Goal: Task Accomplishment & Management: Manage account settings

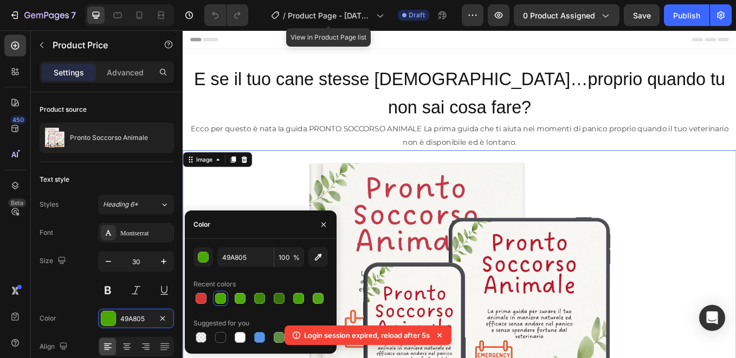
scroll to position [369, 0]
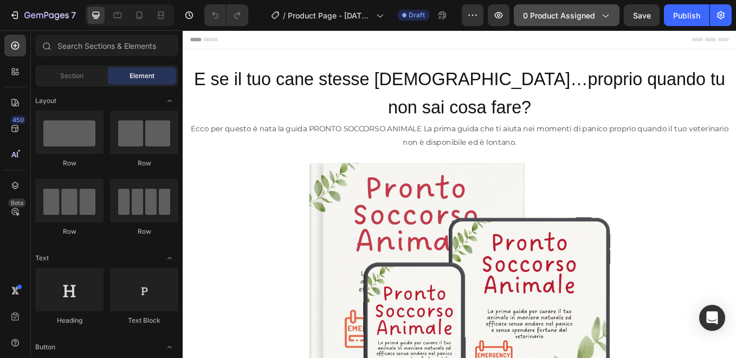
click at [593, 15] on span "0 product assigned" at bounding box center [559, 15] width 72 height 11
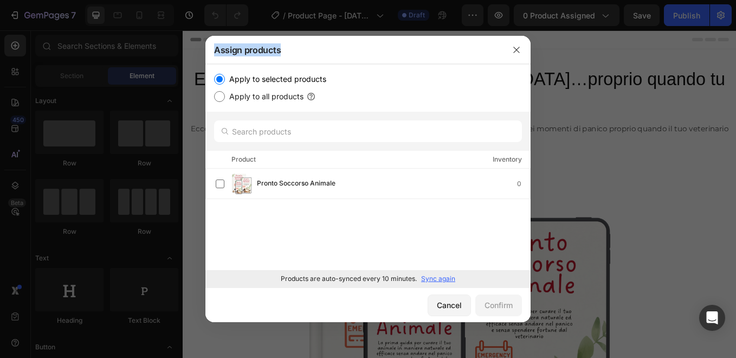
drag, startPoint x: 593, startPoint y: 15, endPoint x: 478, endPoint y: 44, distance: 118.0
click at [478, 44] on div "Assign products Apply to selected products Apply to all products Product Invent…" at bounding box center [368, 179] width 736 height 358
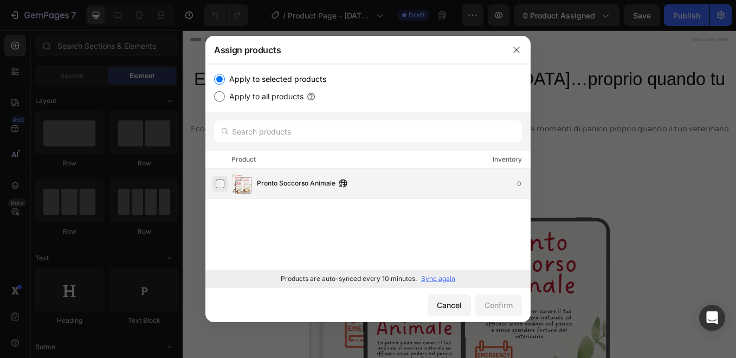
click at [220, 182] on label at bounding box center [220, 183] width 9 height 9
click at [496, 305] on div "Confirm" at bounding box center [499, 304] width 28 height 11
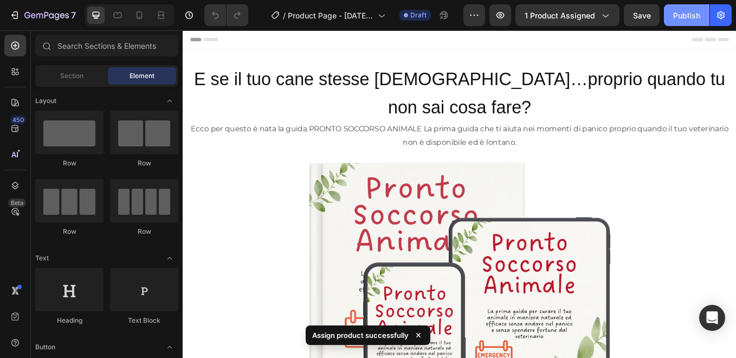
click at [685, 18] on div "Publish" at bounding box center [687, 15] width 27 height 11
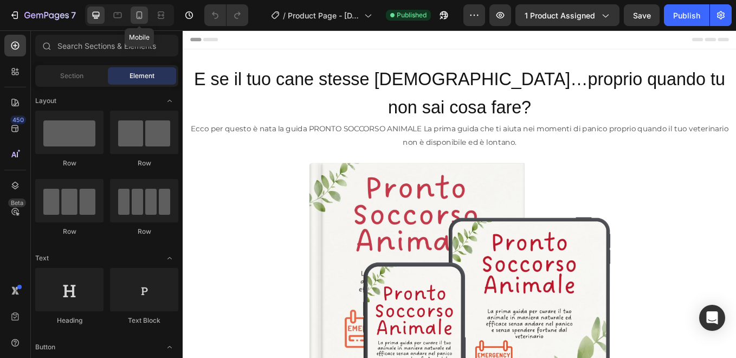
click at [140, 15] on icon at bounding box center [139, 15] width 11 height 11
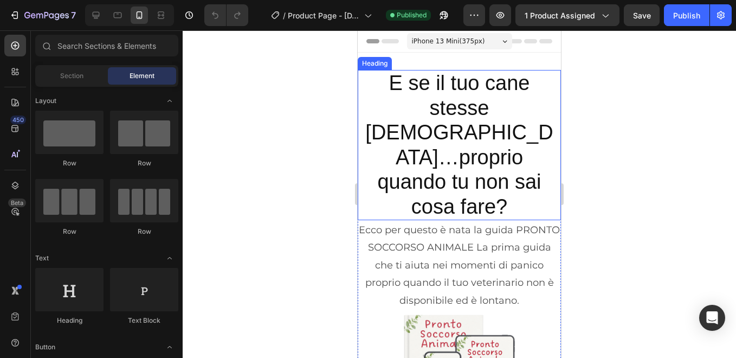
click at [425, 141] on span "E se il tuo cane stesse [DEMOGRAPHIC_DATA]…proprio quando tu non sai cosa fare?" at bounding box center [459, 145] width 188 height 146
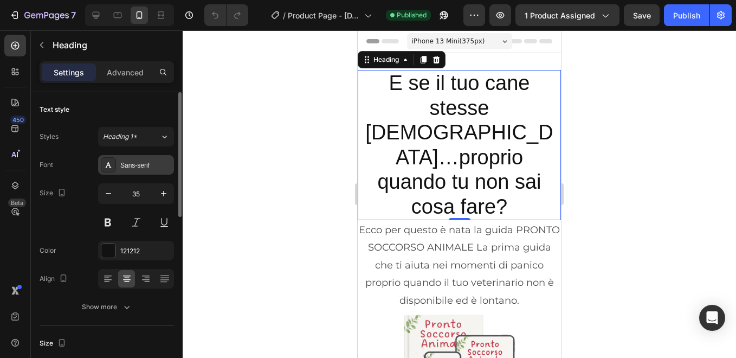
click at [149, 163] on div "Sans-serif" at bounding box center [145, 166] width 51 height 10
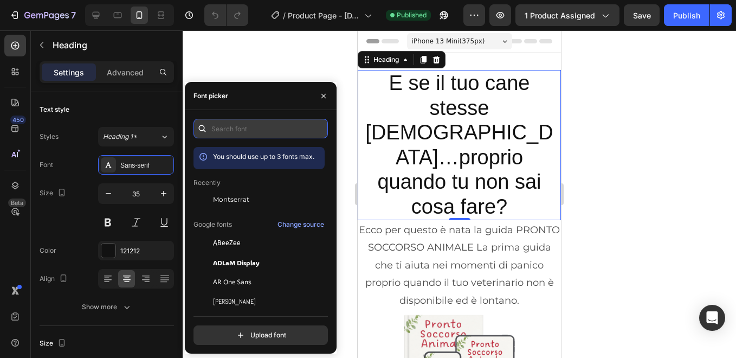
click at [240, 138] on input "text" at bounding box center [261, 129] width 134 height 20
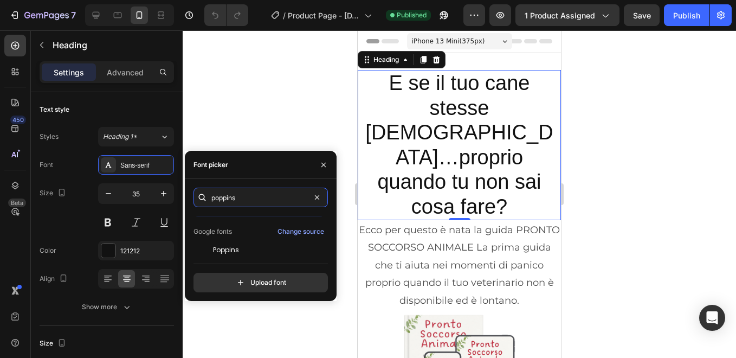
scroll to position [27, 0]
type input "poppins"
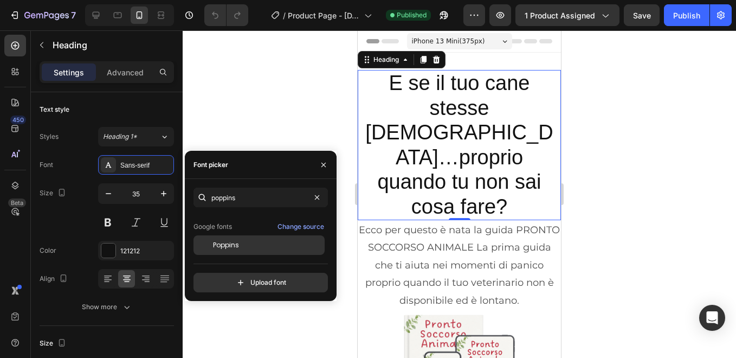
click at [225, 244] on span "Poppins" at bounding box center [226, 245] width 26 height 10
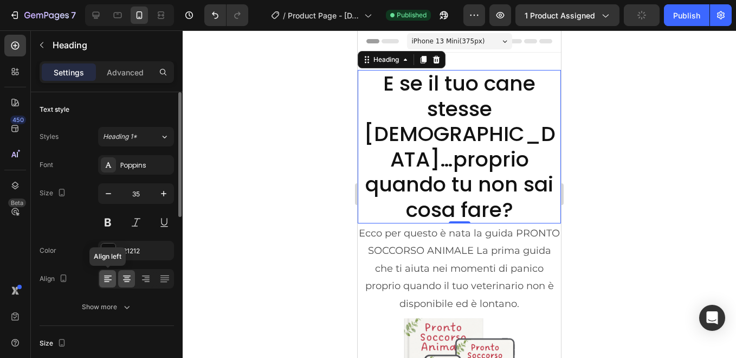
click at [108, 279] on icon at bounding box center [107, 278] width 11 height 11
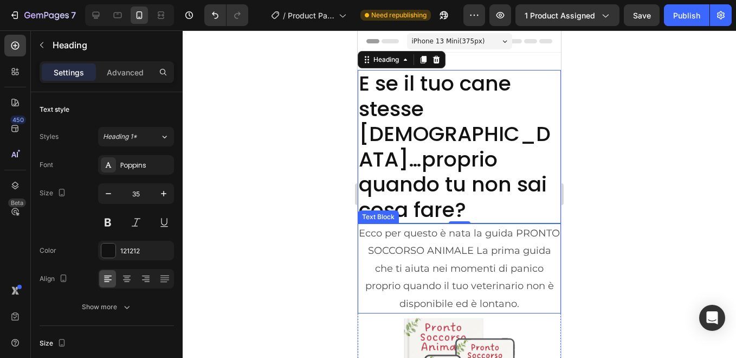
click at [426, 225] on p "Ecco per questo è nata la guida PRONTO SOCCORSO ANIMALE La prima guida che ti a…" at bounding box center [459, 269] width 201 height 88
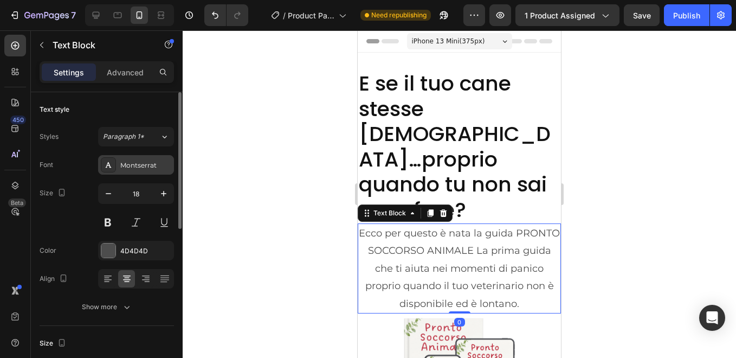
click at [147, 164] on div "Montserrat" at bounding box center [145, 166] width 51 height 10
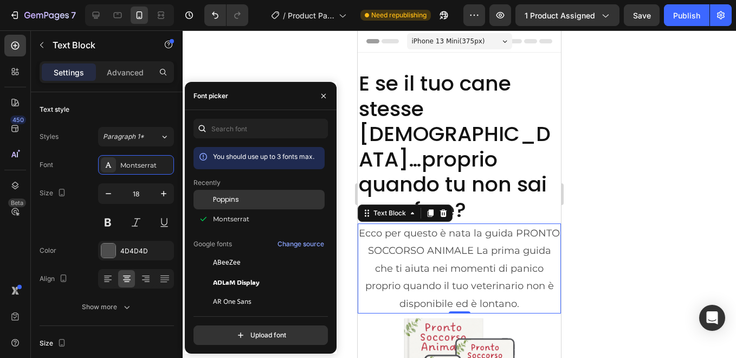
click at [232, 196] on span "Poppins" at bounding box center [226, 200] width 26 height 10
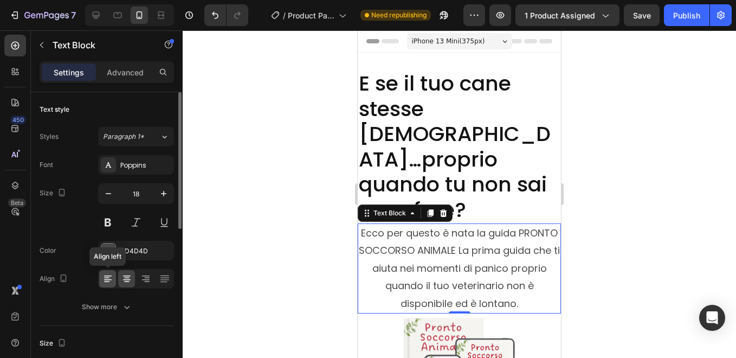
click at [110, 275] on icon at bounding box center [108, 275] width 8 height 1
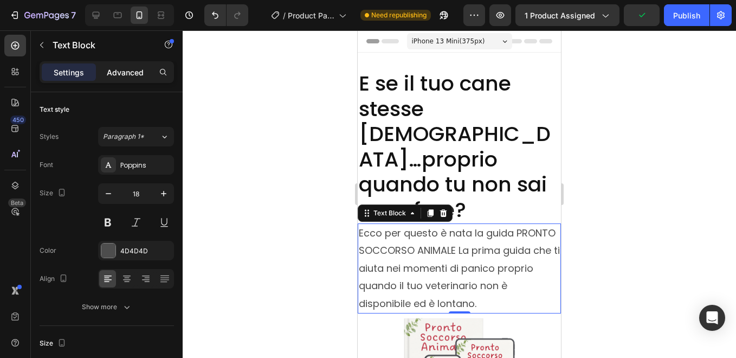
click at [119, 72] on p "Advanced" at bounding box center [125, 72] width 37 height 11
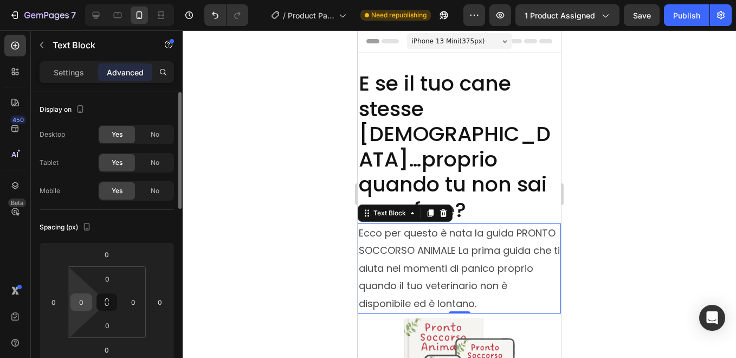
click at [81, 303] on input "0" at bounding box center [81, 302] width 16 height 16
type input "5"
click at [135, 300] on input "0" at bounding box center [133, 302] width 16 height 16
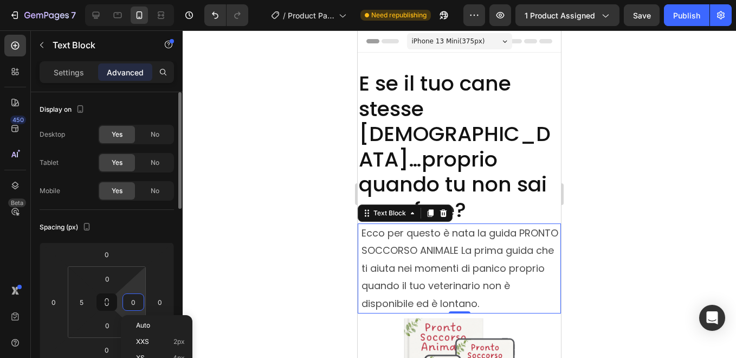
type input "5"
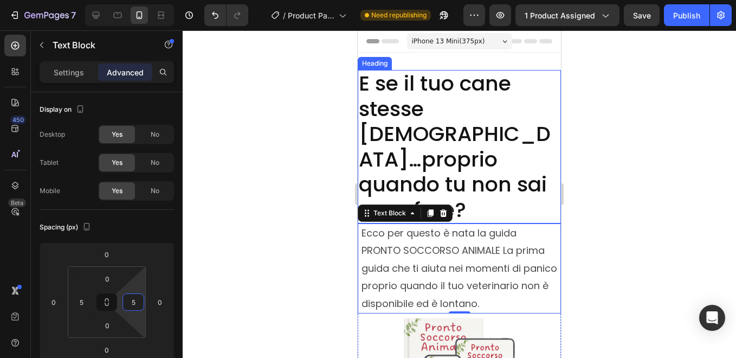
click at [426, 119] on span "E se il tuo cane stesse [DEMOGRAPHIC_DATA]…proprio quando tu non sai cosa fare?" at bounding box center [455, 146] width 192 height 155
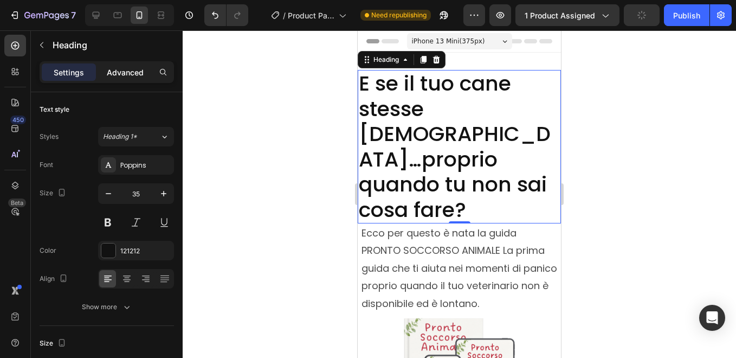
click at [133, 79] on div "Advanced" at bounding box center [125, 71] width 54 height 17
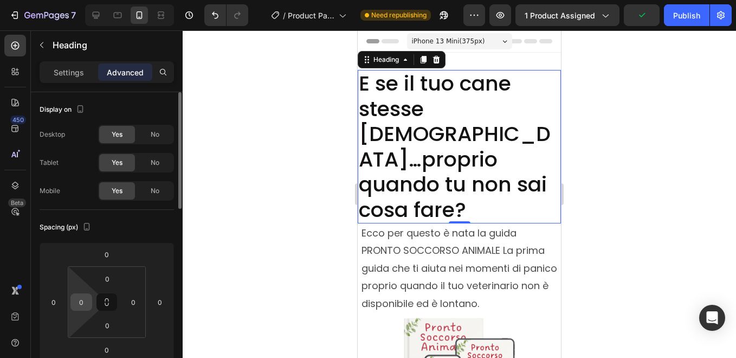
click at [82, 303] on input "0" at bounding box center [81, 302] width 16 height 16
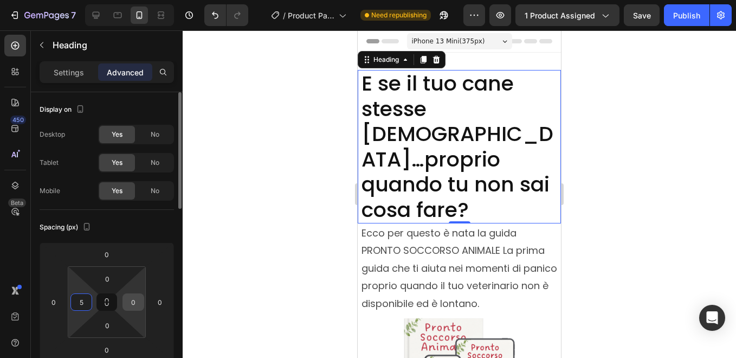
type input "5"
click at [131, 299] on input "0" at bounding box center [133, 302] width 16 height 16
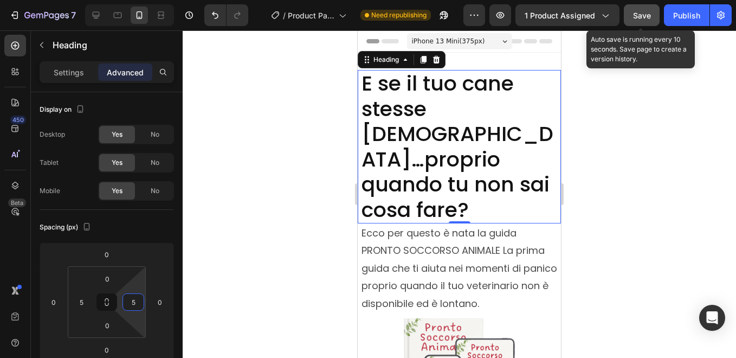
type input "5"
click at [642, 14] on span "Save" at bounding box center [642, 15] width 18 height 9
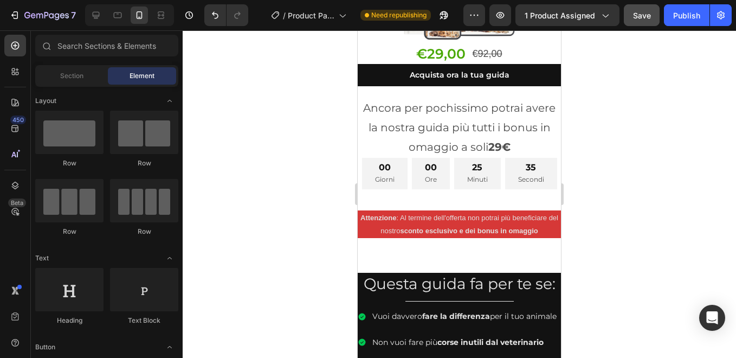
scroll to position [412, 0]
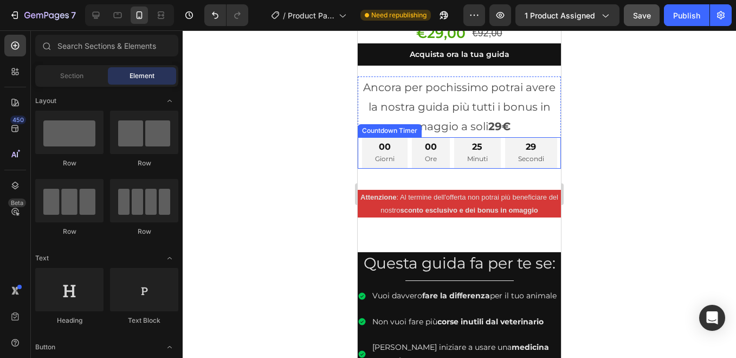
click at [397, 157] on div "00 Giorni 00 Ore 25 Minuti 29 Secondi" at bounding box center [459, 152] width 195 height 31
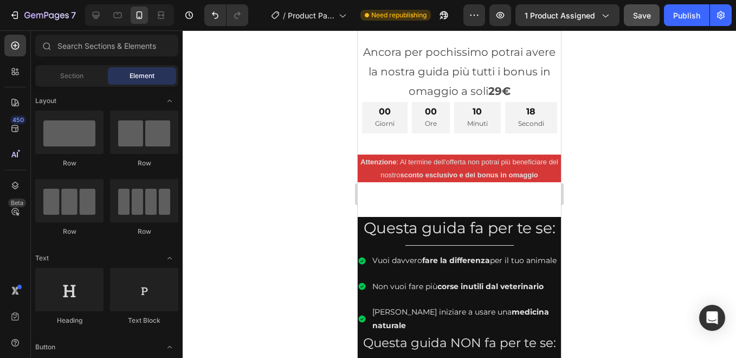
scroll to position [448, 0]
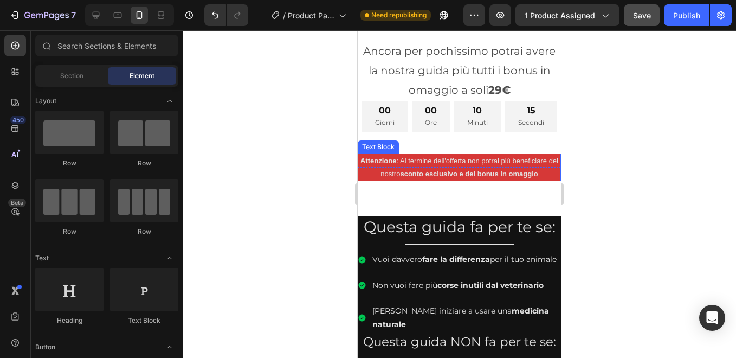
click at [365, 180] on p "Attenzione : Al termine dell'offerta non potrai più beneficiare del nostro scon…" at bounding box center [459, 167] width 201 height 25
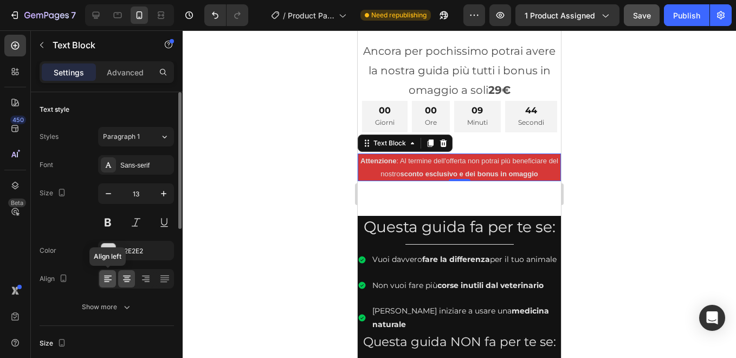
click at [108, 276] on icon at bounding box center [108, 275] width 8 height 1
click at [130, 69] on p "Advanced" at bounding box center [125, 72] width 37 height 11
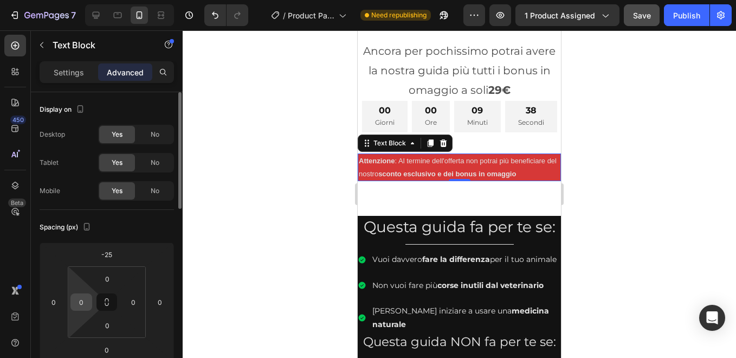
click at [84, 303] on input "0" at bounding box center [81, 302] width 16 height 16
type input "5"
click at [133, 300] on input "0" at bounding box center [133, 302] width 16 height 16
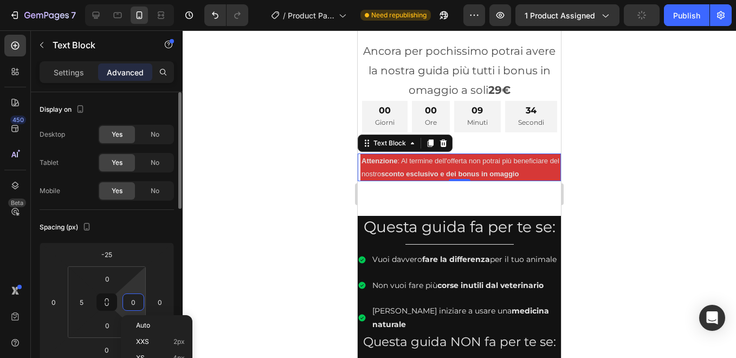
type input "5"
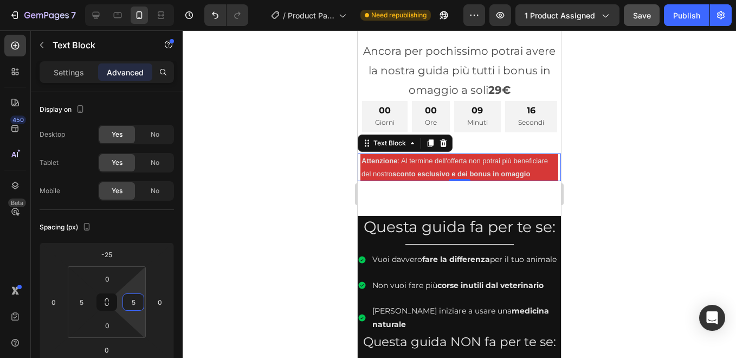
click at [251, 242] on div at bounding box center [460, 194] width 554 height 328
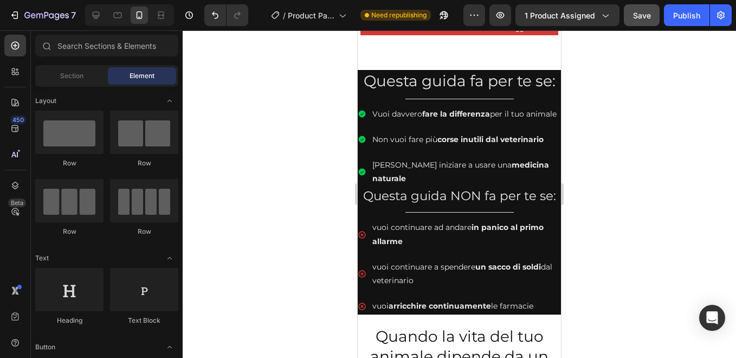
scroll to position [622, 0]
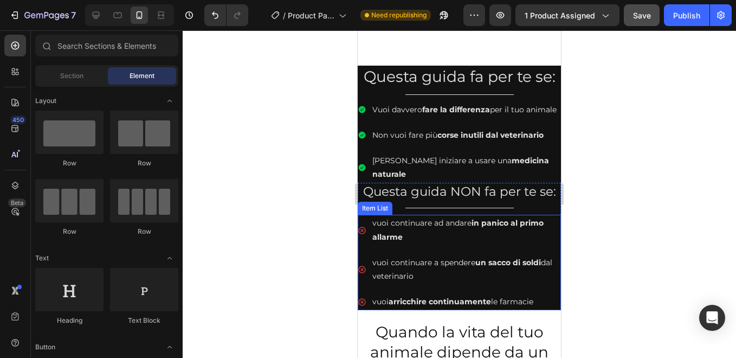
click at [413, 228] on p "vuoi continuare ad andare in panico al primo allarme" at bounding box center [466, 229] width 187 height 27
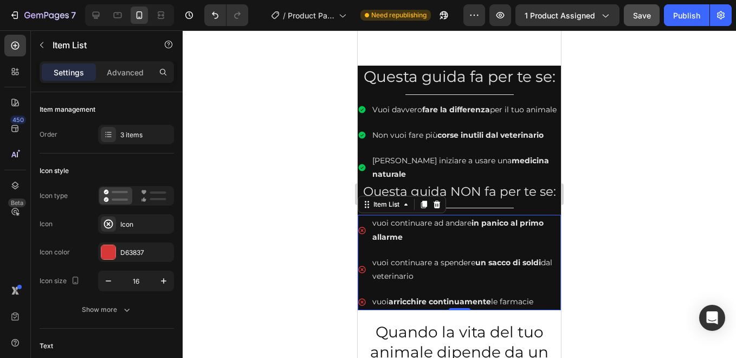
click at [378, 225] on p "vuoi continuare ad andare in panico al primo allarme" at bounding box center [466, 229] width 187 height 27
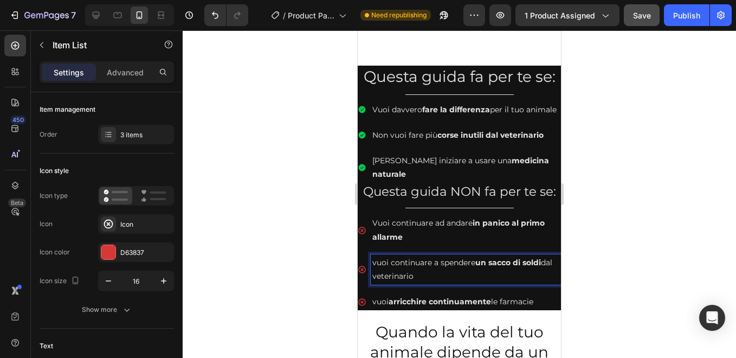
click at [376, 262] on p "vuoi continuare a spendere un sacco di soldi dal veterinario" at bounding box center [466, 269] width 187 height 27
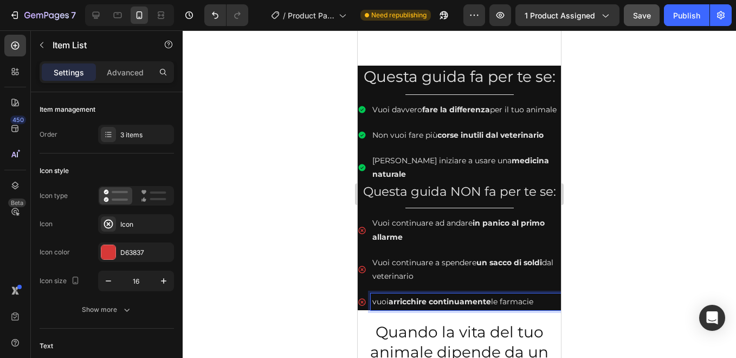
click at [376, 302] on p "vuoi arricchire continuamente le farmacie" at bounding box center [466, 302] width 187 height 14
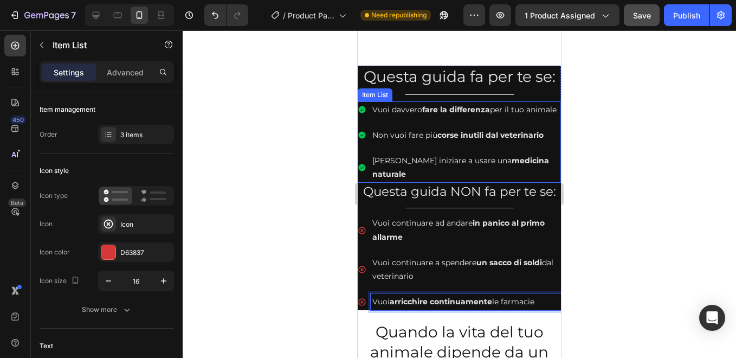
click at [401, 133] on div "Vuoi davvero fare la differenza per il tuo animale Non vuoi fare più corse inut…" at bounding box center [459, 142] width 203 height 82
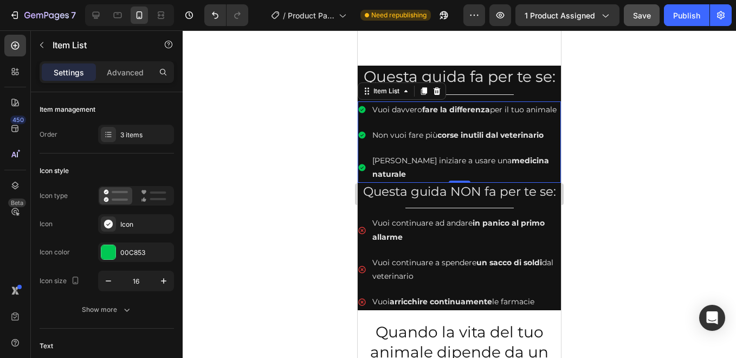
click at [462, 134] on div "Vuoi davvero fare la differenza per il tuo animale Non vuoi fare più corse inut…" at bounding box center [459, 142] width 203 height 82
click at [525, 93] on div "Title Line" at bounding box center [459, 95] width 203 height 14
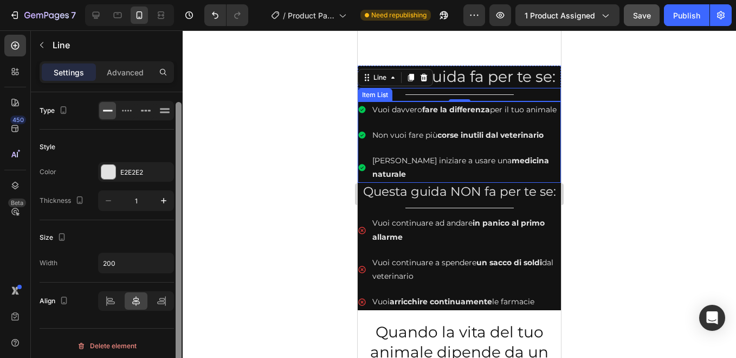
scroll to position [5, 0]
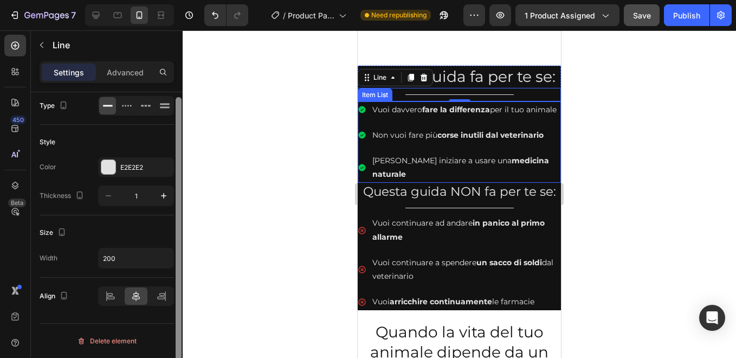
drag, startPoint x: 175, startPoint y: 326, endPoint x: 175, endPoint y: 316, distance: 10.3
click at [175, 316] on div at bounding box center [179, 240] width 8 height 297
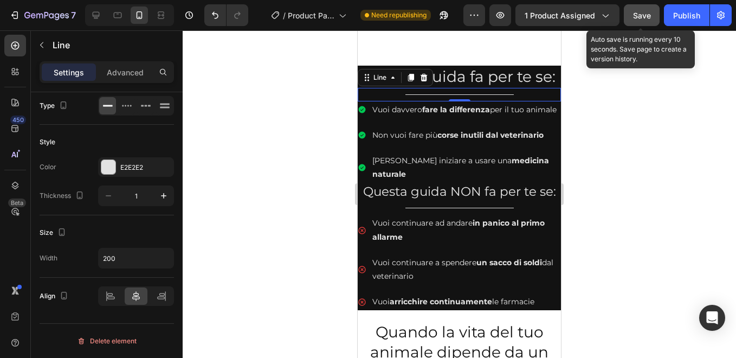
click at [640, 16] on span "Save" at bounding box center [642, 15] width 18 height 9
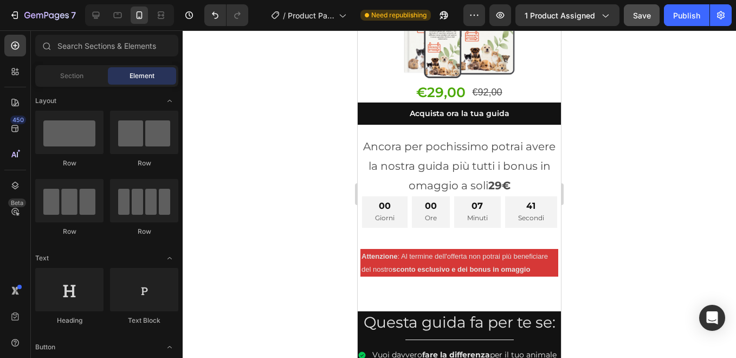
scroll to position [343, 0]
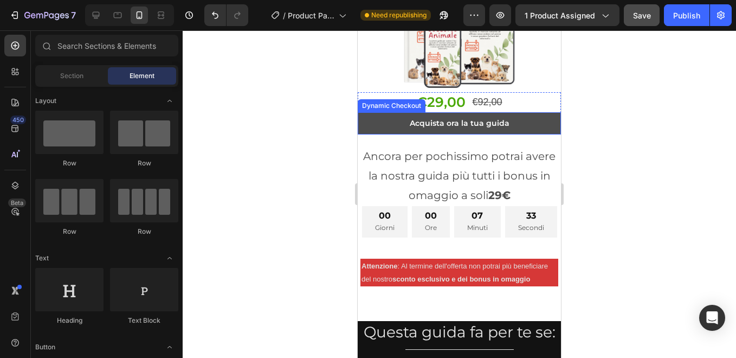
click at [381, 112] on button "Acquista ora la tua guida" at bounding box center [459, 123] width 203 height 22
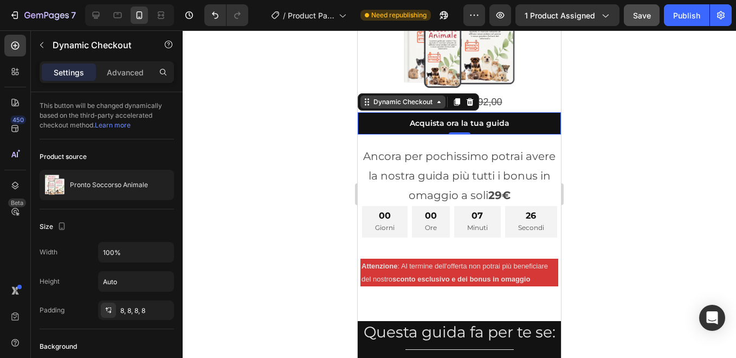
click at [442, 95] on div "Dynamic Checkout" at bounding box center [403, 101] width 85 height 13
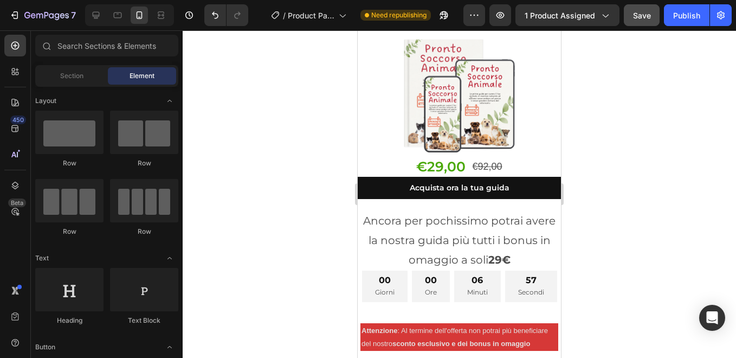
scroll to position [285, 0]
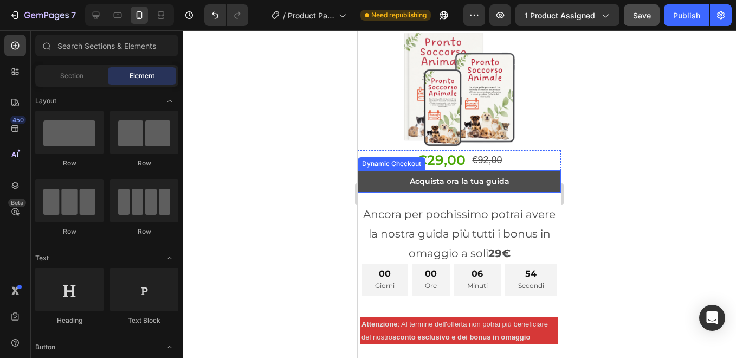
click at [384, 170] on button "Acquista ora la tua guida" at bounding box center [459, 181] width 203 height 22
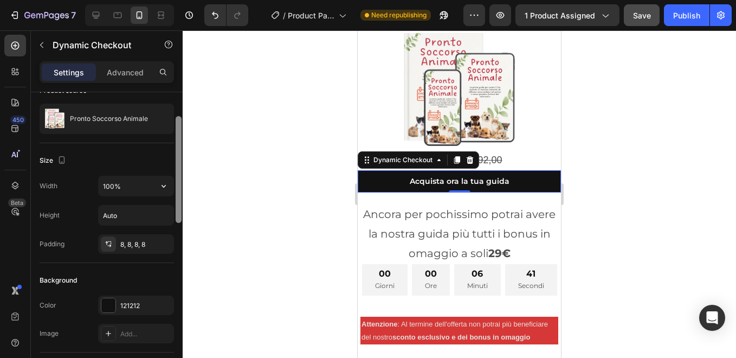
scroll to position [0, 0]
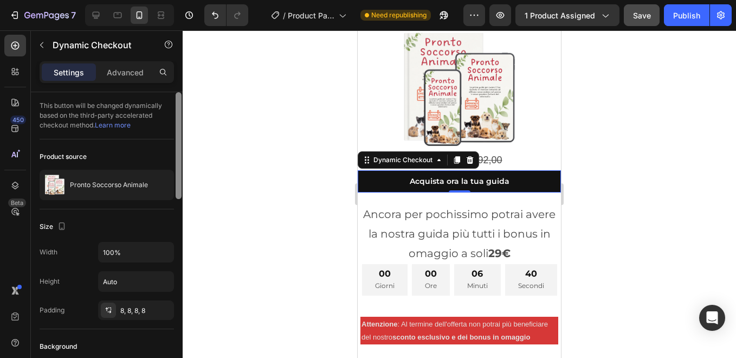
drag, startPoint x: 179, startPoint y: 169, endPoint x: 191, endPoint y: 121, distance: 48.5
click at [191, 0] on div "7 / Product Page - Jul 23, 14:18:56 Need republishing Preview 1 product assigne…" at bounding box center [368, 0] width 736 height 0
click at [420, 155] on div "Dynamic Checkout" at bounding box center [402, 160] width 63 height 10
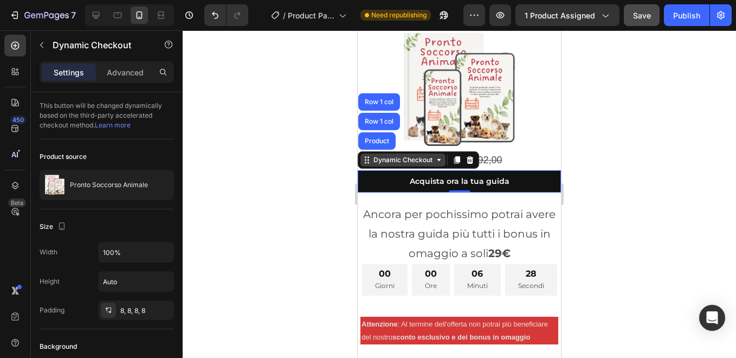
click at [420, 155] on div "Dynamic Checkout" at bounding box center [402, 160] width 63 height 10
click at [439, 159] on icon at bounding box center [439, 160] width 3 height 2
click at [311, 172] on div at bounding box center [460, 194] width 554 height 328
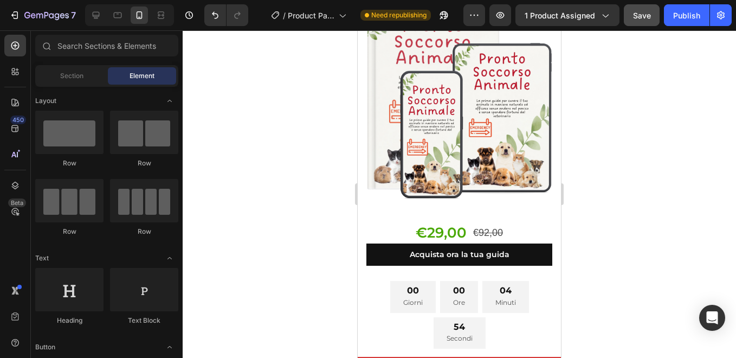
scroll to position [3191, 0]
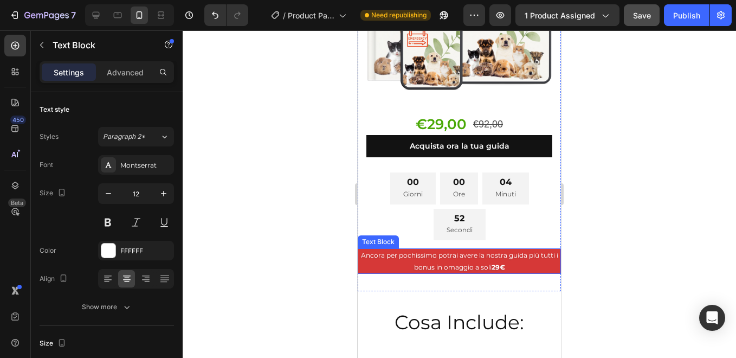
click at [445, 249] on p "Ancora per pochissimo potrai avere la nostra guida più tutti i bonus in omaggio…" at bounding box center [459, 260] width 201 height 23
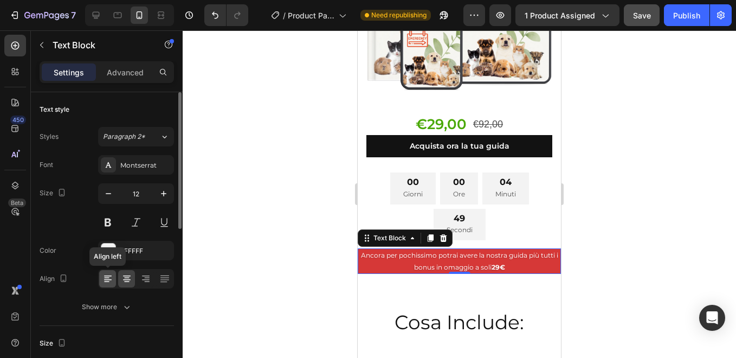
click at [110, 280] on icon at bounding box center [107, 278] width 11 height 11
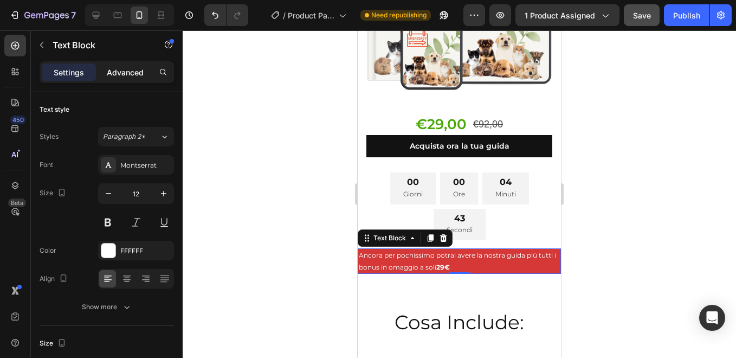
click at [131, 73] on p "Advanced" at bounding box center [125, 72] width 37 height 11
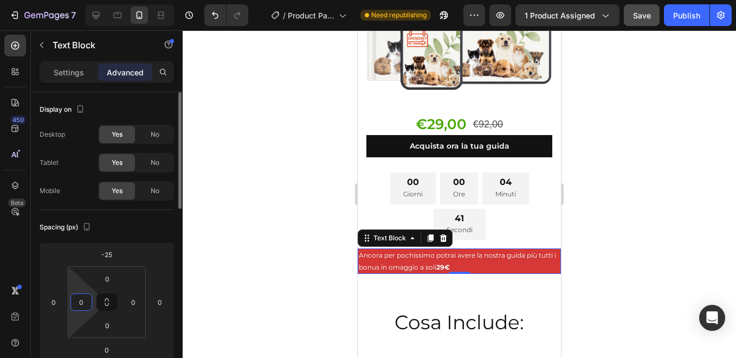
click at [83, 306] on input "0" at bounding box center [81, 302] width 16 height 16
type input "5"
click at [133, 302] on input "0" at bounding box center [133, 302] width 16 height 16
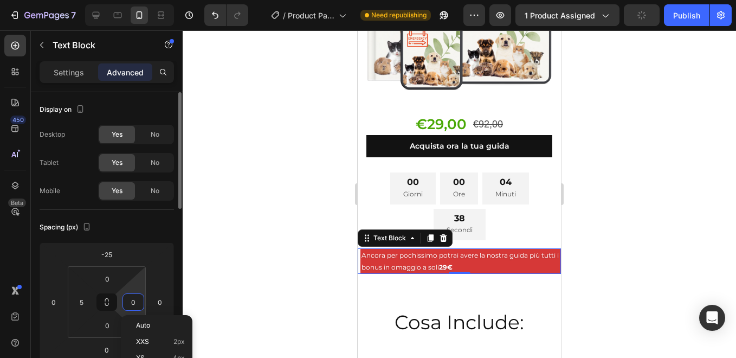
type input "5"
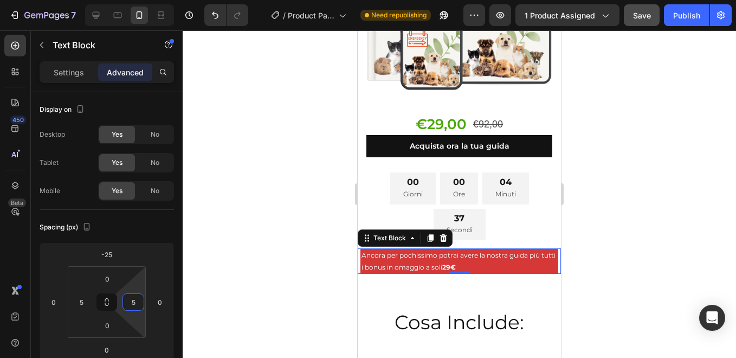
click at [246, 283] on div at bounding box center [460, 194] width 554 height 328
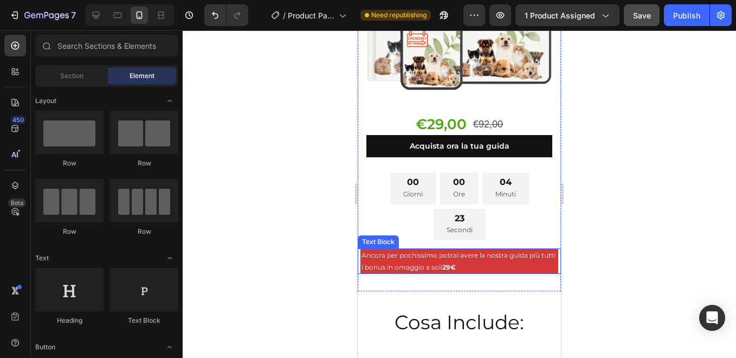
click at [407, 252] on p "Ancora per pochissimo potrai avere la nostra guida più tutti i bonus in omaggio…" at bounding box center [460, 260] width 196 height 23
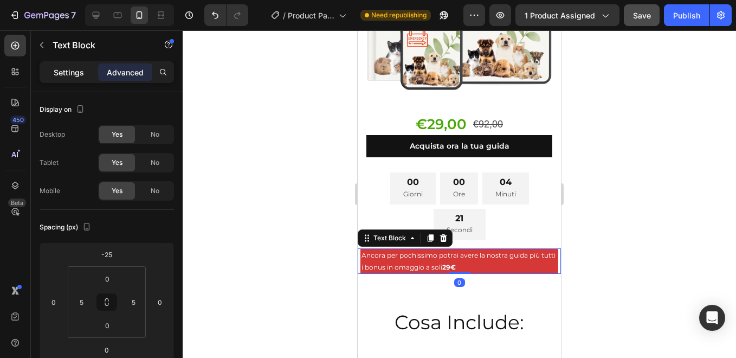
click at [72, 74] on p "Settings" at bounding box center [69, 72] width 30 height 11
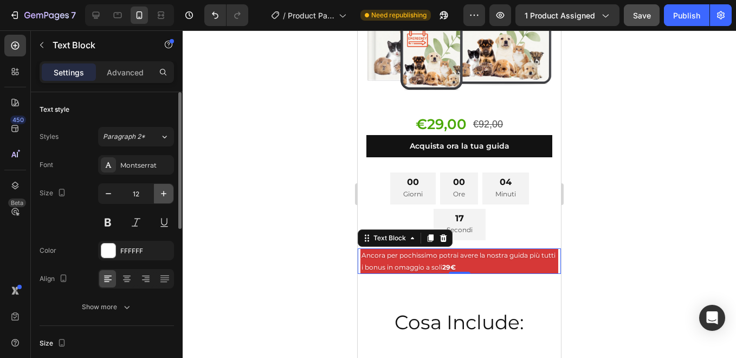
click at [163, 191] on icon "button" at bounding box center [163, 193] width 11 height 11
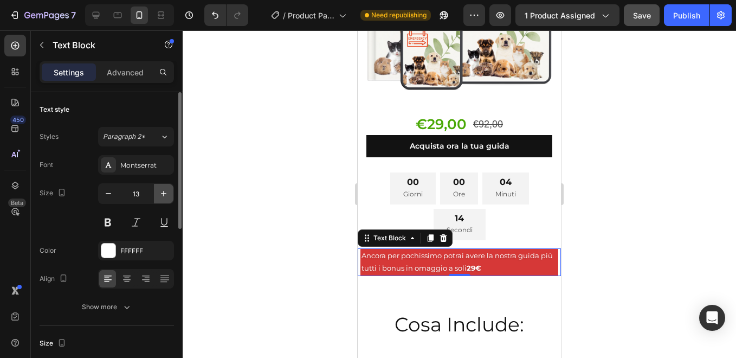
click at [163, 191] on icon "button" at bounding box center [163, 193] width 11 height 11
type input "14"
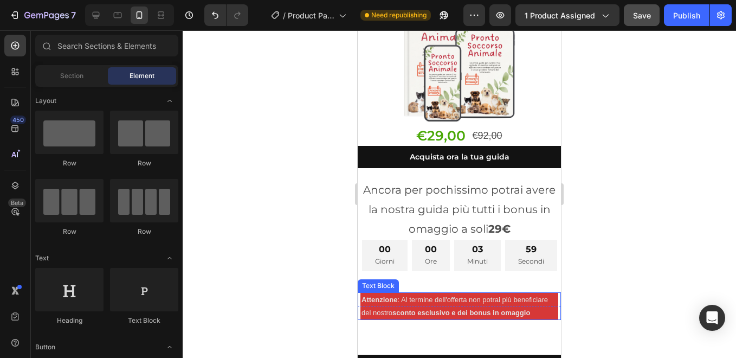
scroll to position [324, 0]
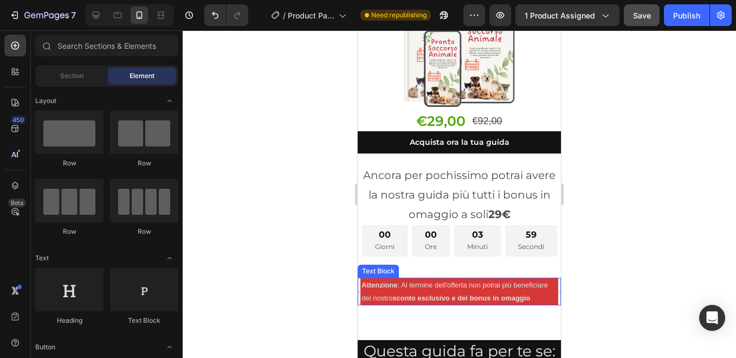
click at [469, 302] on strong "sconto esclusivo e dei bonus in omaggio" at bounding box center [462, 298] width 138 height 8
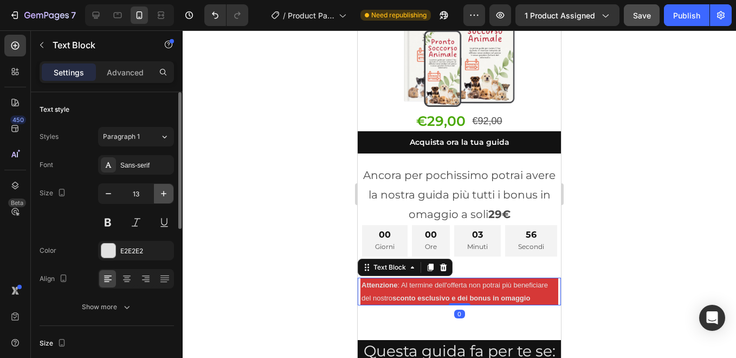
click at [161, 194] on icon "button" at bounding box center [163, 193] width 11 height 11
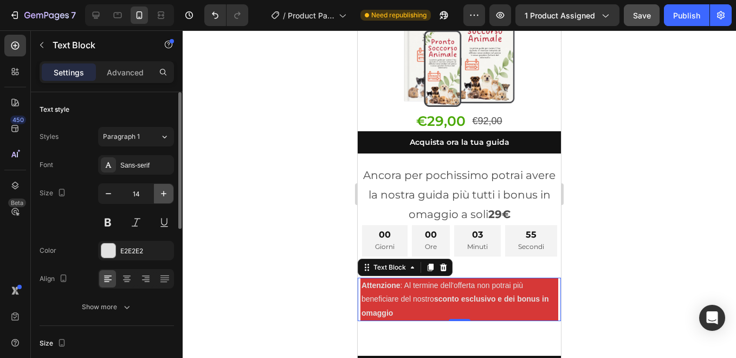
click at [161, 194] on icon "button" at bounding box center [163, 193] width 11 height 11
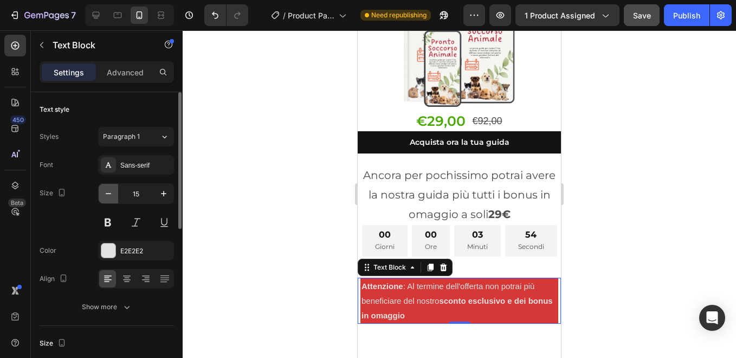
click at [107, 190] on icon "button" at bounding box center [108, 193] width 11 height 11
type input "14"
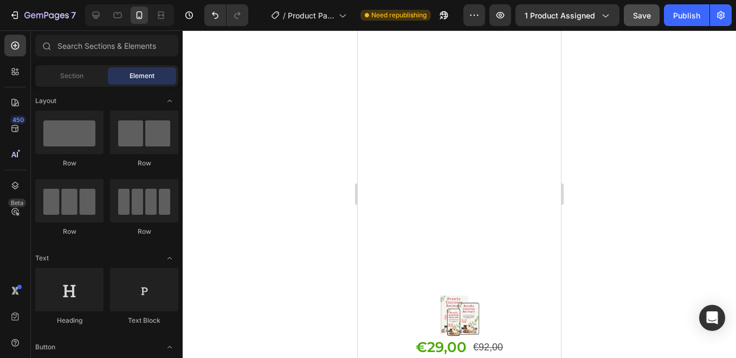
scroll to position [6910, 0]
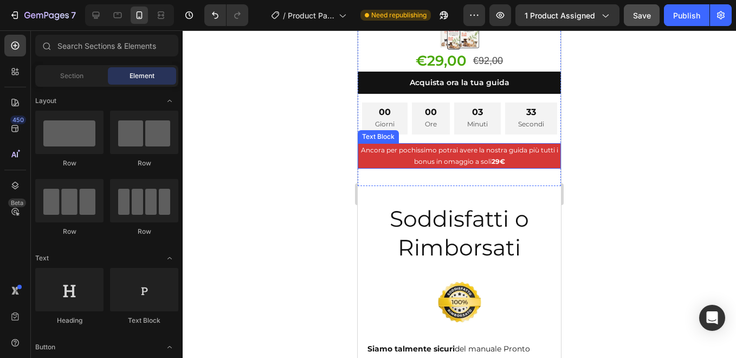
click at [458, 168] on p "Ancora per pochissimo potrai avere la nostra guida più tutti i bonus in omaggio…" at bounding box center [459, 155] width 201 height 23
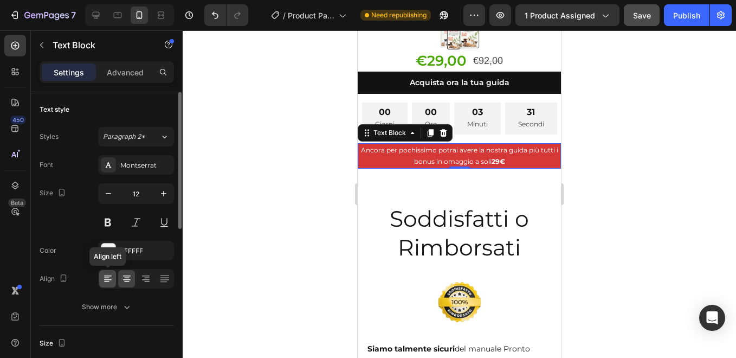
click at [109, 281] on icon at bounding box center [106, 281] width 5 height 1
click at [164, 195] on icon "button" at bounding box center [163, 193] width 5 height 5
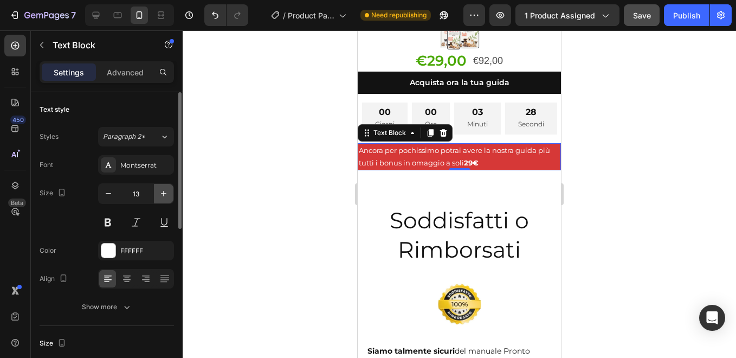
click at [164, 195] on icon "button" at bounding box center [163, 193] width 5 height 5
type input "14"
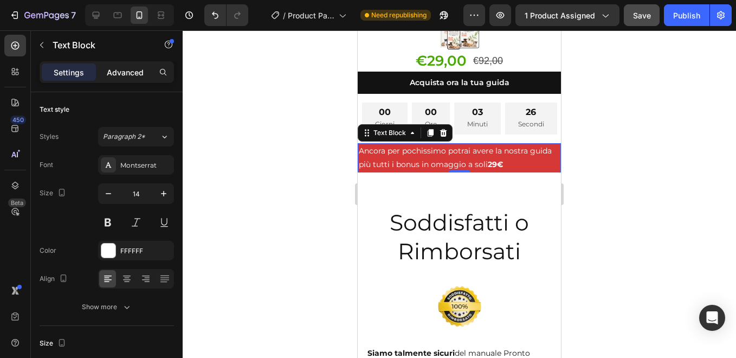
click at [132, 74] on p "Advanced" at bounding box center [125, 72] width 37 height 11
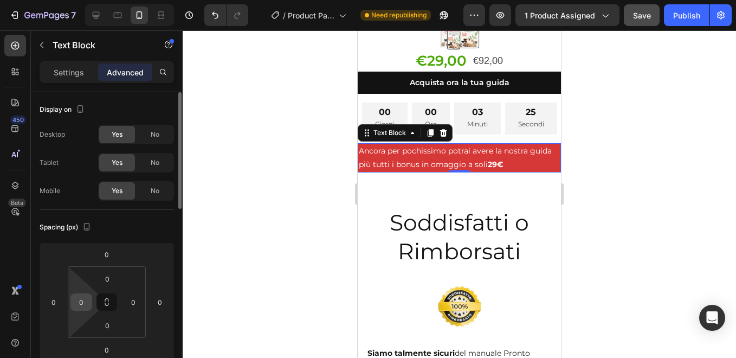
click at [91, 304] on div "0" at bounding box center [81, 301] width 22 height 17
click at [80, 303] on input "0" at bounding box center [81, 302] width 16 height 16
type input "5"
click at [130, 302] on input "0" at bounding box center [133, 302] width 16 height 16
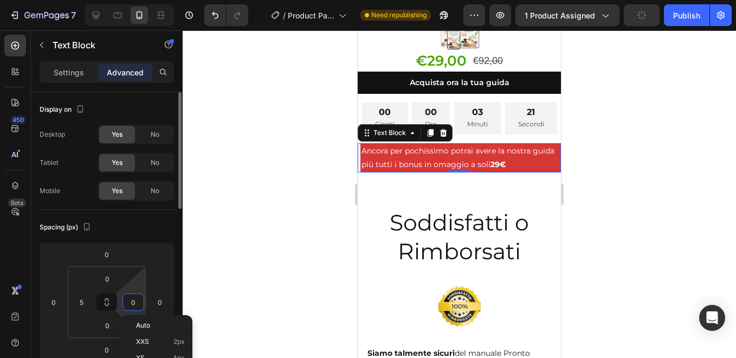
type input "5"
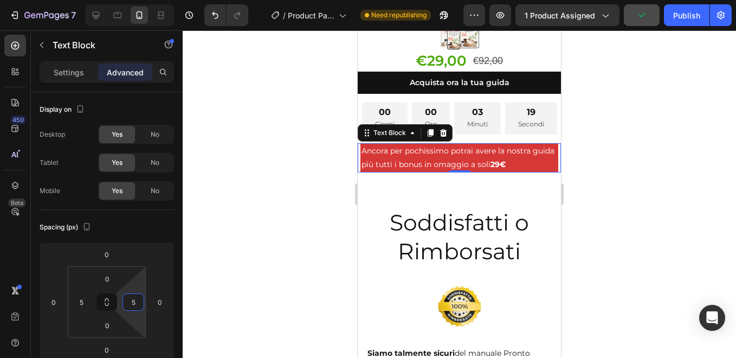
click at [226, 282] on div at bounding box center [460, 194] width 554 height 328
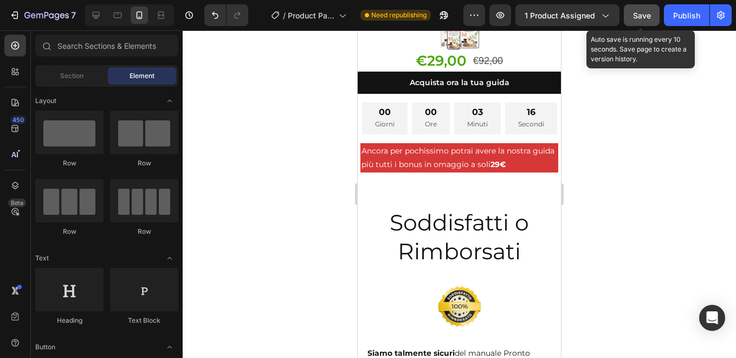
click at [643, 15] on span "Save" at bounding box center [642, 15] width 18 height 9
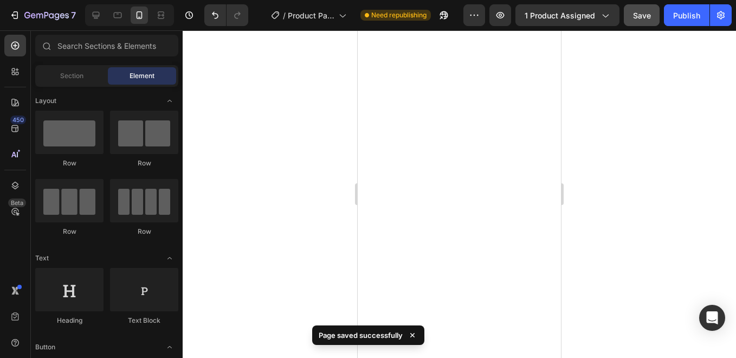
scroll to position [5192, 0]
drag, startPoint x: 556, startPoint y: 48, endPoint x: 933, endPoint y: 380, distance: 502.2
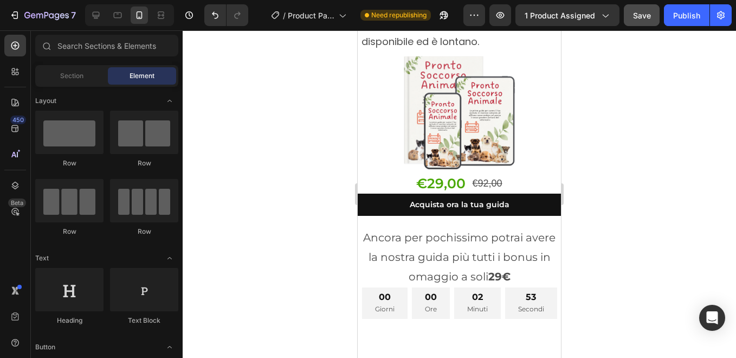
scroll to position [278, 0]
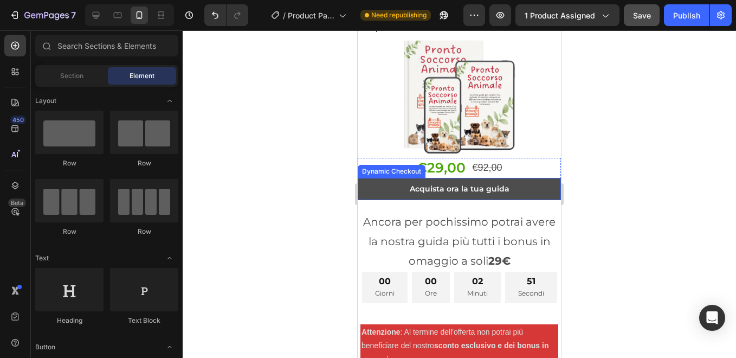
click at [392, 178] on button "Acquista ora la tua guida" at bounding box center [459, 189] width 203 height 22
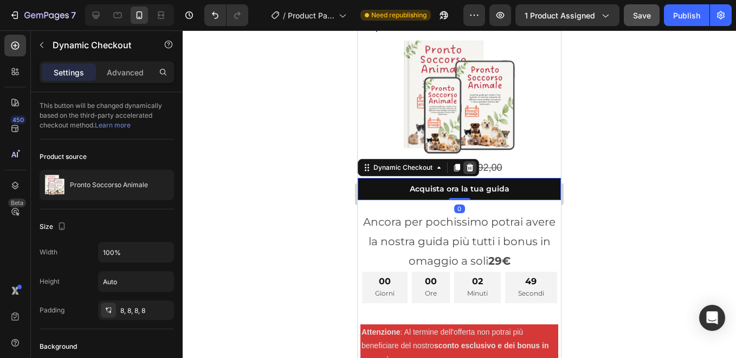
click at [470, 163] on icon at bounding box center [470, 167] width 7 height 8
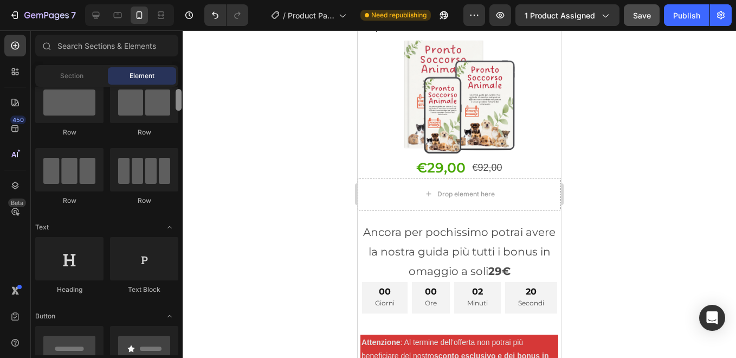
scroll to position [0, 0]
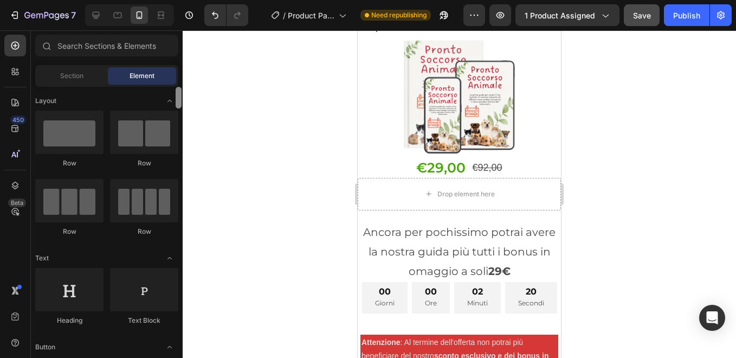
drag, startPoint x: 179, startPoint y: 194, endPoint x: 179, endPoint y: 88, distance: 106.3
click at [179, 88] on div at bounding box center [179, 98] width 6 height 22
click at [68, 46] on input "text" at bounding box center [106, 46] width 143 height 22
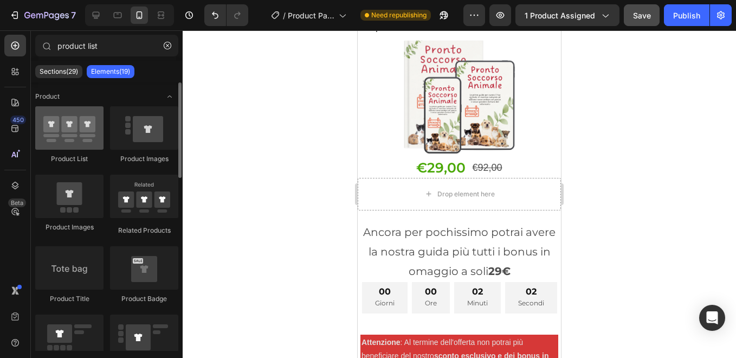
click at [73, 134] on div at bounding box center [69, 127] width 68 height 43
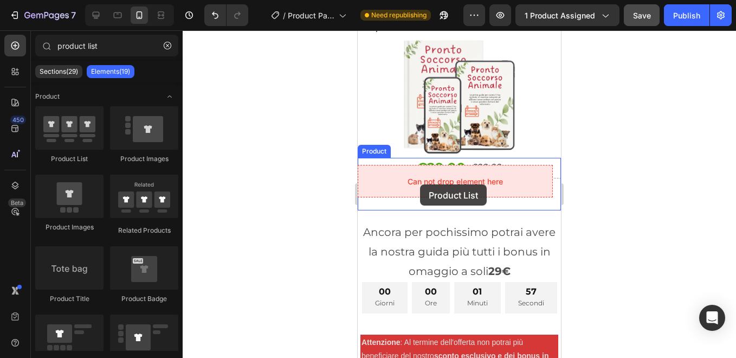
drag, startPoint x: 431, startPoint y: 165, endPoint x: 420, endPoint y: 184, distance: 22.3
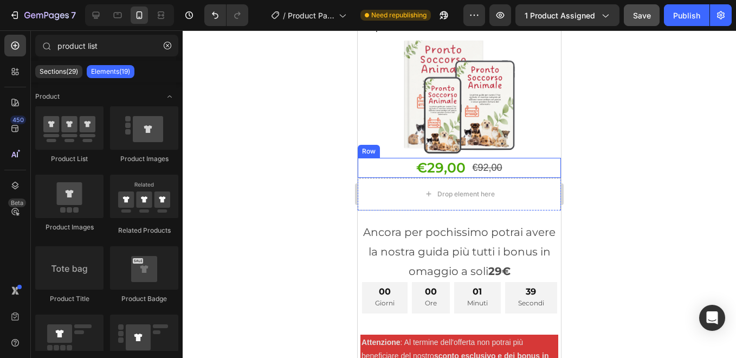
click at [403, 158] on div "€29,00 Product Price Product Price €92,00 Product Price Product Price Row" at bounding box center [459, 168] width 203 height 20
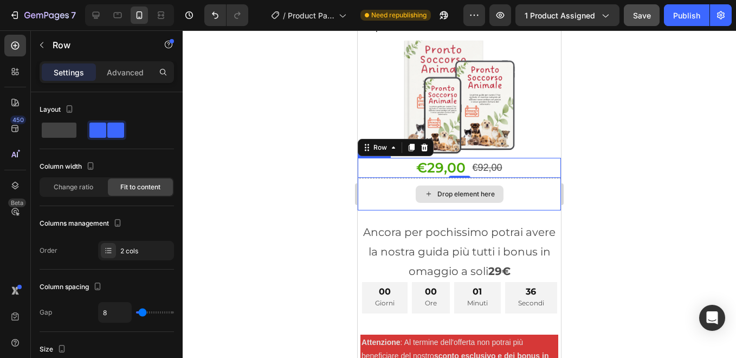
click at [385, 185] on div "Drop element here" at bounding box center [459, 194] width 203 height 33
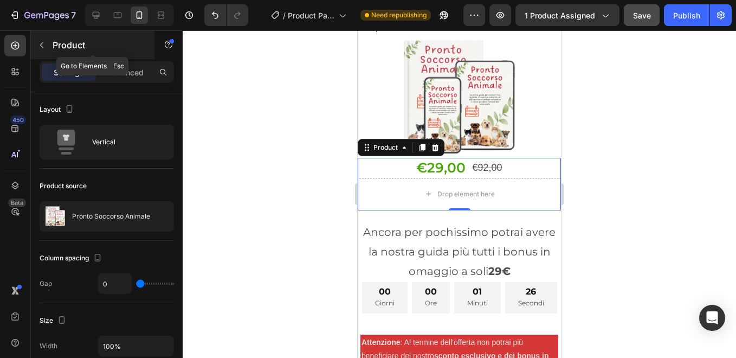
click at [97, 43] on p "Product" at bounding box center [99, 45] width 92 height 13
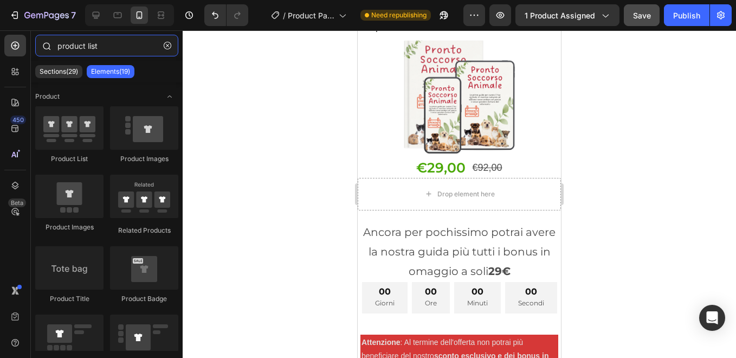
click at [112, 48] on input "product list" at bounding box center [106, 46] width 143 height 22
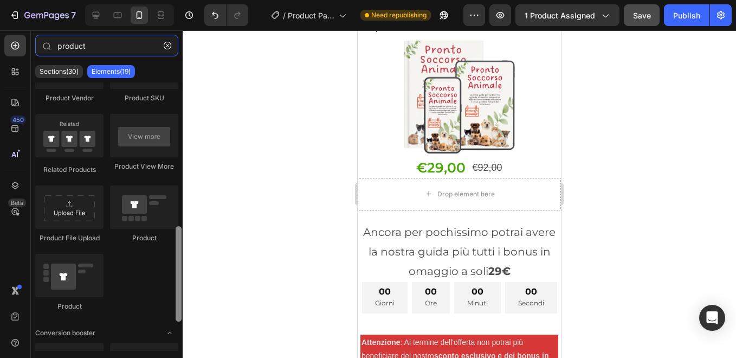
scroll to position [399, 0]
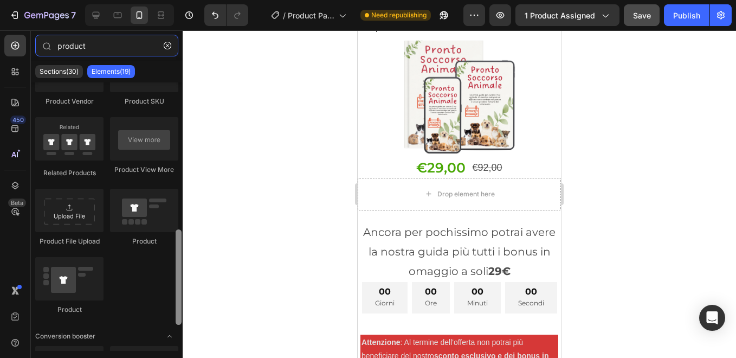
drag, startPoint x: 181, startPoint y: 156, endPoint x: 176, endPoint y: 298, distance: 142.7
click at [176, 298] on div at bounding box center [179, 276] width 6 height 95
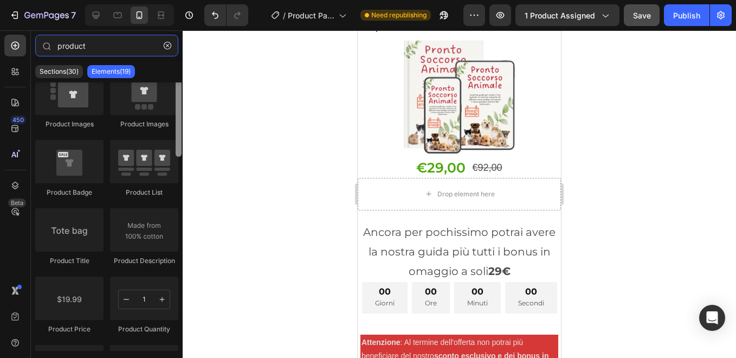
scroll to position [0, 0]
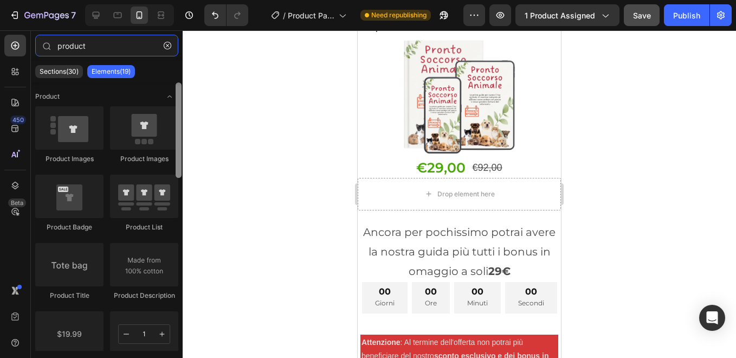
drag, startPoint x: 178, startPoint y: 295, endPoint x: 177, endPoint y: 137, distance: 158.3
click at [177, 137] on div at bounding box center [179, 129] width 6 height 95
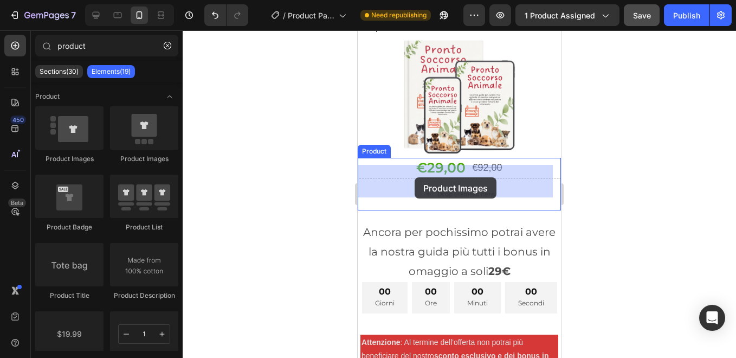
drag, startPoint x: 503, startPoint y: 163, endPoint x: 415, endPoint y: 177, distance: 89.1
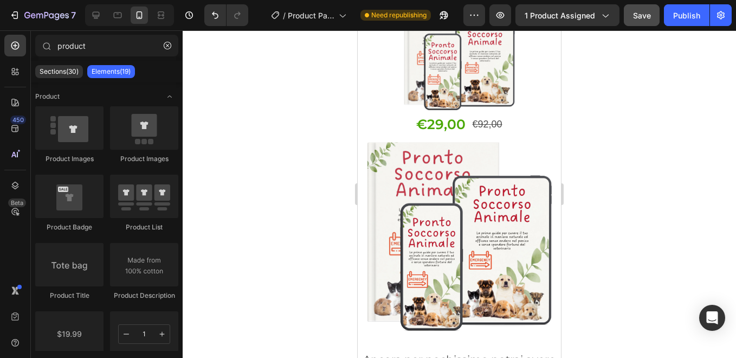
scroll to position [299, 0]
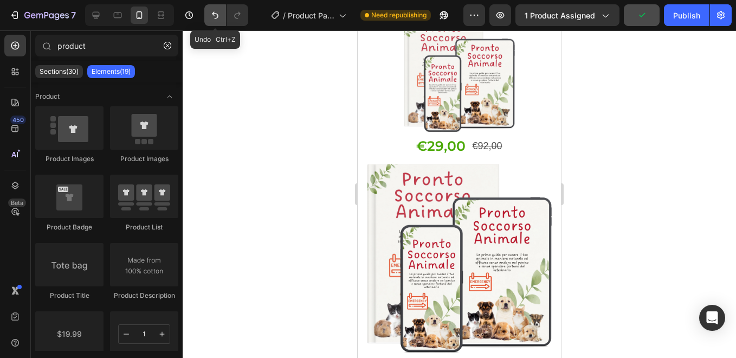
click at [213, 13] on icon "Undo/Redo" at bounding box center [215, 15] width 7 height 7
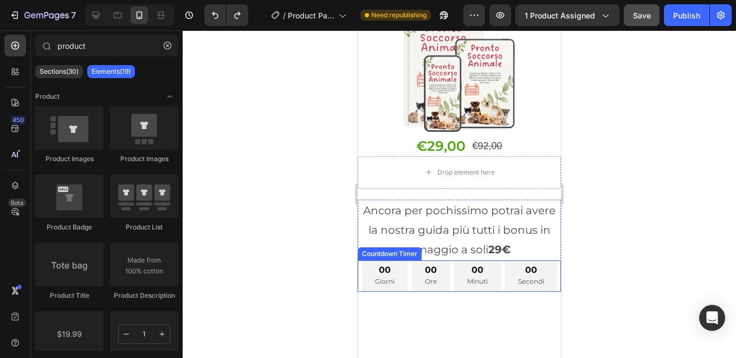
click at [395, 265] on div "00" at bounding box center [385, 270] width 20 height 11
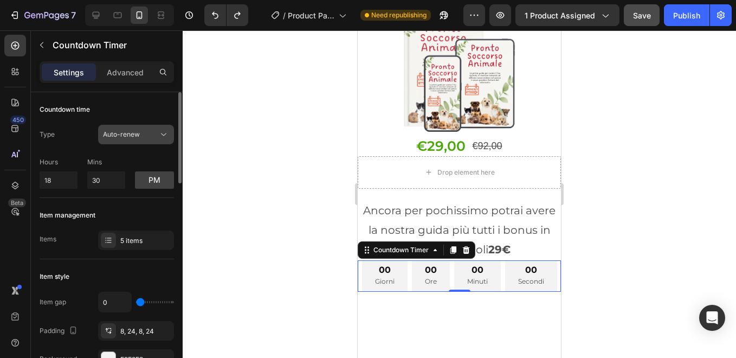
click at [164, 131] on icon at bounding box center [163, 134] width 11 height 11
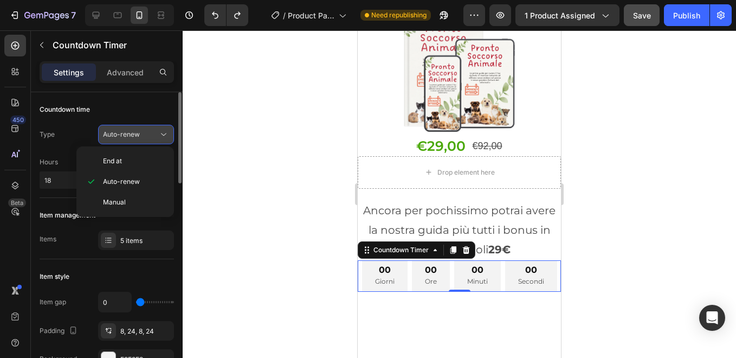
click at [164, 131] on icon at bounding box center [163, 134] width 11 height 11
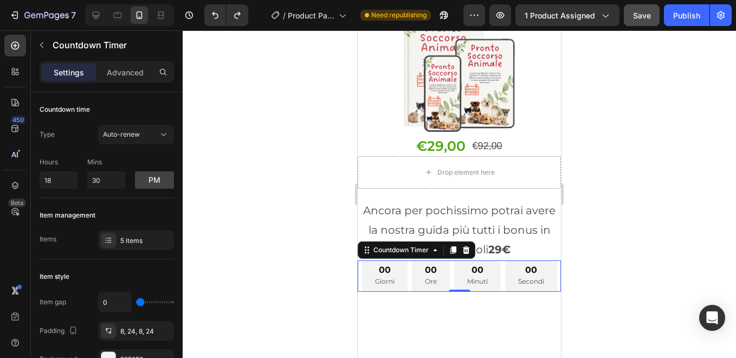
click at [232, 185] on div at bounding box center [460, 194] width 554 height 328
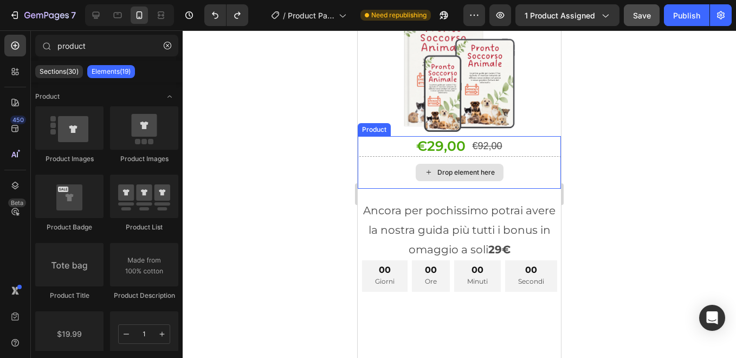
click at [393, 170] on div "Drop element here" at bounding box center [459, 172] width 203 height 33
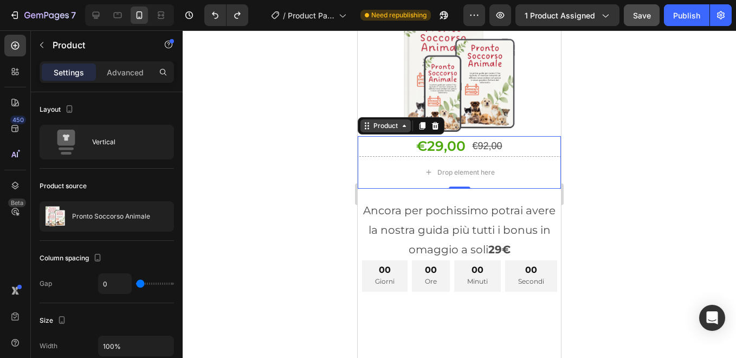
click at [388, 121] on div "Product" at bounding box center [385, 126] width 29 height 10
click at [436, 122] on icon at bounding box center [435, 126] width 7 height 8
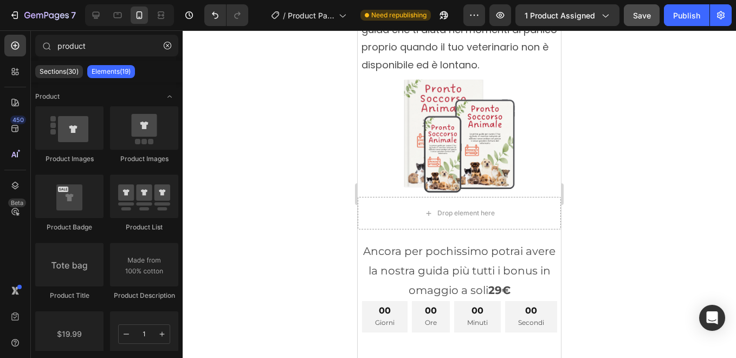
scroll to position [234, 0]
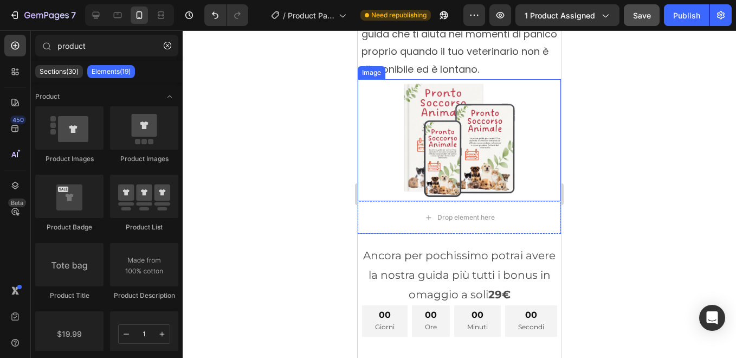
click at [465, 123] on img at bounding box center [460, 140] width 122 height 122
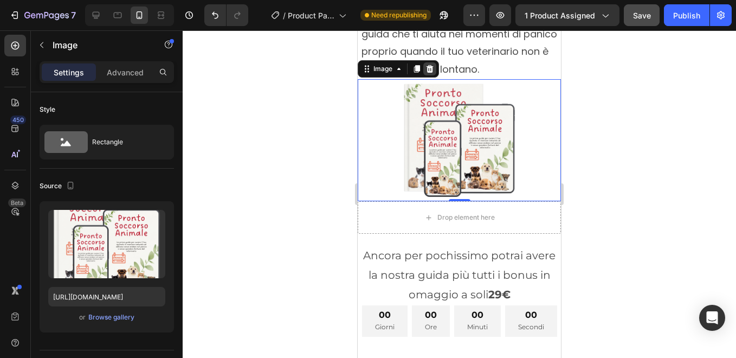
click at [431, 65] on icon at bounding box center [430, 69] width 9 height 9
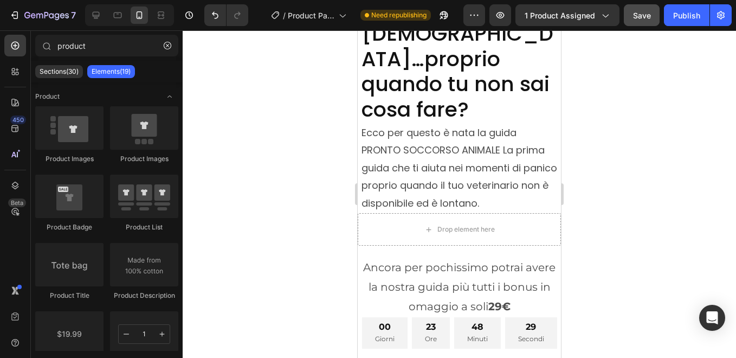
scroll to position [113, 0]
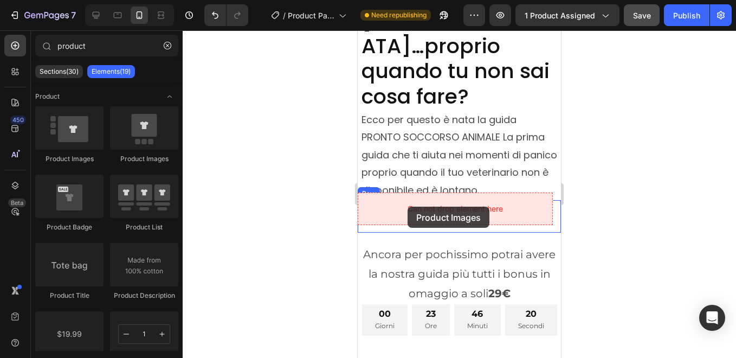
drag, startPoint x: 498, startPoint y: 163, endPoint x: 408, endPoint y: 207, distance: 100.4
drag, startPoint x: 506, startPoint y: 162, endPoint x: 428, endPoint y: 203, distance: 88.3
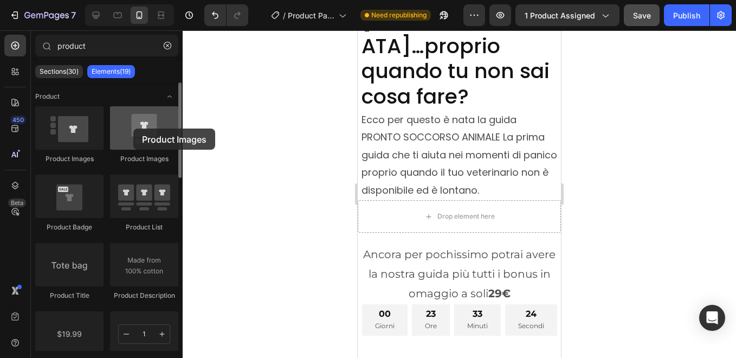
click at [133, 129] on div at bounding box center [144, 127] width 68 height 43
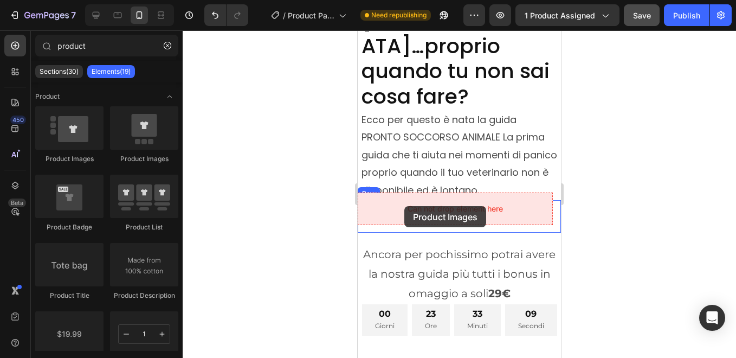
drag, startPoint x: 491, startPoint y: 159, endPoint x: 405, endPoint y: 206, distance: 98.8
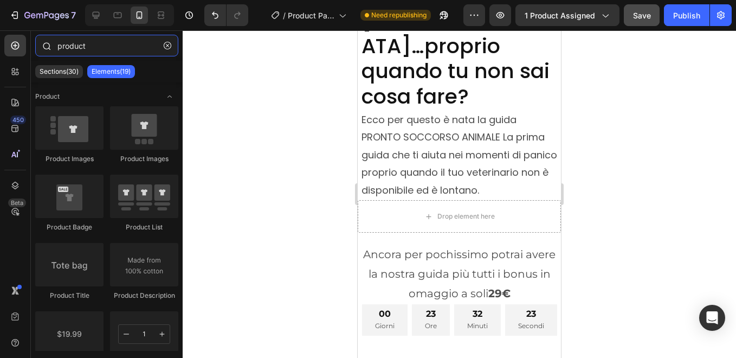
click at [95, 44] on input "product" at bounding box center [106, 46] width 143 height 22
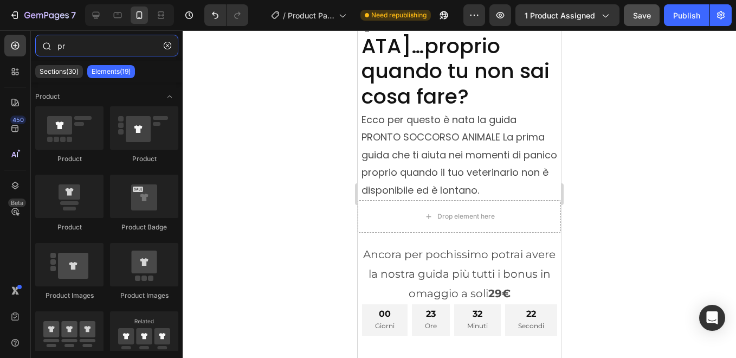
type input "p"
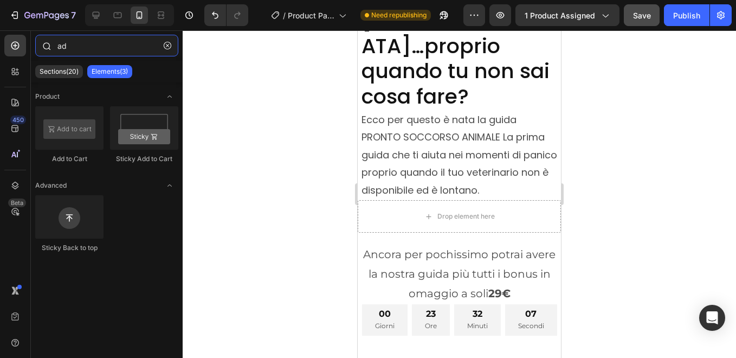
type input "a"
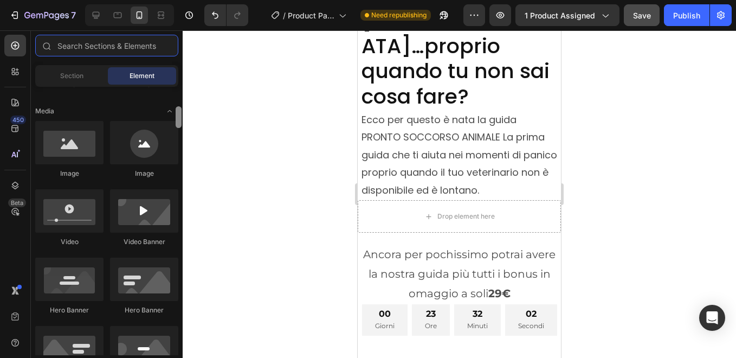
scroll to position [318, 0]
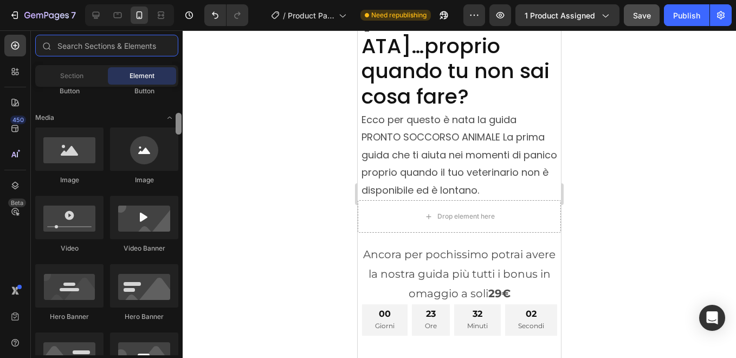
drag, startPoint x: 179, startPoint y: 102, endPoint x: 179, endPoint y: 128, distance: 26.0
click at [179, 128] on div at bounding box center [179, 124] width 6 height 22
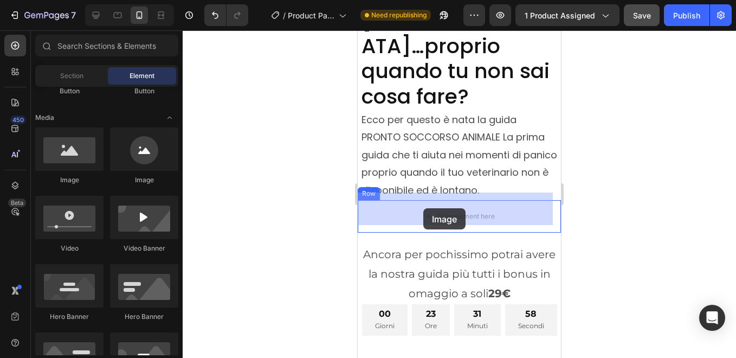
drag, startPoint x: 426, startPoint y: 193, endPoint x: 424, endPoint y: 208, distance: 15.3
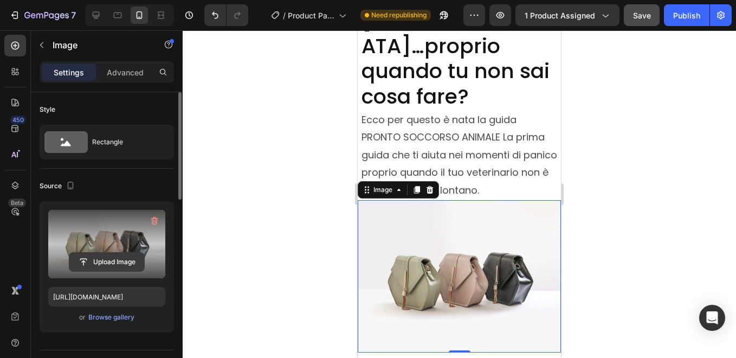
click at [102, 257] on input "file" at bounding box center [106, 262] width 75 height 18
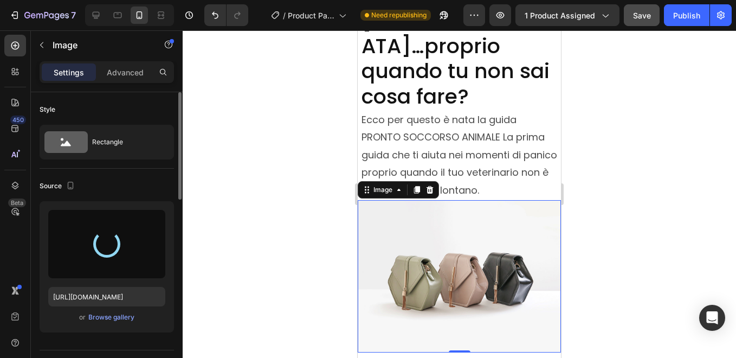
type input "[URL][DOMAIN_NAME]"
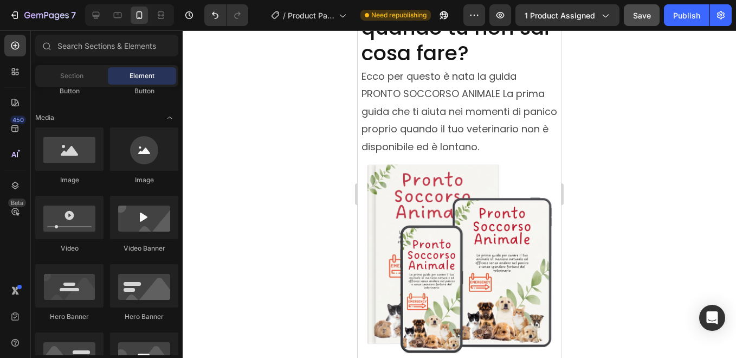
scroll to position [178, 0]
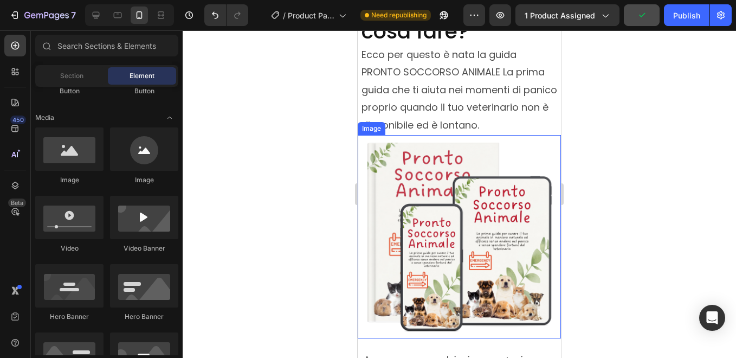
click at [425, 254] on img at bounding box center [459, 236] width 203 height 203
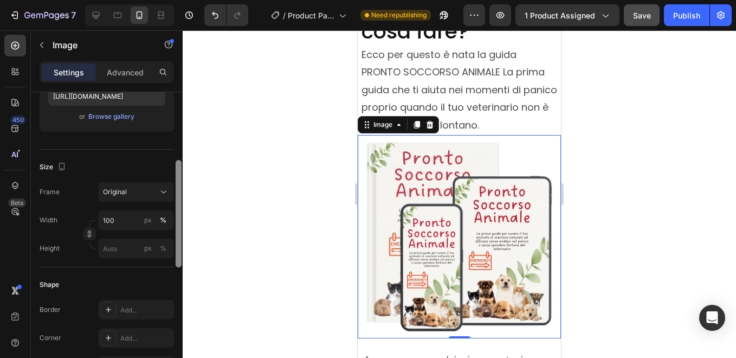
scroll to position [202, 0]
drag, startPoint x: 179, startPoint y: 172, endPoint x: 182, endPoint y: 245, distance: 73.3
click at [182, 245] on div at bounding box center [179, 240] width 8 height 297
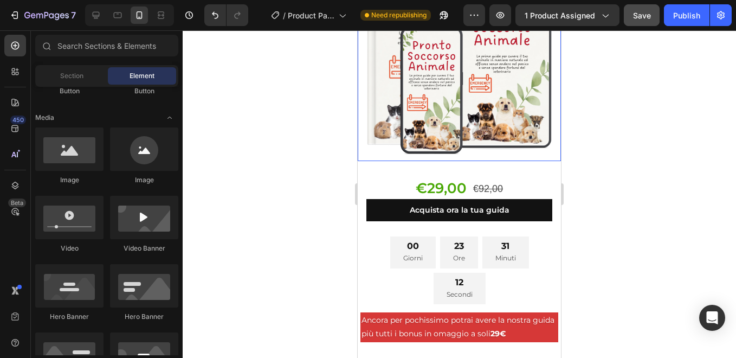
scroll to position [3186, 0]
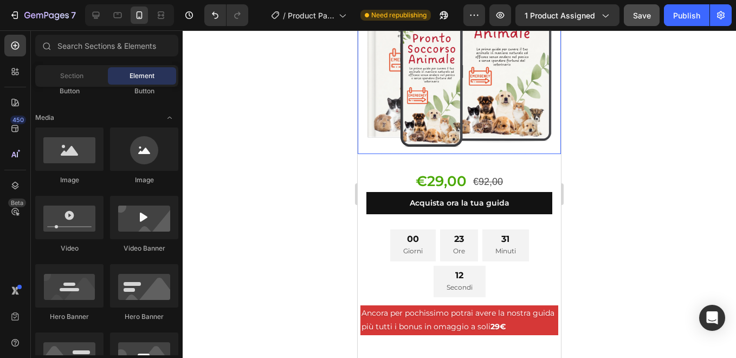
click at [440, 86] on img at bounding box center [459, 52] width 203 height 203
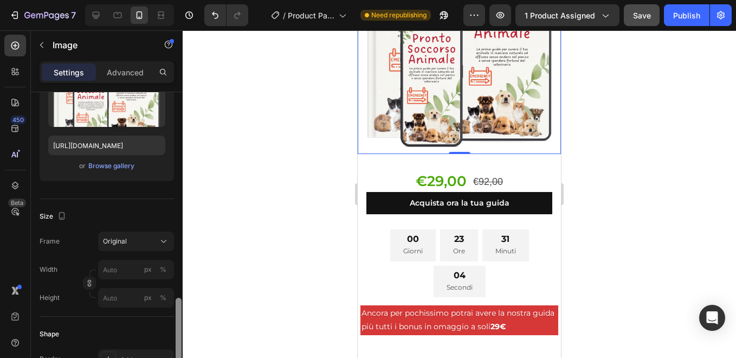
scroll to position [265, 0]
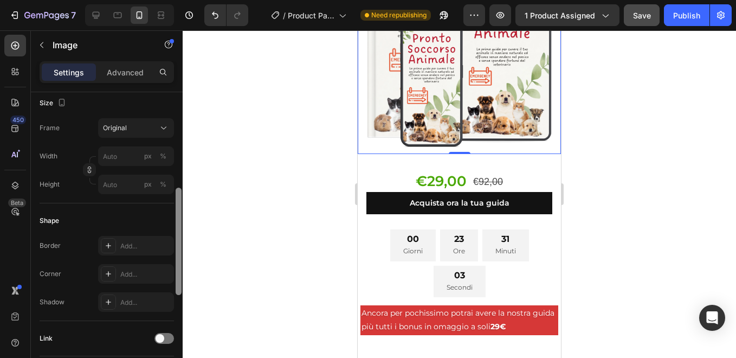
drag, startPoint x: 179, startPoint y: 187, endPoint x: 183, endPoint y: 283, distance: 96.1
click at [183, 0] on div "7 / Product Page - Jul 23, 14:18:56 Need republishing Preview 1 product assigne…" at bounding box center [368, 0] width 736 height 0
click at [127, 158] on input "px %" at bounding box center [136, 156] width 76 height 20
click at [265, 130] on div at bounding box center [460, 194] width 554 height 328
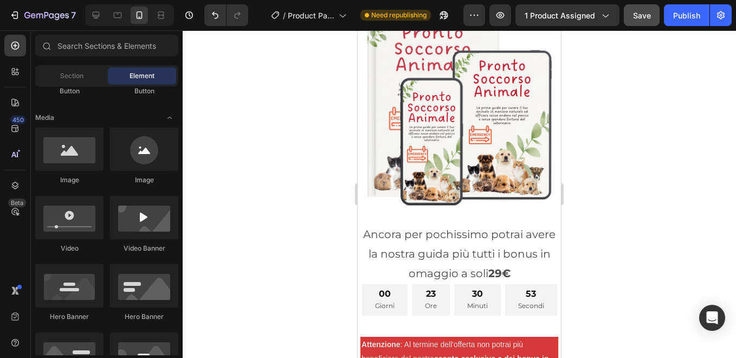
scroll to position [326, 0]
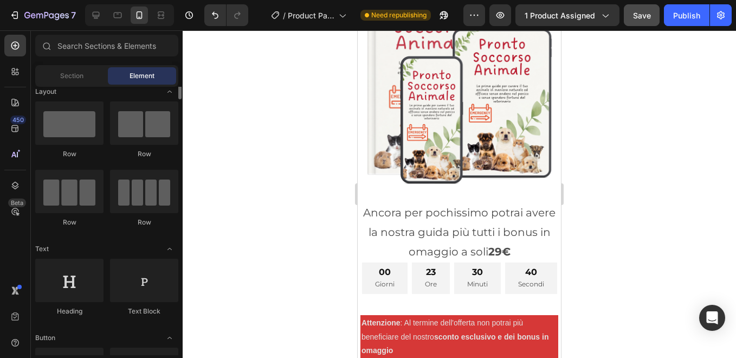
scroll to position [0, 0]
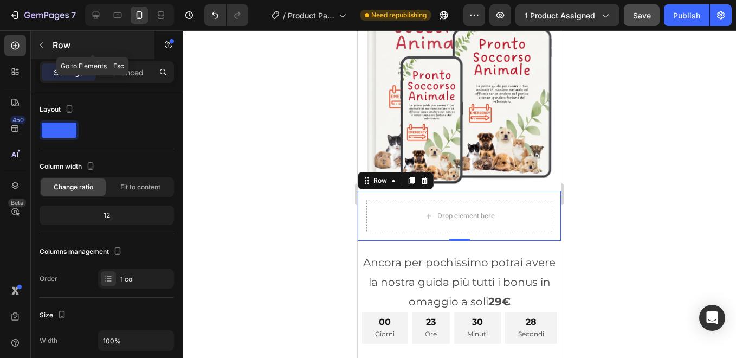
click at [44, 46] on icon "button" at bounding box center [41, 45] width 9 height 9
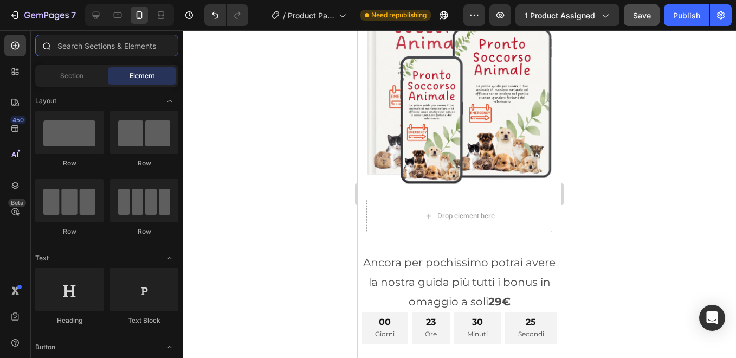
click at [84, 46] on input "text" at bounding box center [106, 46] width 143 height 22
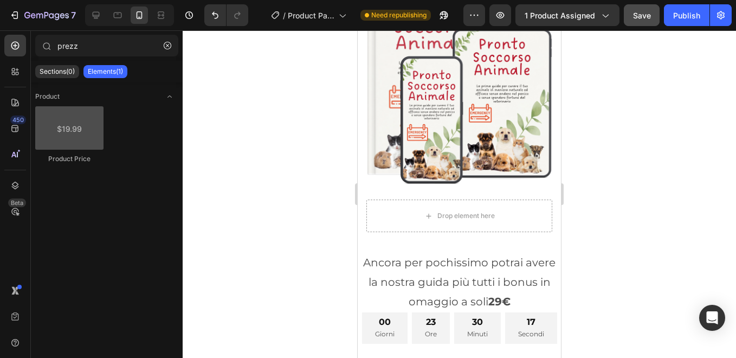
click at [74, 134] on div at bounding box center [69, 127] width 68 height 43
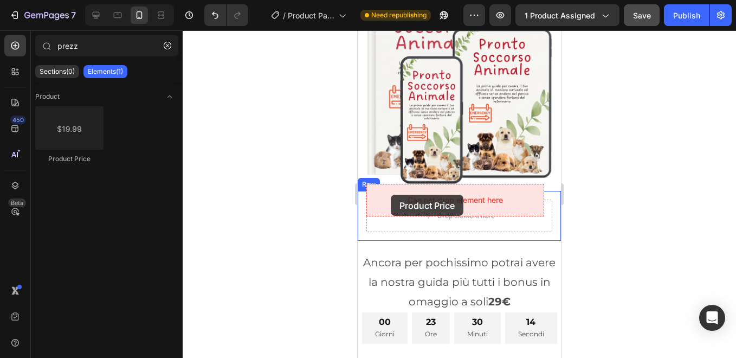
drag, startPoint x: 432, startPoint y: 165, endPoint x: 379, endPoint y: 188, distance: 57.5
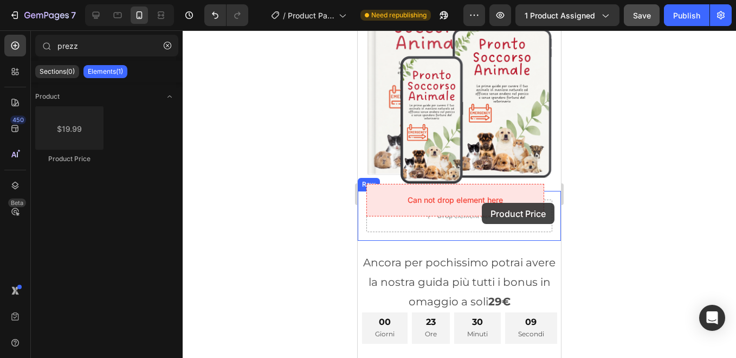
drag, startPoint x: 434, startPoint y: 162, endPoint x: 482, endPoint y: 203, distance: 63.5
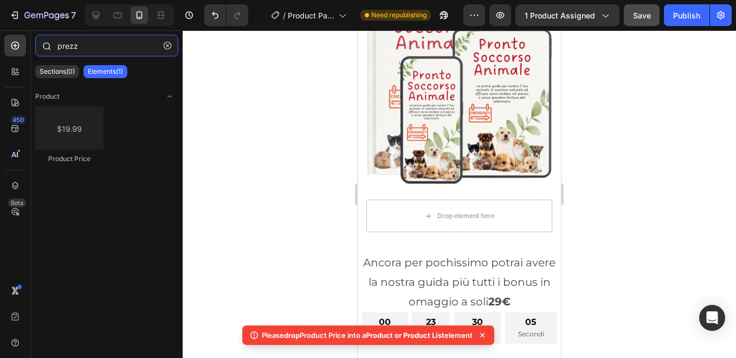
click at [93, 46] on input "prezz" at bounding box center [106, 46] width 143 height 22
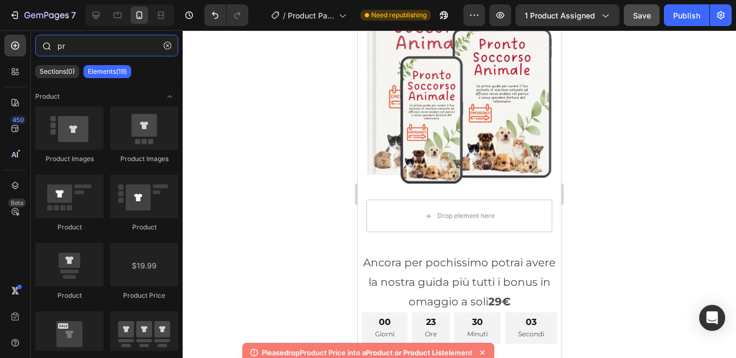
type input "p"
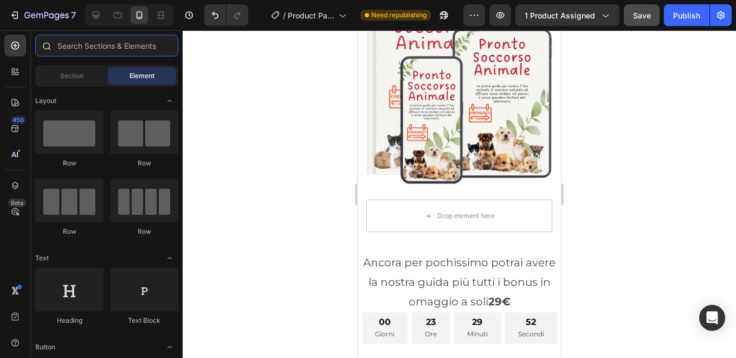
click at [88, 50] on input "text" at bounding box center [106, 46] width 143 height 22
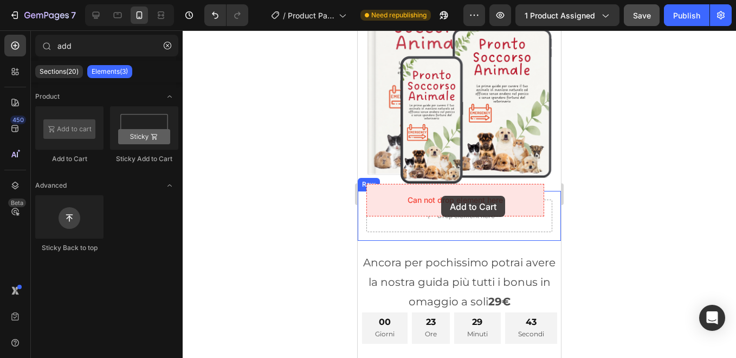
drag, startPoint x: 439, startPoint y: 160, endPoint x: 441, endPoint y: 196, distance: 35.9
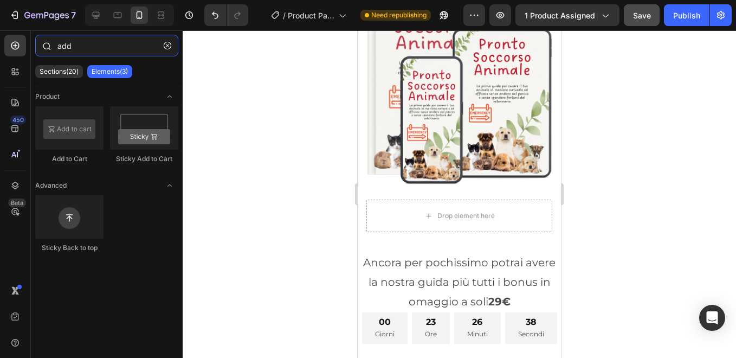
click at [80, 47] on input "add" at bounding box center [106, 46] width 143 height 22
type input "a"
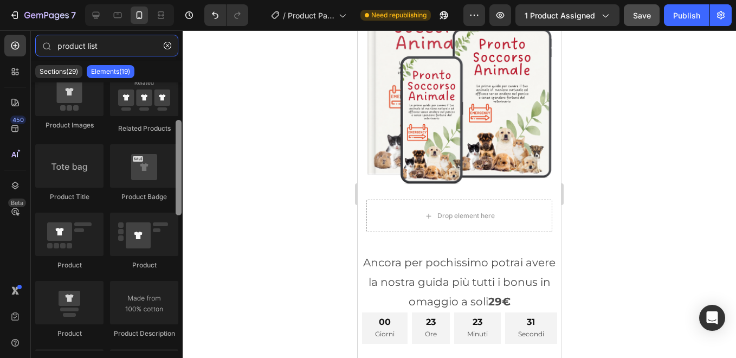
drag, startPoint x: 177, startPoint y: 120, endPoint x: 178, endPoint y: 157, distance: 36.9
click at [178, 157] on div at bounding box center [179, 167] width 6 height 95
click at [179, 146] on div at bounding box center [179, 166] width 6 height 95
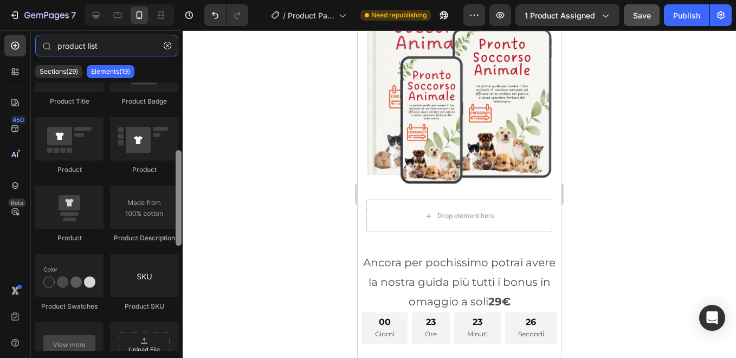
scroll to position [202, 0]
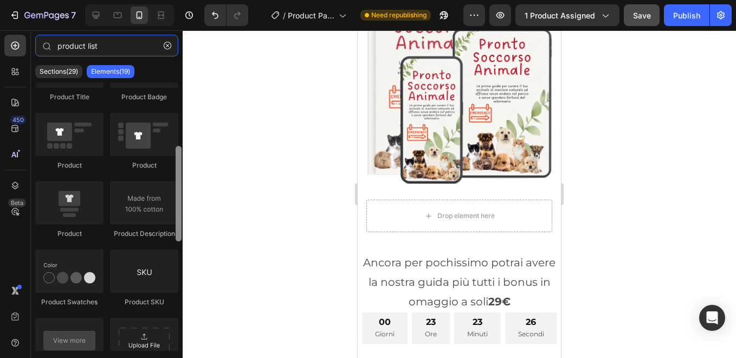
drag, startPoint x: 179, startPoint y: 164, endPoint x: 181, endPoint y: 199, distance: 35.3
click at [181, 199] on div at bounding box center [179, 193] width 6 height 95
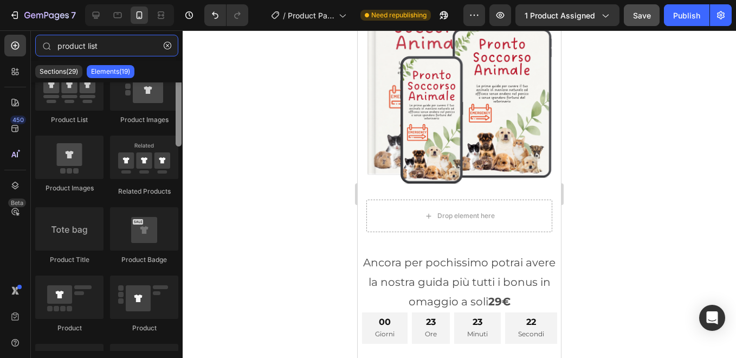
scroll to position [0, 0]
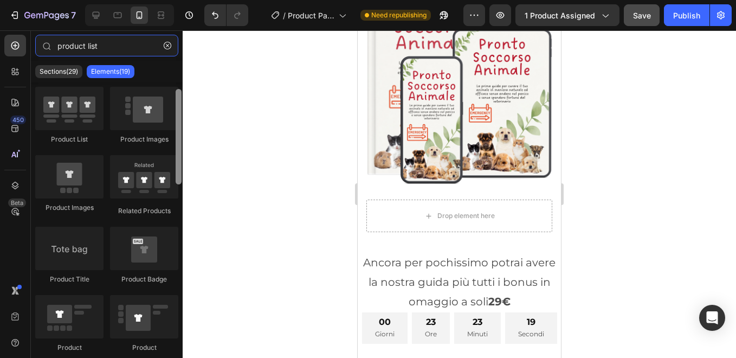
drag, startPoint x: 181, startPoint y: 199, endPoint x: 182, endPoint y: 134, distance: 65.1
click at [182, 134] on div at bounding box center [179, 216] width 8 height 268
type input "product list"
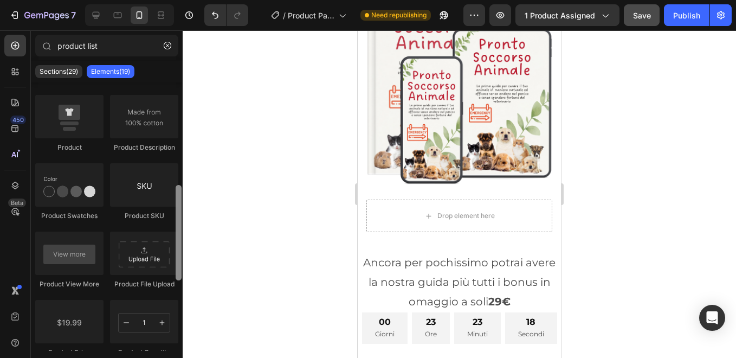
drag, startPoint x: 182, startPoint y: 134, endPoint x: 178, endPoint y: 159, distance: 25.2
click at [178, 159] on div at bounding box center [179, 216] width 8 height 268
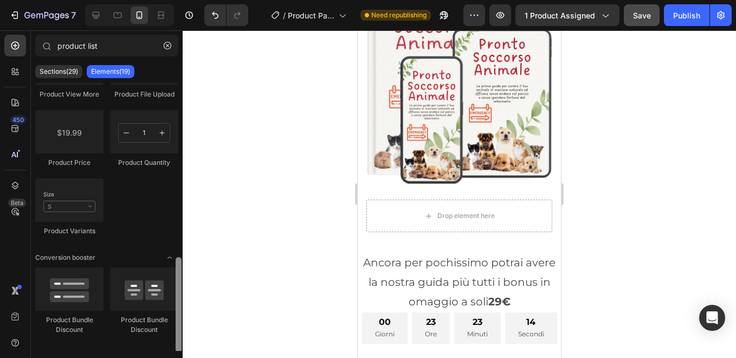
scroll to position [484, 0]
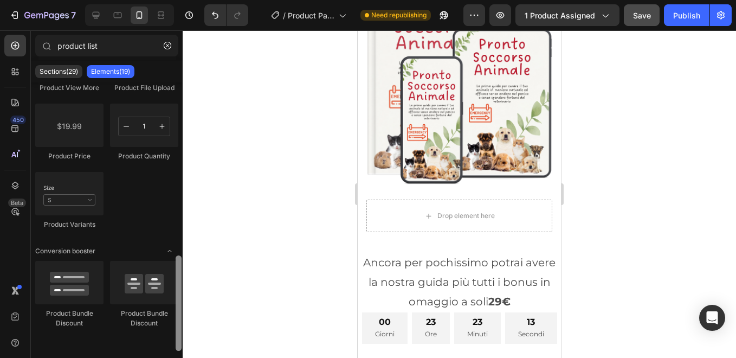
drag, startPoint x: 179, startPoint y: 200, endPoint x: 179, endPoint y: 303, distance: 102.5
click at [179, 303] on div at bounding box center [179, 302] width 6 height 95
drag, startPoint x: 177, startPoint y: 260, endPoint x: 177, endPoint y: 292, distance: 32.0
click at [177, 292] on div at bounding box center [179, 302] width 6 height 95
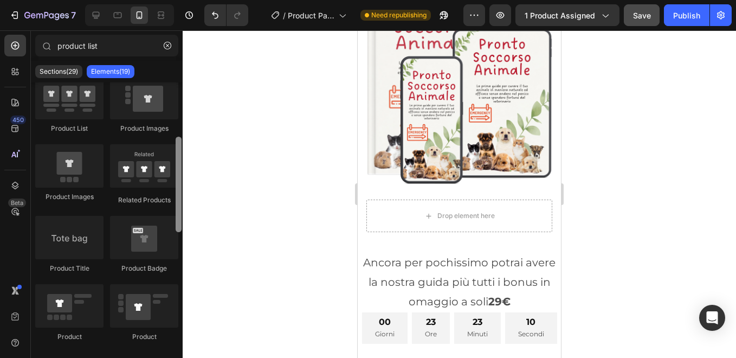
scroll to position [0, 0]
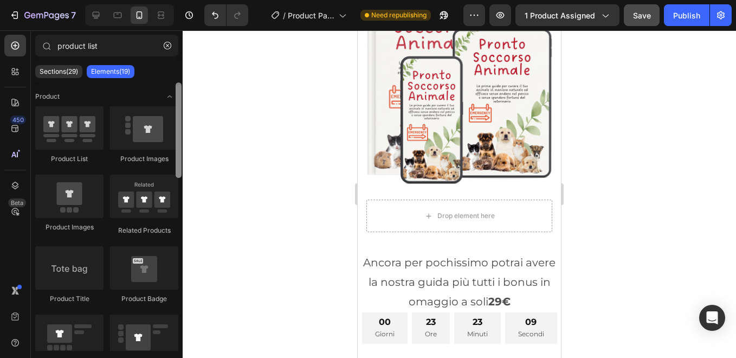
drag, startPoint x: 178, startPoint y: 292, endPoint x: 182, endPoint y: 94, distance: 198.5
click at [182, 94] on div at bounding box center [179, 216] width 8 height 268
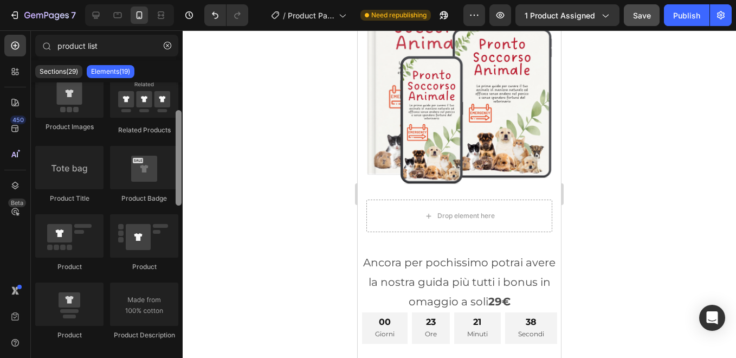
scroll to position [103, 0]
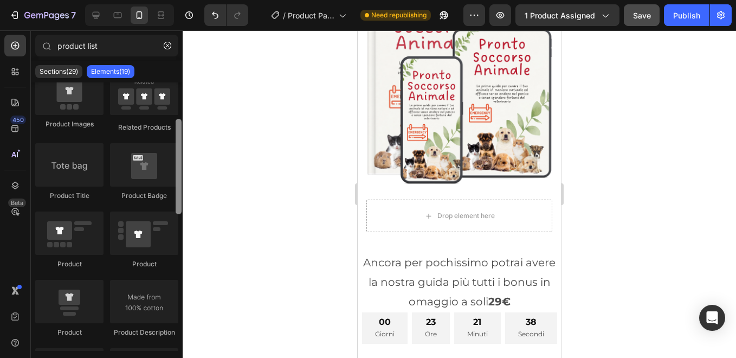
drag, startPoint x: 179, startPoint y: 162, endPoint x: 179, endPoint y: 199, distance: 36.9
click at [179, 199] on div at bounding box center [179, 166] width 6 height 95
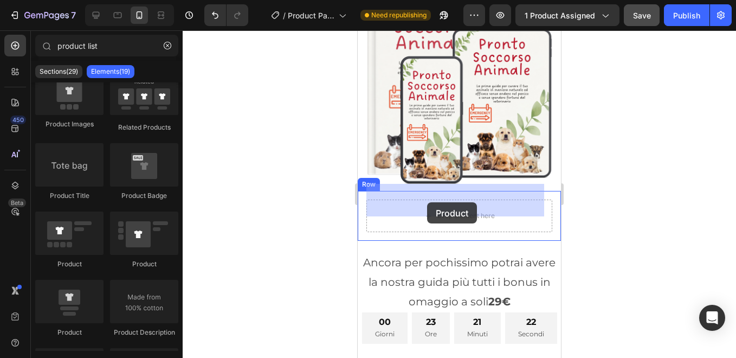
drag, startPoint x: 434, startPoint y: 332, endPoint x: 427, endPoint y: 202, distance: 130.3
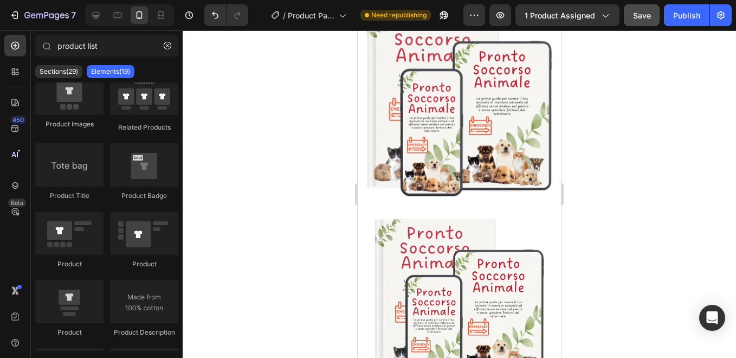
scroll to position [297, 0]
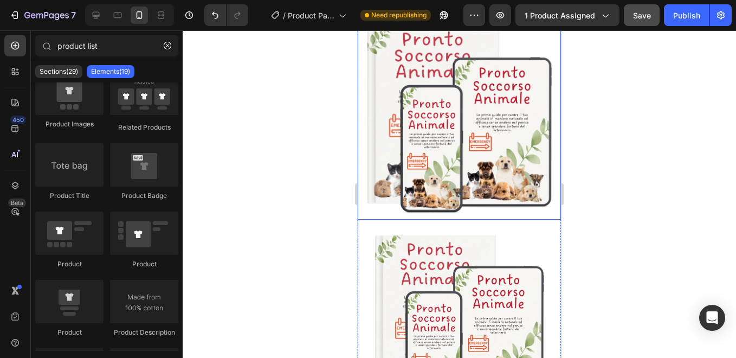
click at [469, 80] on img at bounding box center [459, 117] width 203 height 203
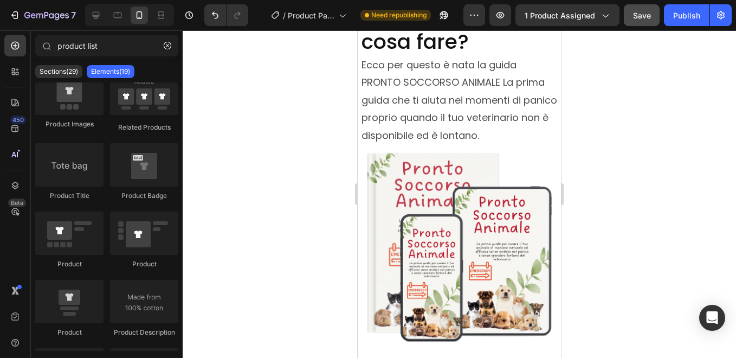
scroll to position [167, 0]
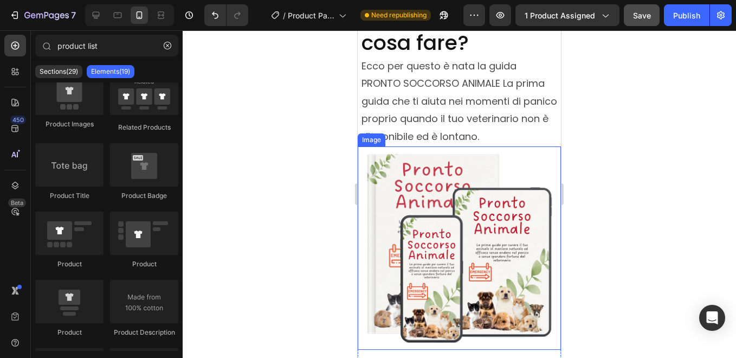
click at [456, 194] on img at bounding box center [459, 247] width 203 height 203
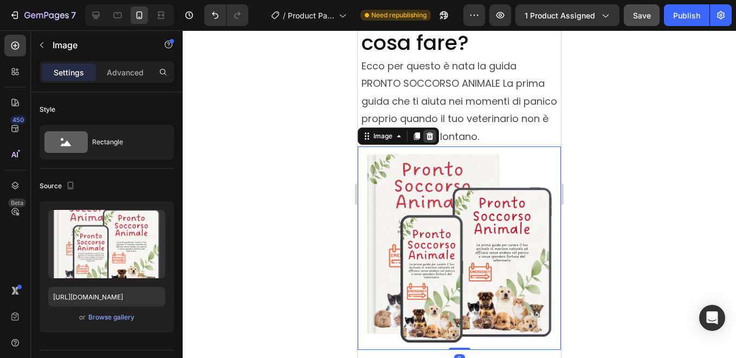
click at [429, 132] on icon at bounding box center [430, 136] width 9 height 9
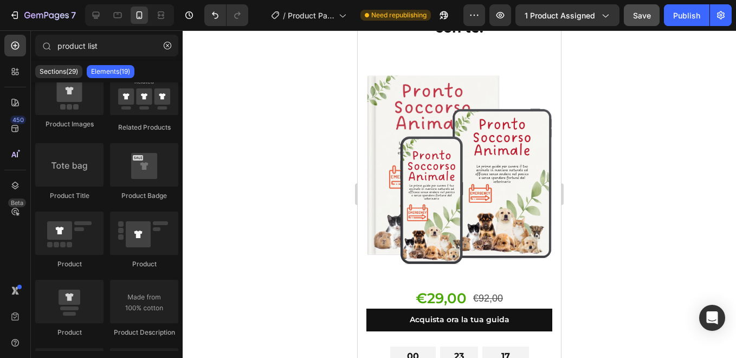
scroll to position [3398, 0]
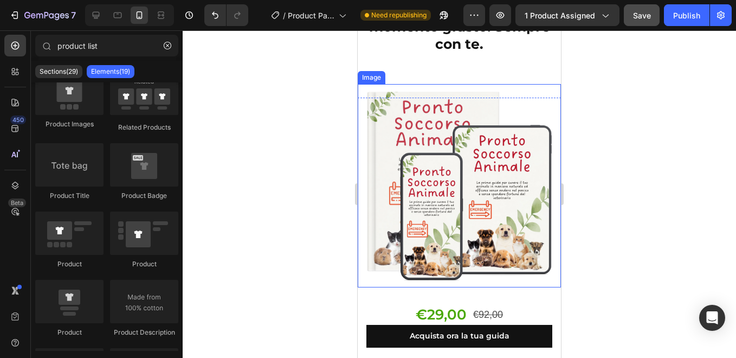
click at [476, 136] on img at bounding box center [459, 185] width 203 height 203
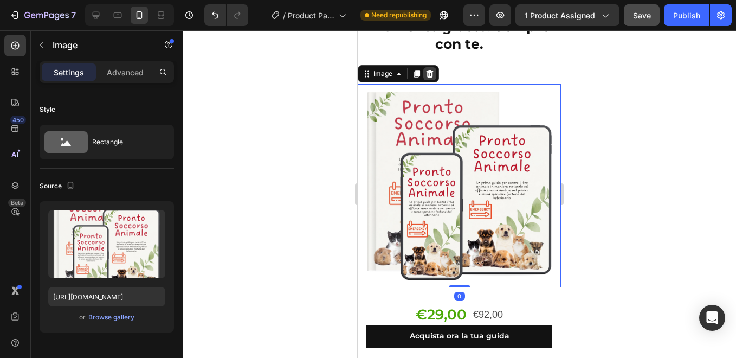
click at [430, 74] on icon at bounding box center [430, 73] width 7 height 8
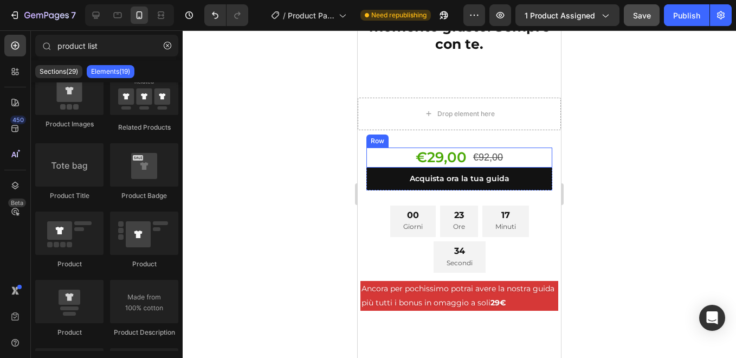
click at [389, 157] on div "€29,00 Product Price Product Price €92,00 Product Price Product Price Row" at bounding box center [460, 157] width 186 height 21
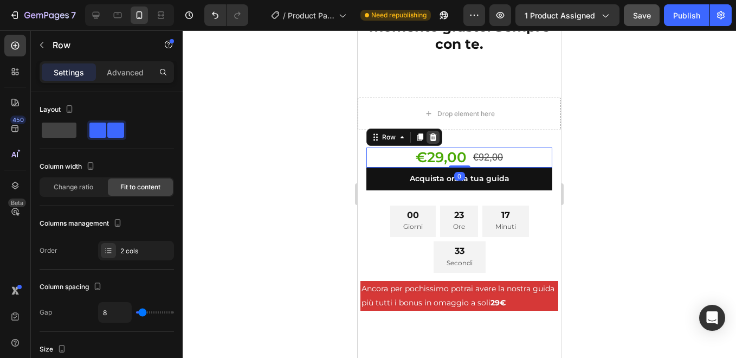
click at [435, 138] on icon at bounding box center [433, 137] width 7 height 8
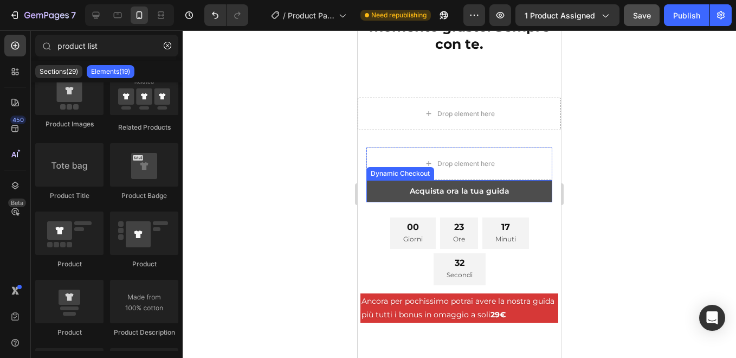
click at [397, 189] on button "Acquista ora la tua guida" at bounding box center [460, 191] width 186 height 22
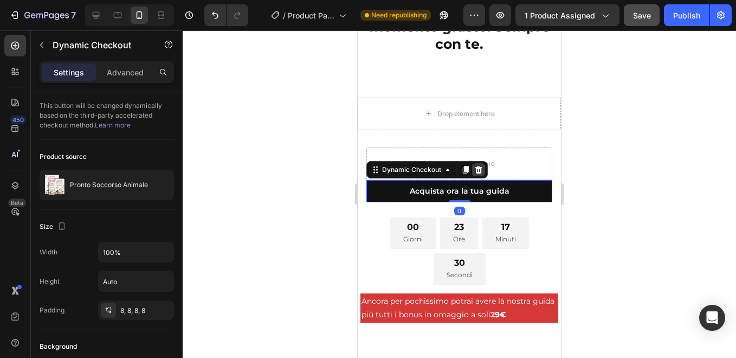
click at [479, 171] on icon at bounding box center [478, 169] width 9 height 9
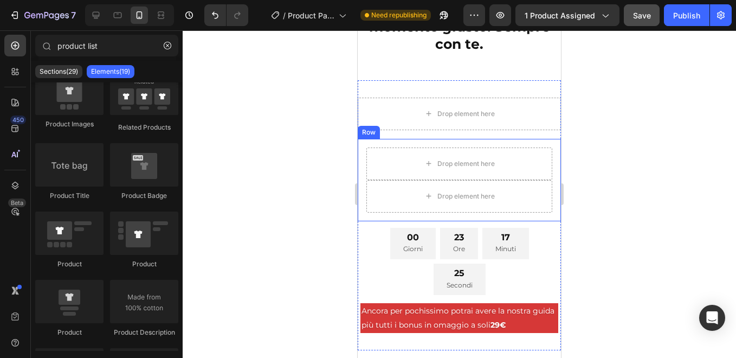
click at [538, 142] on div "Drop element here Drop element here Product Row" at bounding box center [459, 180] width 203 height 82
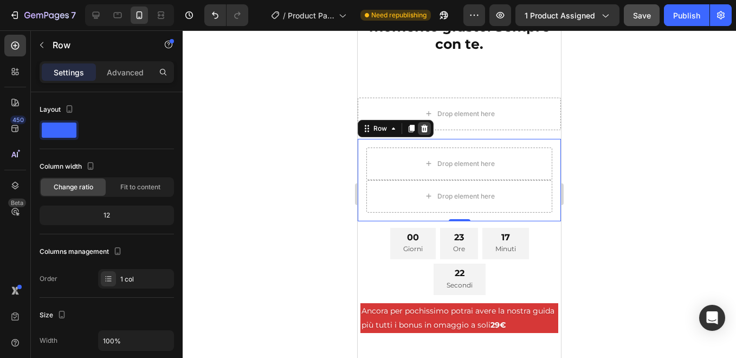
click at [425, 126] on icon at bounding box center [424, 128] width 7 height 8
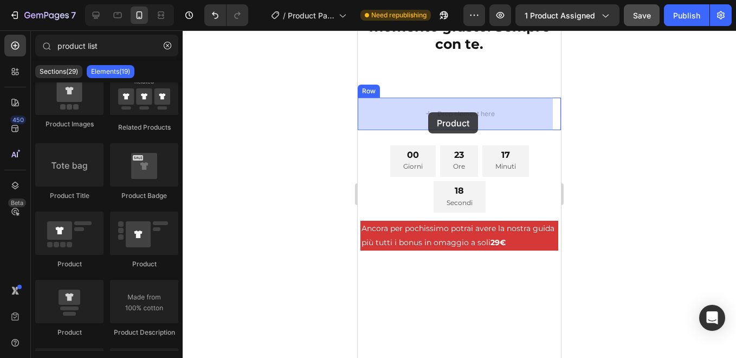
drag, startPoint x: 430, startPoint y: 333, endPoint x: 424, endPoint y: 108, distance: 225.1
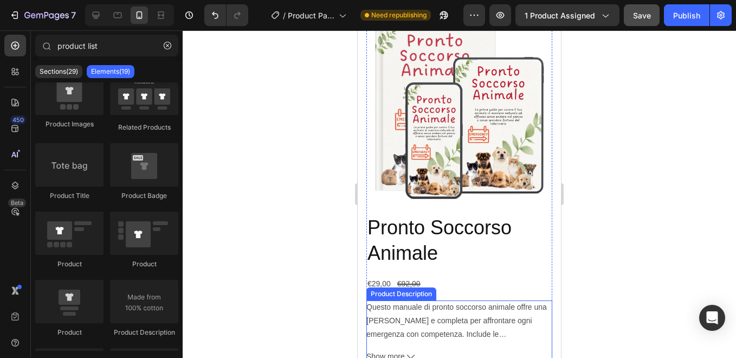
scroll to position [304, 0]
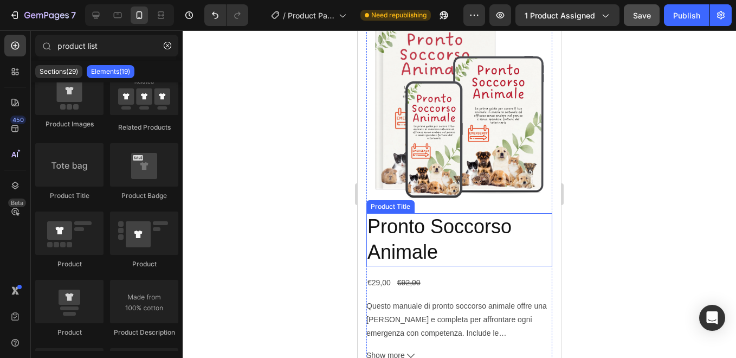
click at [436, 235] on h2 "Pronto Soccorso Animale" at bounding box center [460, 239] width 186 height 53
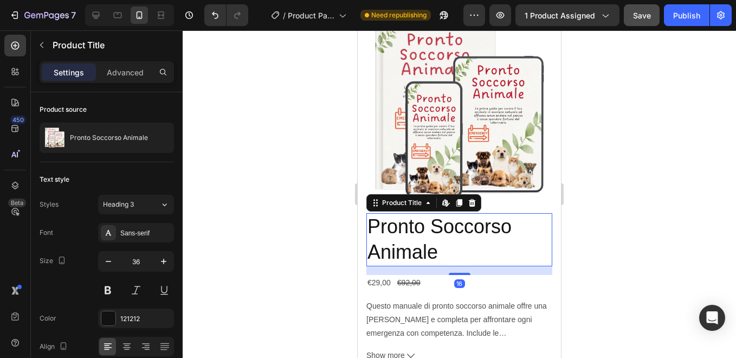
click at [441, 236] on h2 "Pronto Soccorso Animale" at bounding box center [460, 239] width 186 height 53
click at [451, 236] on h2 "Pronto Soccorso Animale" at bounding box center [460, 239] width 186 height 53
click at [471, 199] on icon at bounding box center [472, 203] width 7 height 8
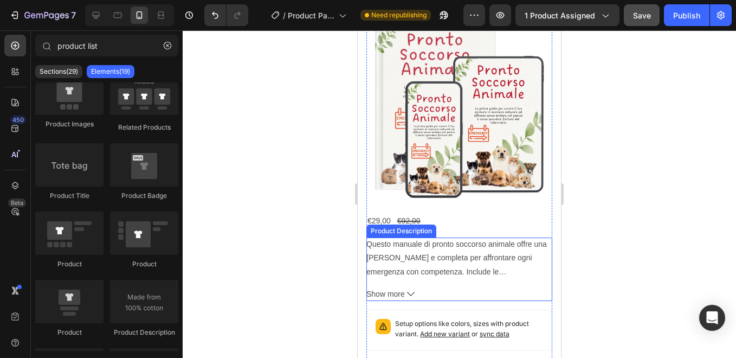
click at [459, 241] on p "Questo manuale di pronto soccorso animale offre una guida chiara e completa per…" at bounding box center [458, 299] width 183 height 118
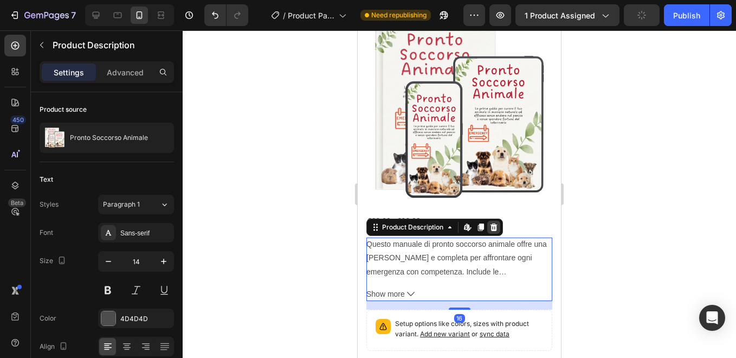
click at [498, 223] on icon at bounding box center [494, 227] width 9 height 9
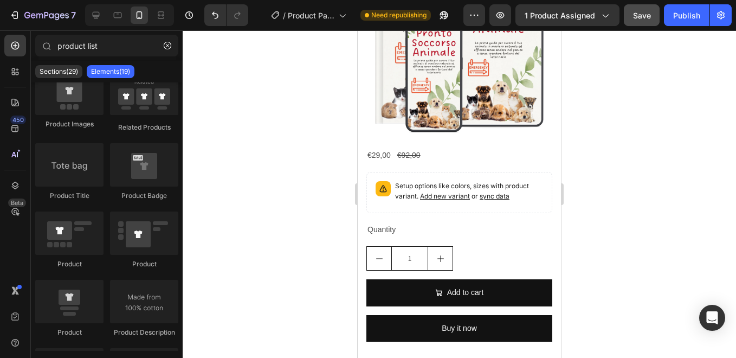
scroll to position [390, 0]
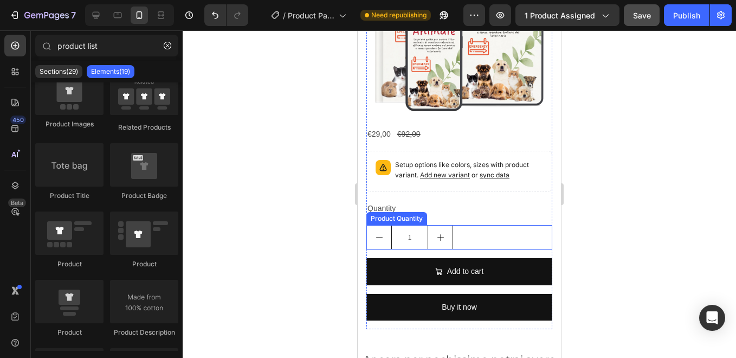
click at [474, 225] on div "1" at bounding box center [460, 237] width 186 height 24
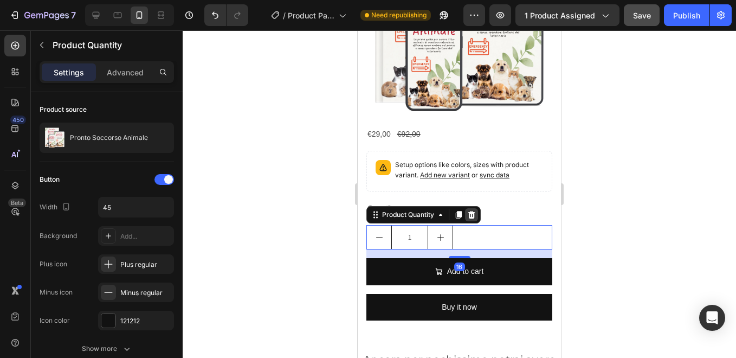
click at [473, 211] on icon at bounding box center [472, 215] width 7 height 8
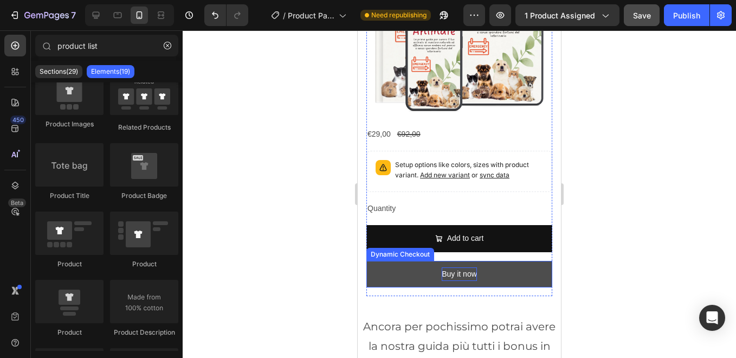
click at [453, 267] on div "Buy it now" at bounding box center [459, 274] width 35 height 14
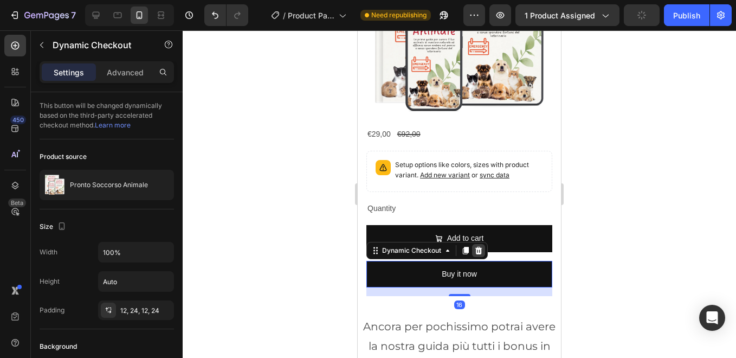
click at [478, 247] on icon at bounding box center [479, 251] width 7 height 8
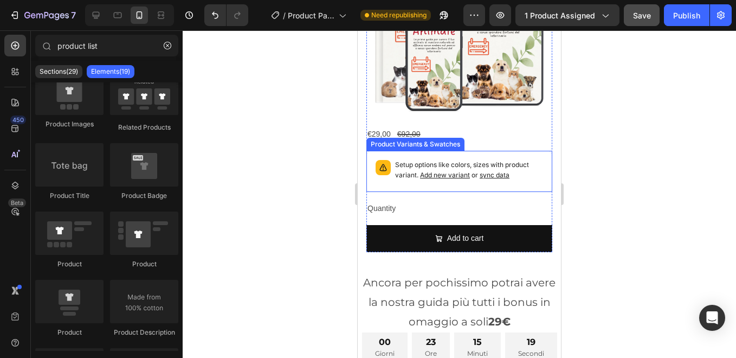
click at [490, 160] on p "Setup options like colors, sizes with product variant. Add new variant or sync …" at bounding box center [469, 170] width 148 height 21
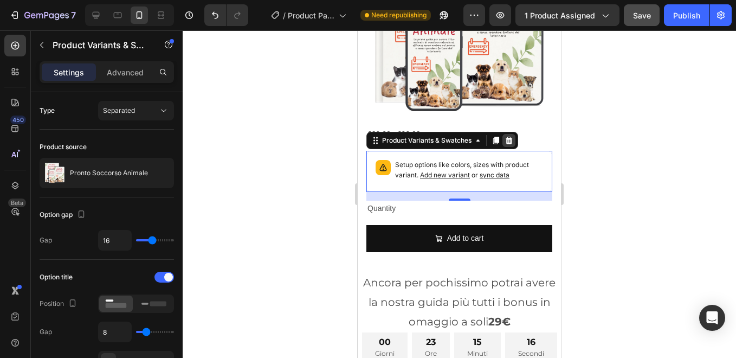
click at [512, 136] on icon at bounding box center [509, 140] width 9 height 9
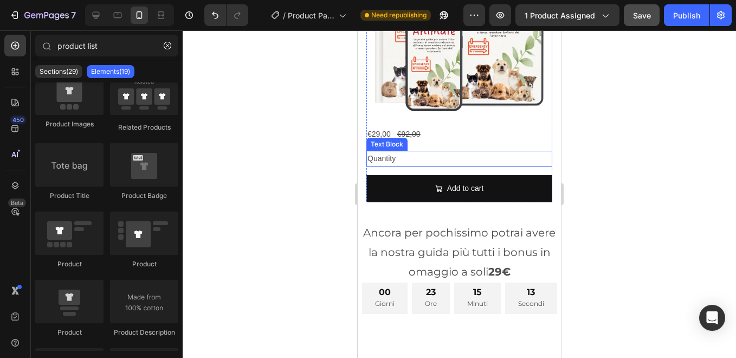
click at [387, 151] on div "Quantity" at bounding box center [460, 159] width 186 height 16
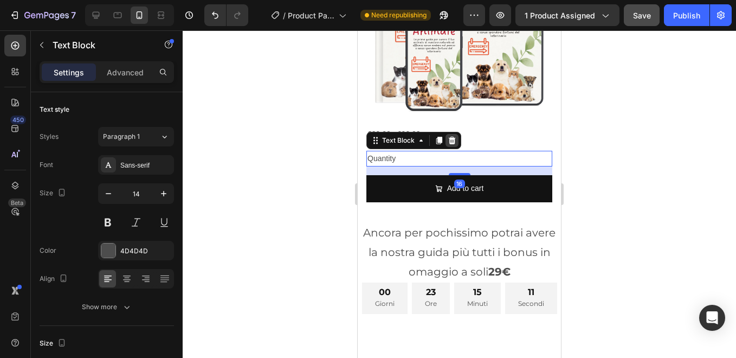
click at [453, 137] on icon at bounding box center [452, 141] width 7 height 8
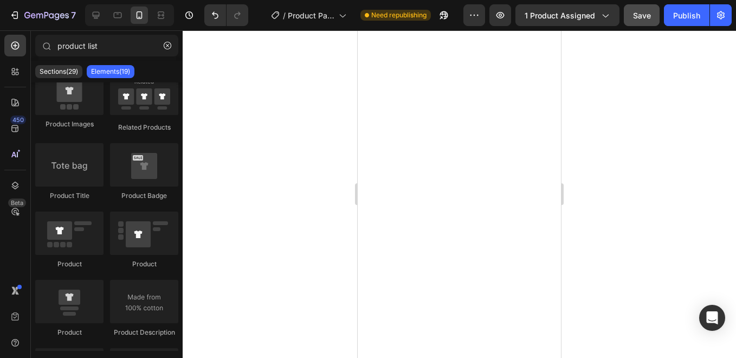
scroll to position [3347, 0]
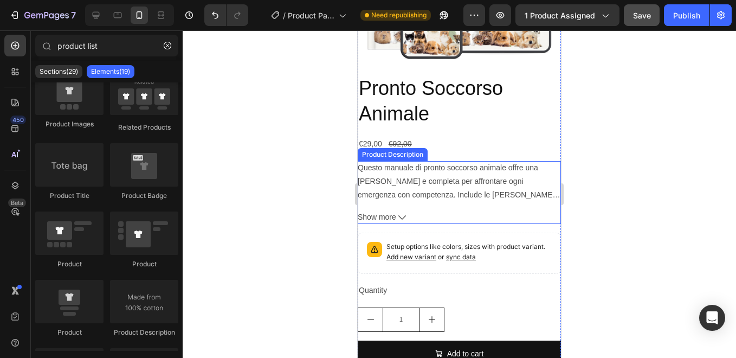
click at [447, 171] on p "Questo manuale di pronto soccorso animale offre una guida chiara e completa per…" at bounding box center [459, 215] width 203 height 104
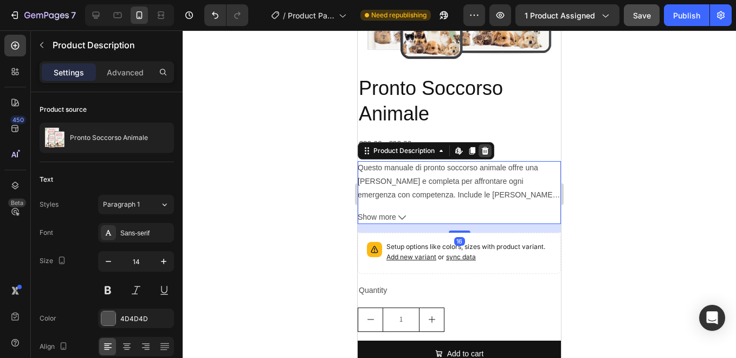
click at [487, 146] on icon at bounding box center [485, 150] width 7 height 8
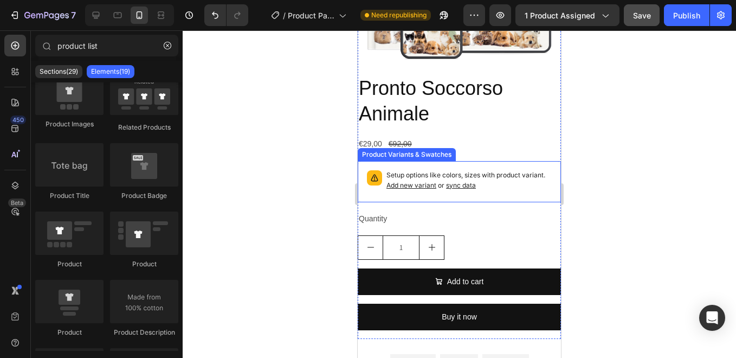
click at [430, 181] on span "Add new variant" at bounding box center [412, 185] width 50 height 8
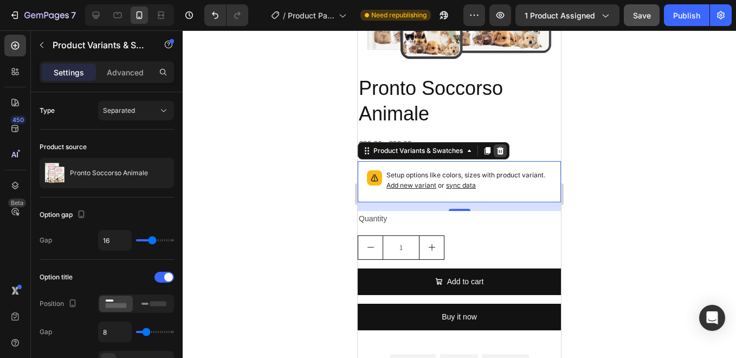
click at [502, 146] on icon at bounding box center [500, 150] width 7 height 8
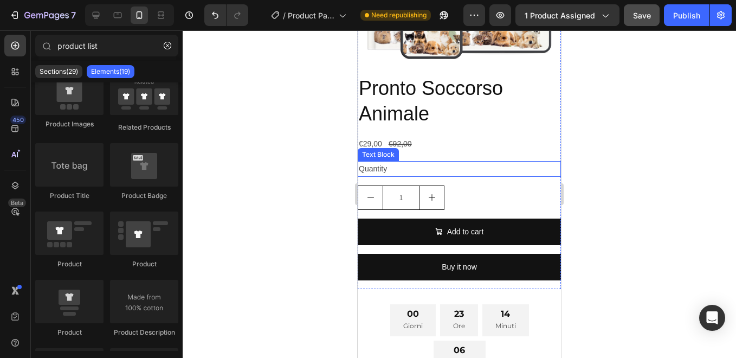
click at [392, 161] on div "Quantity" at bounding box center [459, 169] width 203 height 16
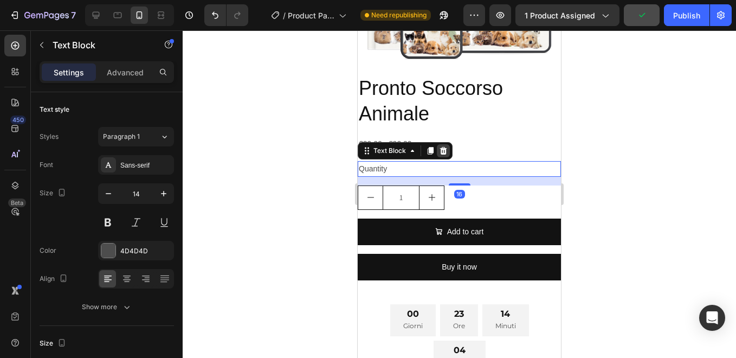
click at [445, 146] on icon at bounding box center [443, 150] width 9 height 9
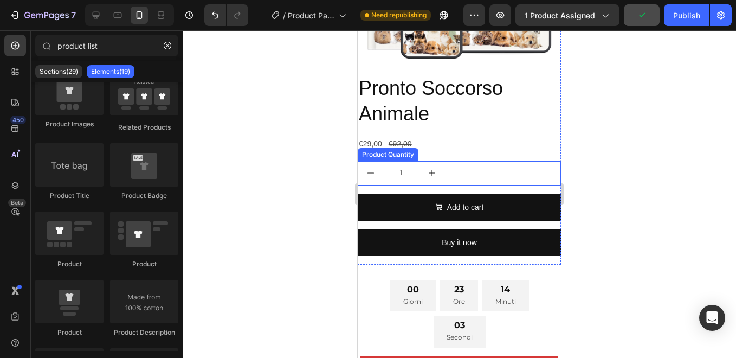
click at [459, 167] on div "1" at bounding box center [459, 173] width 203 height 24
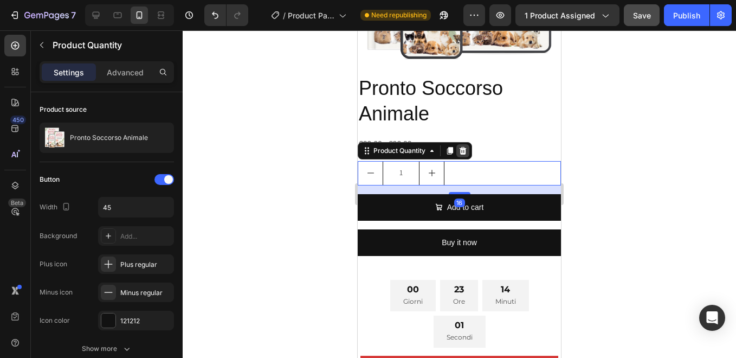
click at [461, 146] on icon at bounding box center [463, 150] width 9 height 9
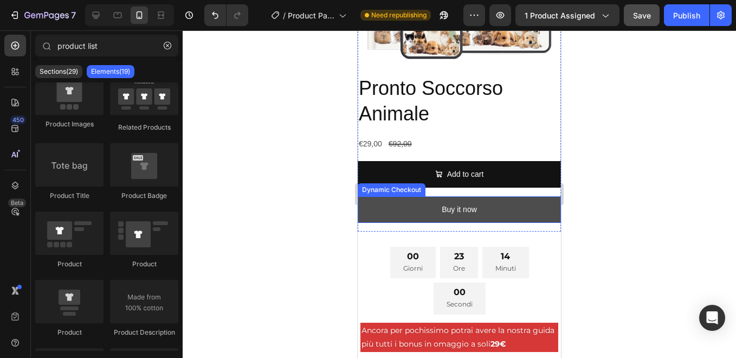
click at [487, 196] on button "Buy it now" at bounding box center [459, 209] width 203 height 27
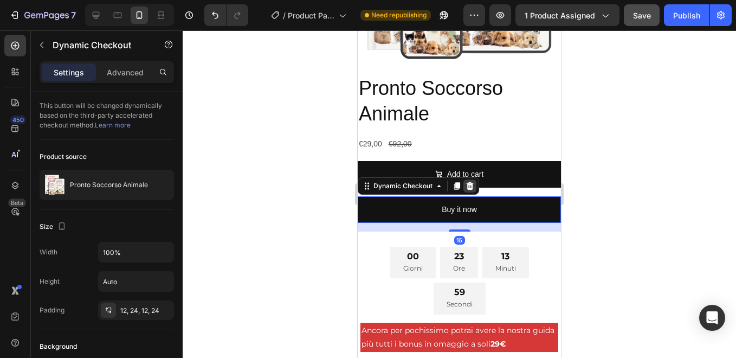
click at [469, 182] on icon at bounding box center [470, 186] width 7 height 8
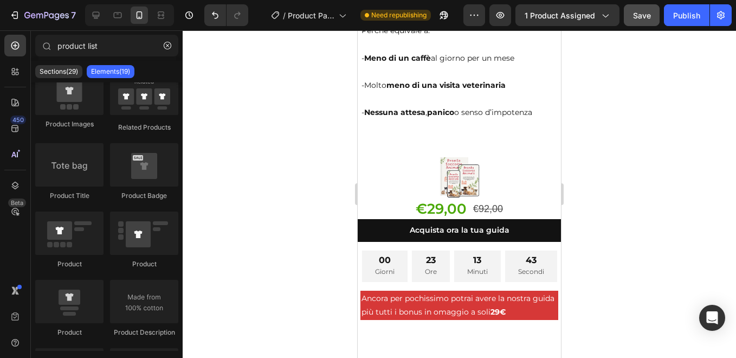
scroll to position [6876, 0]
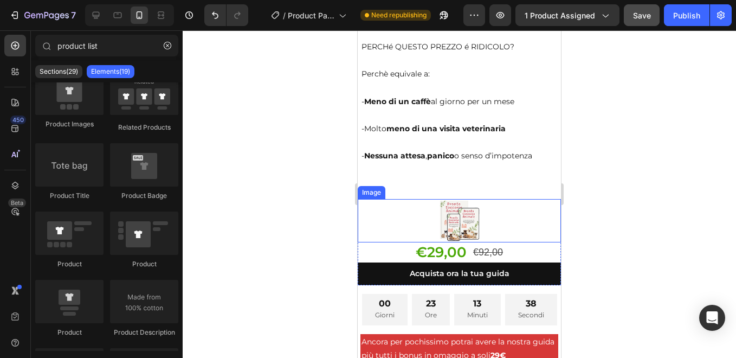
click at [453, 233] on img at bounding box center [459, 220] width 43 height 43
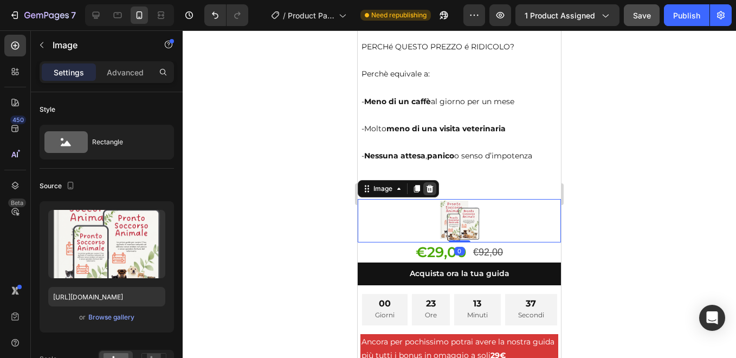
click at [431, 193] on icon at bounding box center [430, 189] width 7 height 8
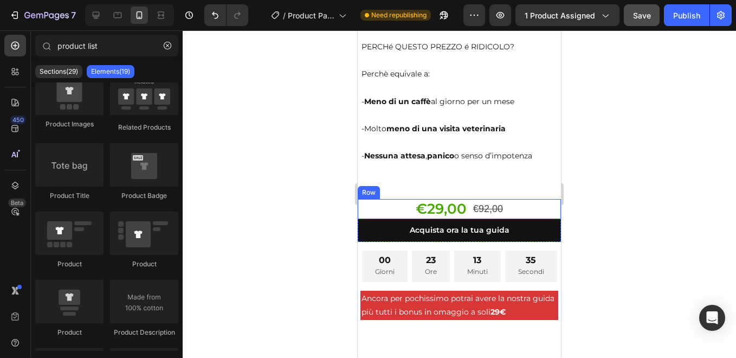
click at [515, 219] on div "€29,00 Product Price Product Price €92,00 Product Price Product Price Row" at bounding box center [459, 209] width 203 height 21
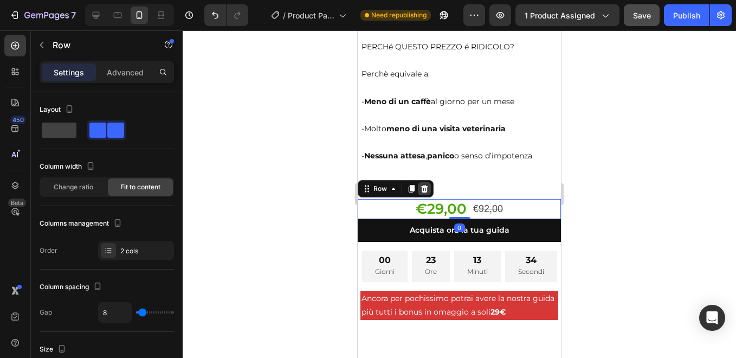
click at [425, 193] on icon at bounding box center [424, 189] width 7 height 8
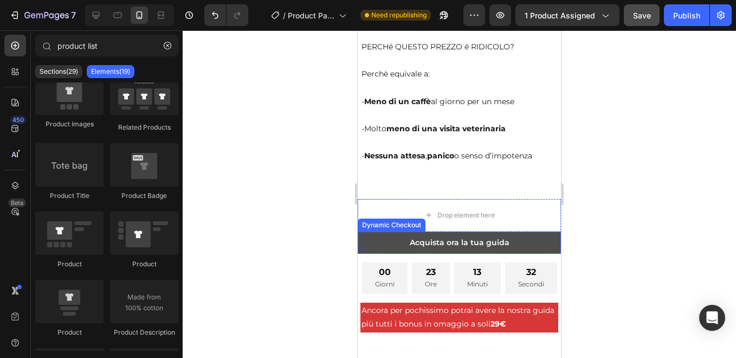
click at [510, 254] on button "Acquista ora la tua guida" at bounding box center [459, 243] width 203 height 22
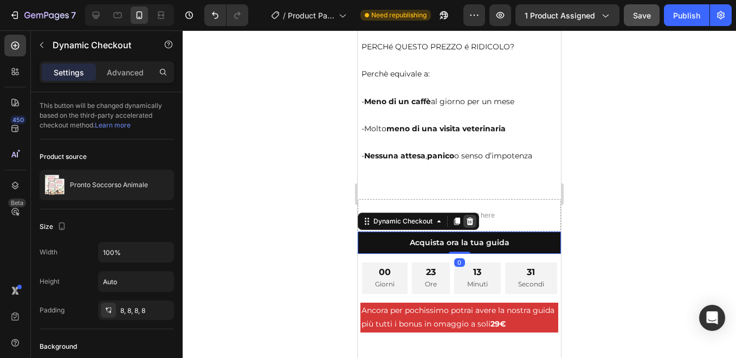
click at [469, 225] on icon at bounding box center [470, 221] width 7 height 8
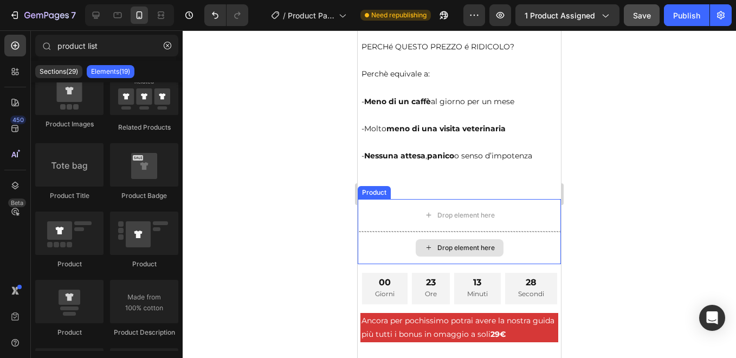
click at [523, 262] on div "Drop element here" at bounding box center [459, 248] width 203 height 33
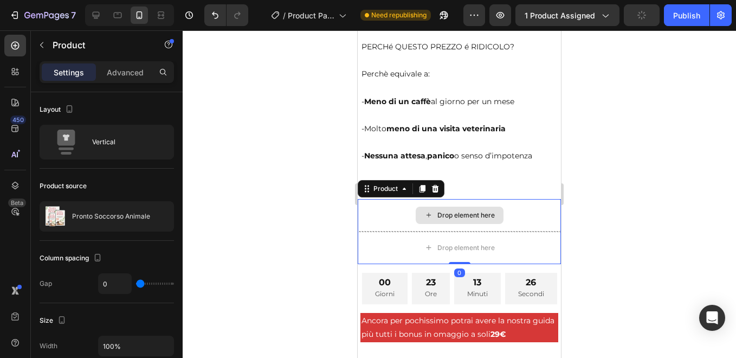
click at [375, 215] on div "Drop element here" at bounding box center [459, 215] width 203 height 33
click at [437, 193] on icon at bounding box center [435, 188] width 9 height 9
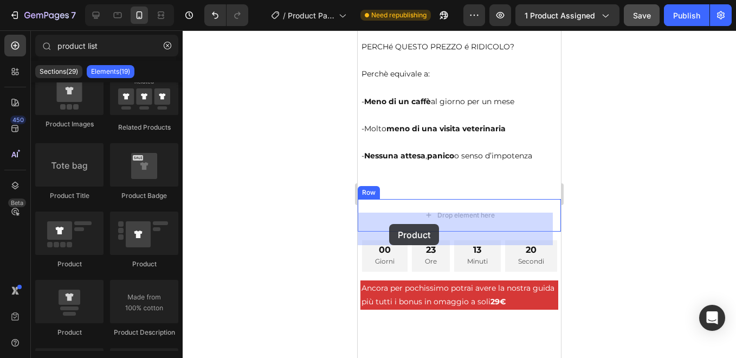
drag, startPoint x: 434, startPoint y: 338, endPoint x: 386, endPoint y: 223, distance: 124.7
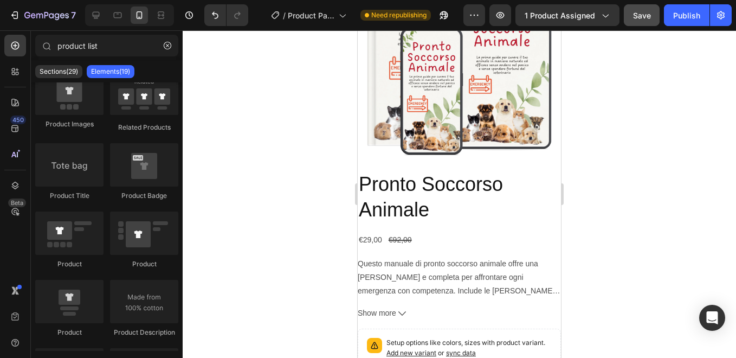
scroll to position [7143, 0]
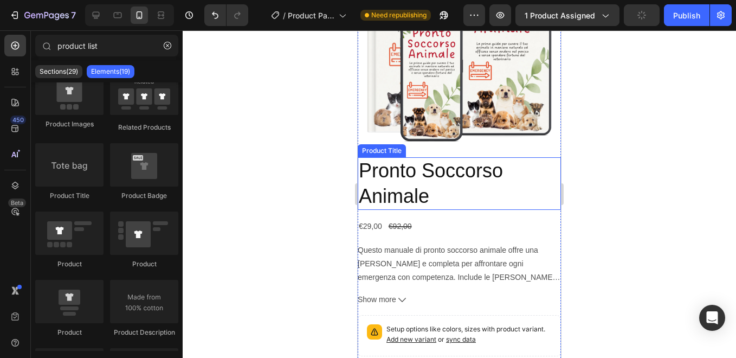
click at [428, 169] on h2 "Pronto Soccorso Animale" at bounding box center [459, 183] width 203 height 53
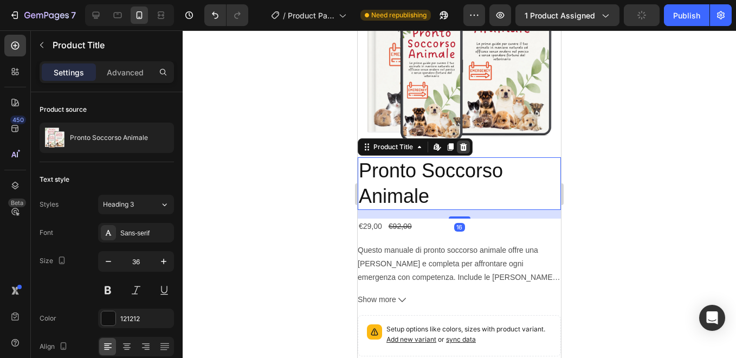
click at [464, 143] on icon at bounding box center [463, 147] width 7 height 8
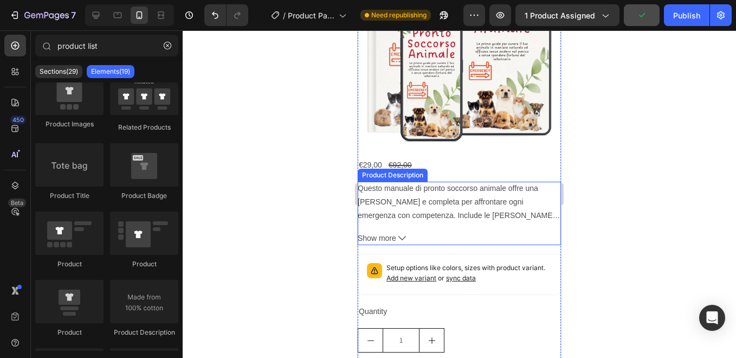
click at [452, 194] on p "Questo manuale di pronto soccorso animale offre una guida chiara e completa per…" at bounding box center [459, 236] width 203 height 104
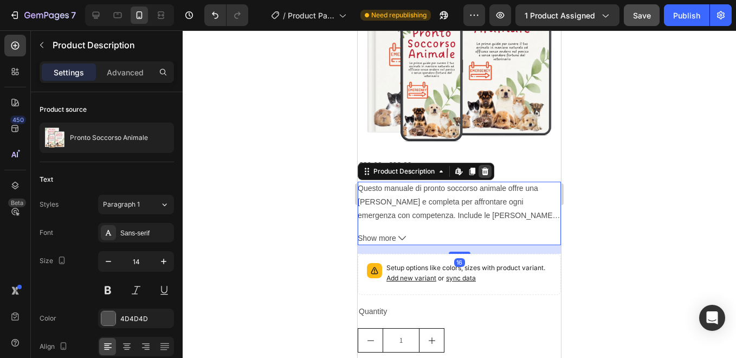
click at [487, 167] on icon at bounding box center [485, 171] width 9 height 9
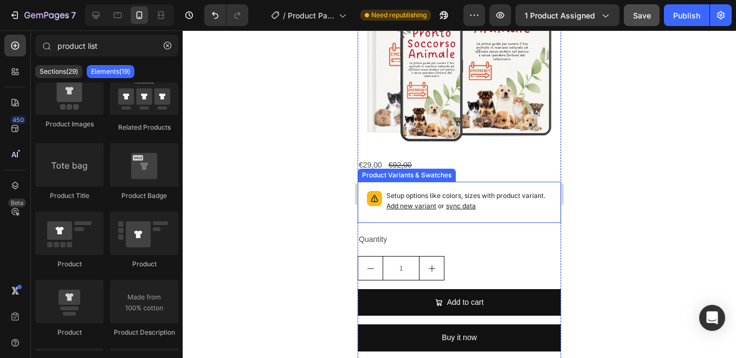
click at [514, 193] on p "Setup options like colors, sizes with product variant. Add new variant or sync …" at bounding box center [469, 201] width 165 height 21
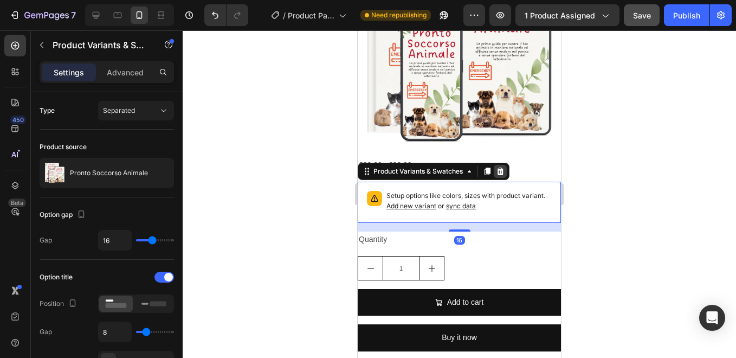
click at [499, 168] on icon at bounding box center [500, 172] width 7 height 8
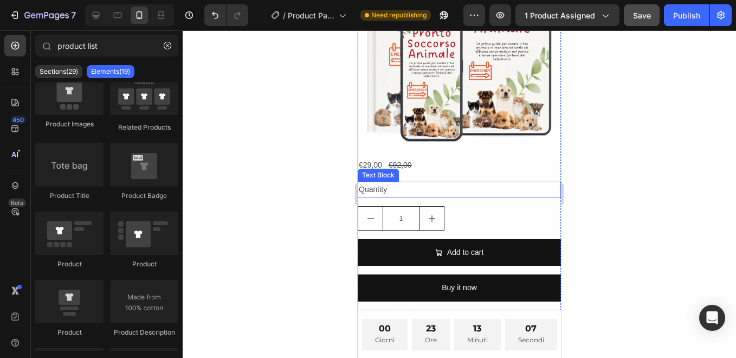
click at [439, 186] on div "Quantity" at bounding box center [459, 190] width 203 height 16
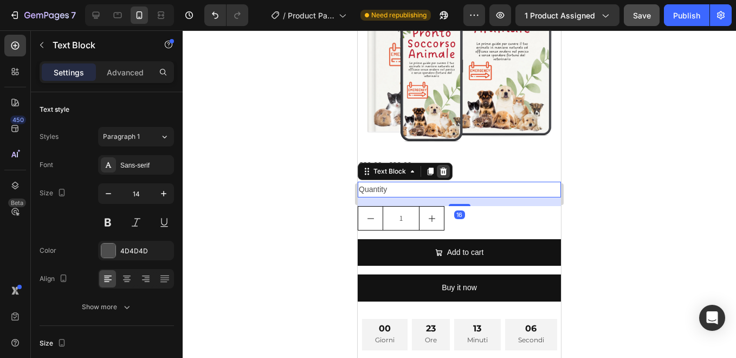
click at [442, 167] on icon at bounding box center [443, 171] width 9 height 9
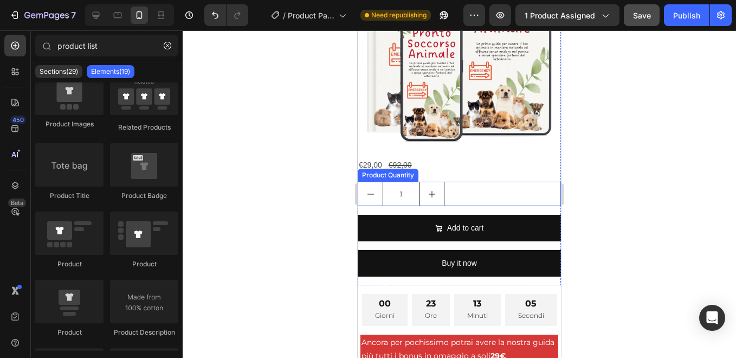
click at [472, 196] on div "1" at bounding box center [459, 194] width 203 height 24
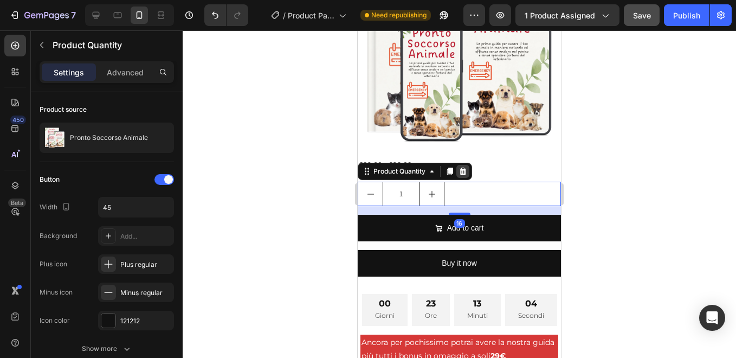
click at [462, 168] on icon at bounding box center [463, 172] width 7 height 8
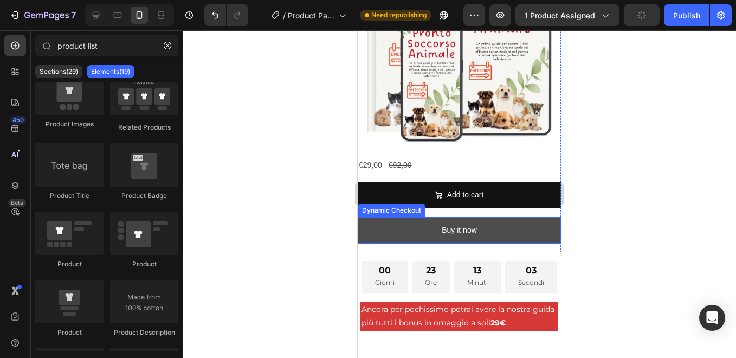
click at [502, 219] on button "Buy it now" at bounding box center [459, 230] width 203 height 27
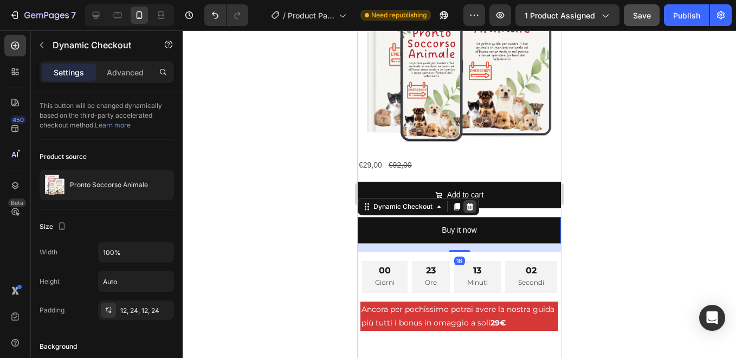
click at [468, 202] on icon at bounding box center [470, 206] width 9 height 9
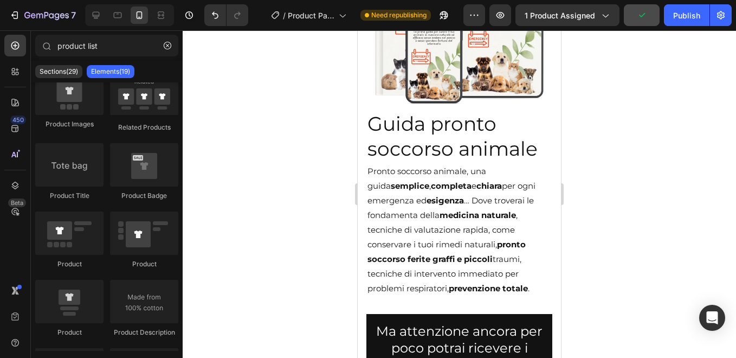
scroll to position [3238, 0]
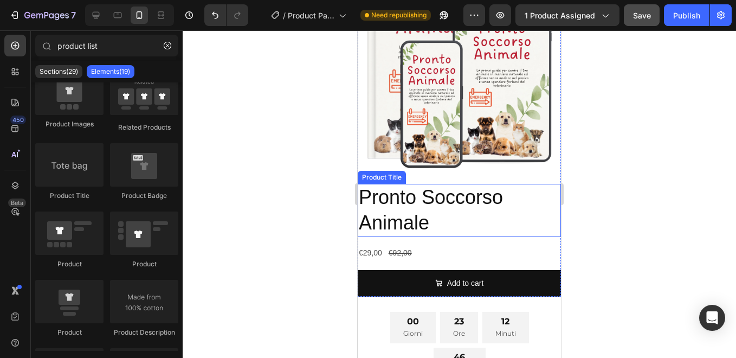
click at [461, 216] on h2 "Pronto Soccorso Animale" at bounding box center [459, 210] width 203 height 53
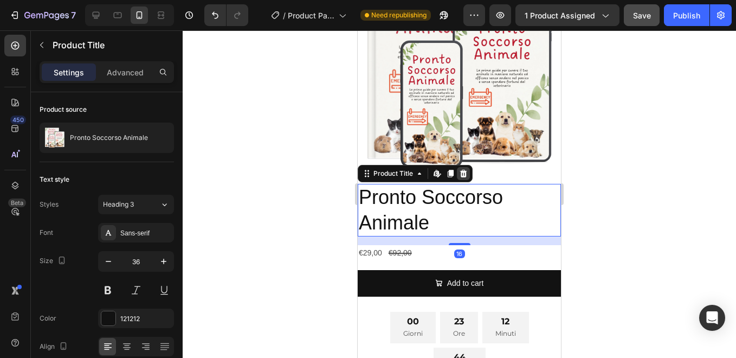
click at [464, 170] on icon at bounding box center [463, 174] width 7 height 8
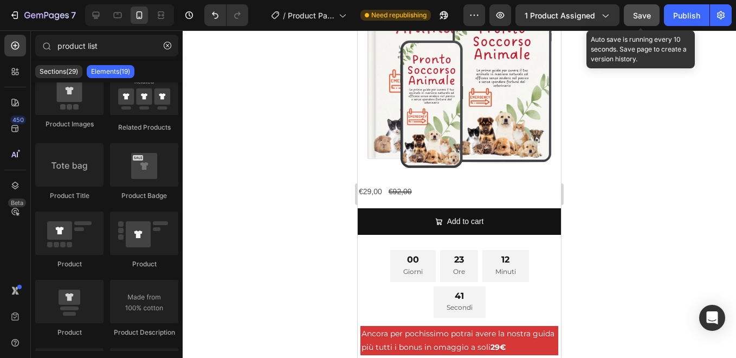
click at [644, 20] on div "Save" at bounding box center [642, 15] width 18 height 11
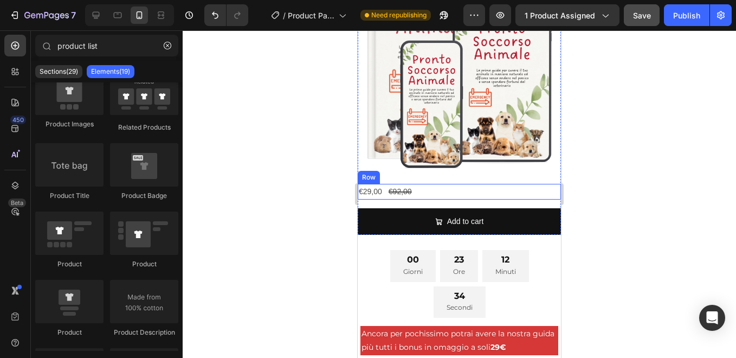
click at [421, 184] on div "€29,00 Product Price Product Price €92,00 Product Price Product Price Row" at bounding box center [459, 192] width 203 height 16
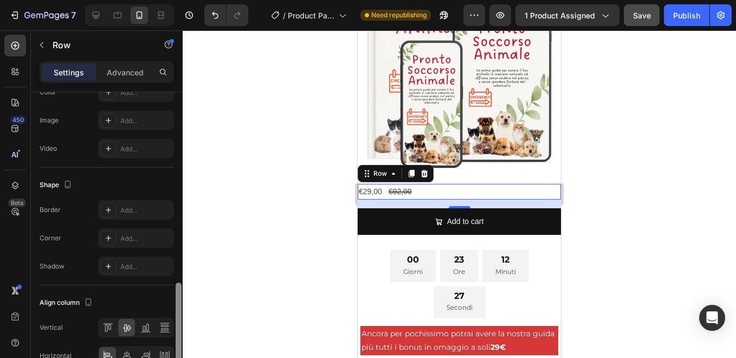
scroll to position [425, 0]
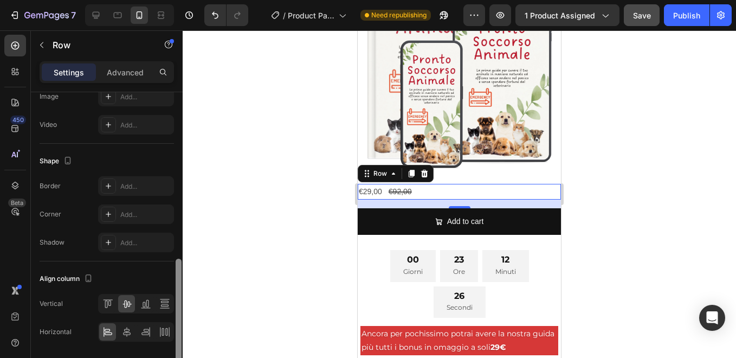
drag, startPoint x: 179, startPoint y: 200, endPoint x: 171, endPoint y: 367, distance: 166.7
click at [171, 0] on html "7 / Product Page - Jul 23, 14:18:56 Need republishing Preview 1 product assigne…" at bounding box center [368, 0] width 736 height 0
click at [129, 332] on icon at bounding box center [126, 331] width 11 height 11
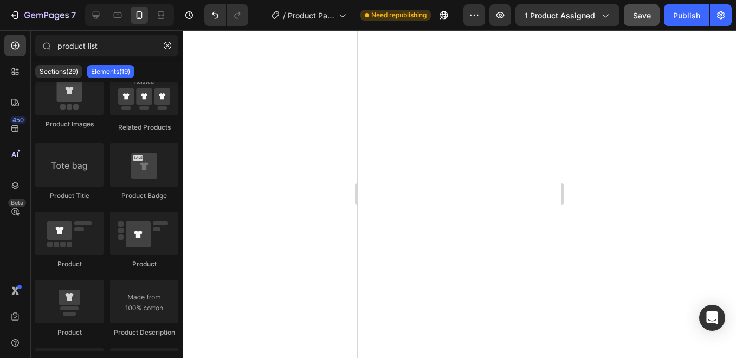
scroll to position [280, 0]
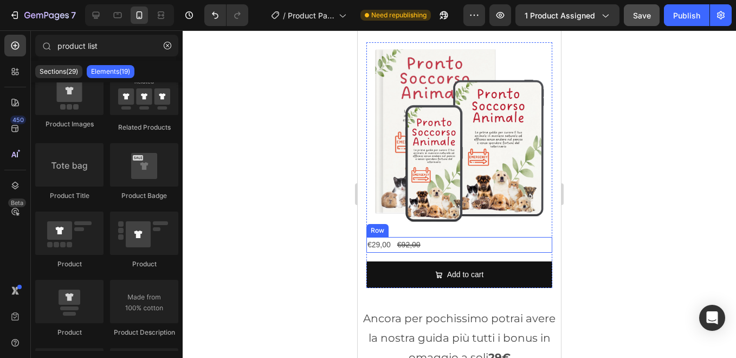
click at [440, 237] on div "€29,00 Product Price Product Price €92,00 Product Price Product Price Row" at bounding box center [460, 245] width 186 height 16
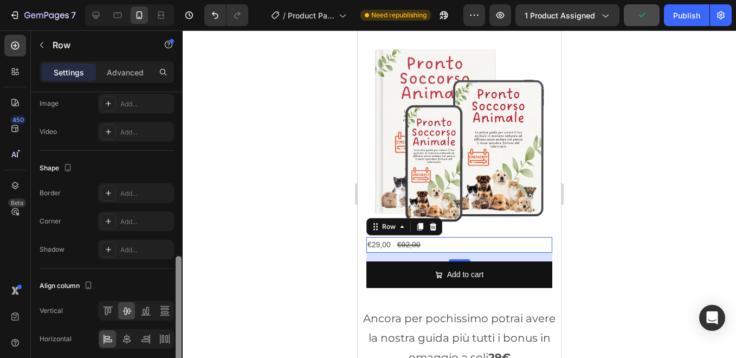
scroll to position [425, 0]
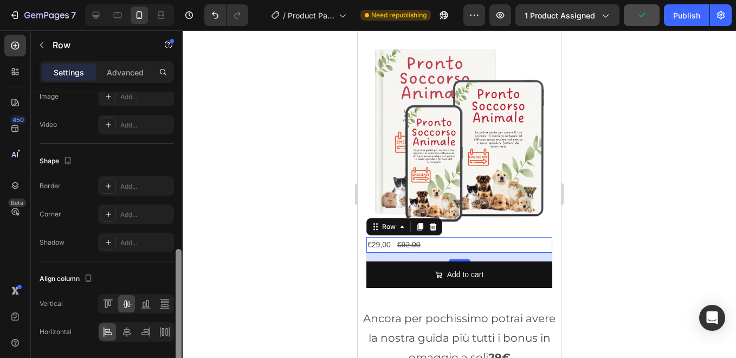
drag, startPoint x: 177, startPoint y: 192, endPoint x: 177, endPoint y: 358, distance: 166.5
click at [177, 0] on html "7 / Product Page - Jul 23, 14:18:56 Need republishing Preview 1 product assigne…" at bounding box center [368, 0] width 736 height 0
click at [126, 333] on icon at bounding box center [126, 331] width 11 height 11
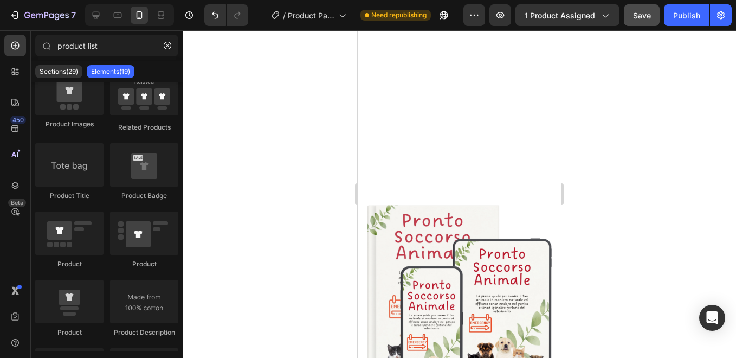
scroll to position [7056, 0]
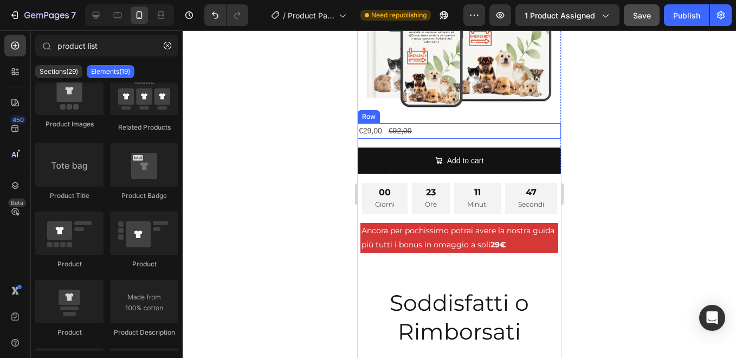
click at [435, 123] on div "€29,00 Product Price Product Price €92,00 Product Price Product Price Row" at bounding box center [459, 131] width 203 height 16
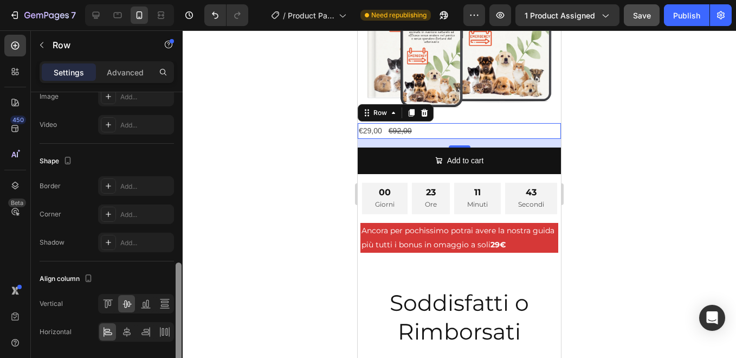
scroll to position [427, 0]
drag, startPoint x: 179, startPoint y: 149, endPoint x: 176, endPoint y: 316, distance: 167.6
click at [176, 316] on div at bounding box center [179, 318] width 6 height 116
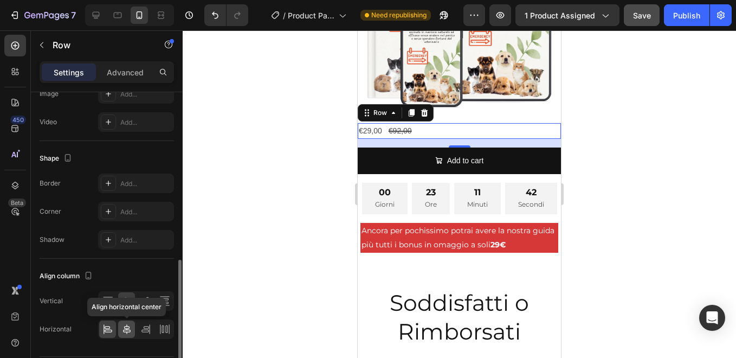
click at [126, 326] on icon at bounding box center [126, 329] width 11 height 11
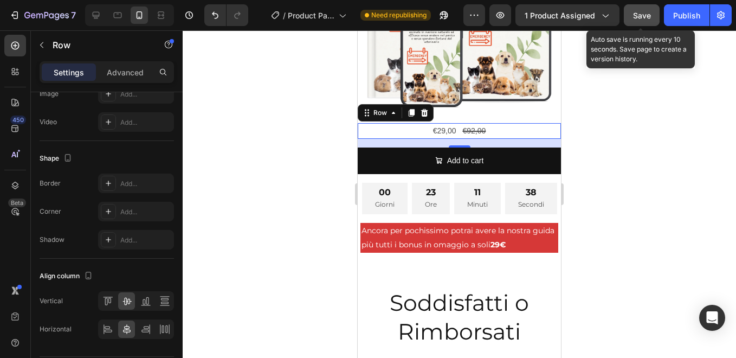
click at [638, 15] on span "Save" at bounding box center [642, 15] width 18 height 9
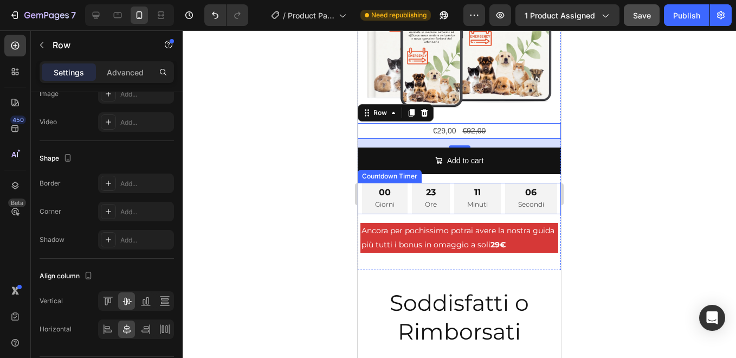
click at [397, 189] on div "00 Giorni" at bounding box center [385, 198] width 46 height 31
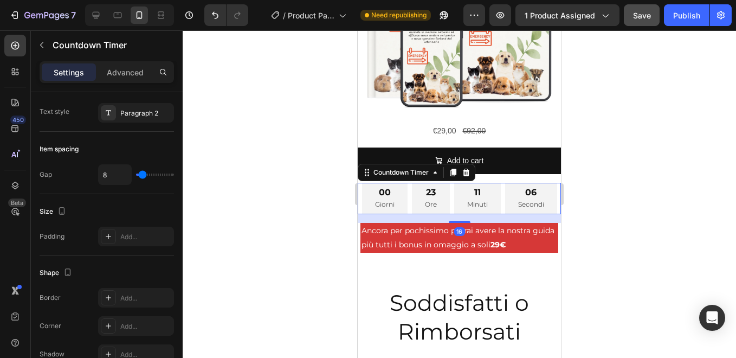
scroll to position [0, 0]
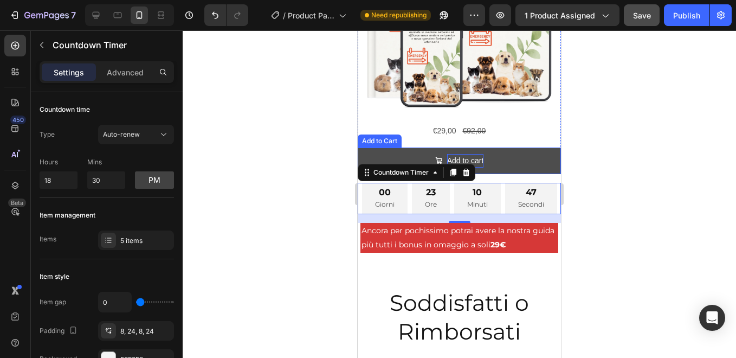
click at [473, 154] on div "Add to cart" at bounding box center [465, 161] width 37 height 14
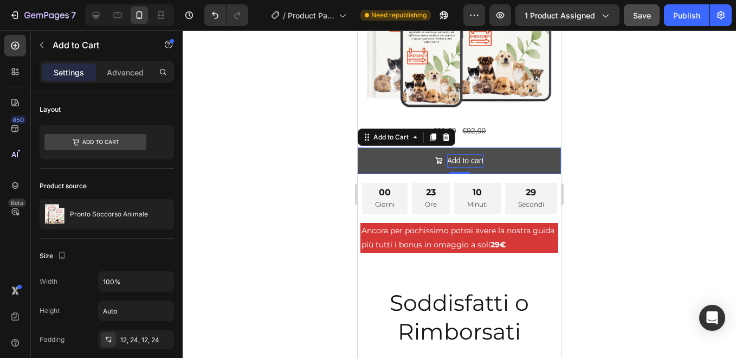
click at [467, 154] on div "Add to cart" at bounding box center [465, 161] width 37 height 14
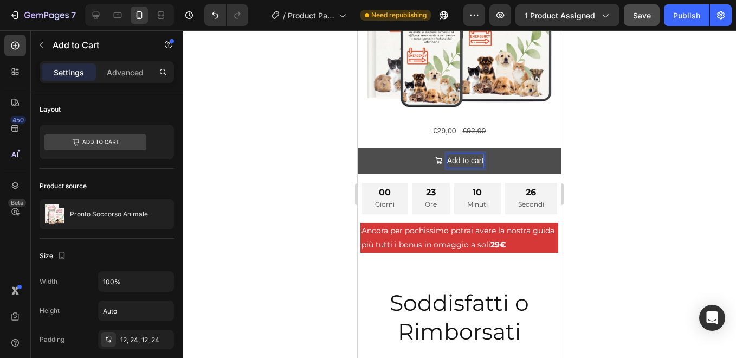
click at [477, 154] on p "Add to cart" at bounding box center [465, 161] width 37 height 14
click at [477, 151] on button "Acquista" at bounding box center [459, 160] width 203 height 27
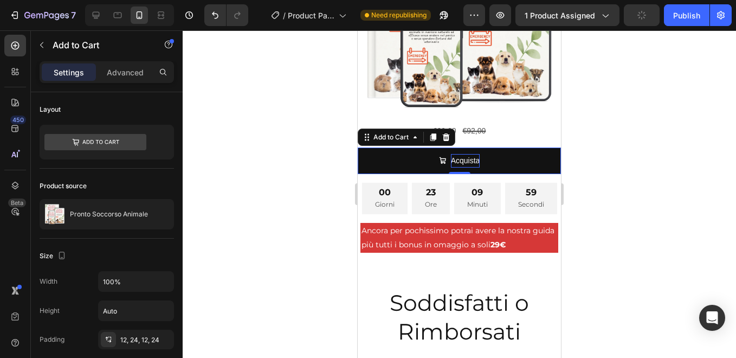
click at [475, 154] on p "Acquista" at bounding box center [465, 161] width 29 height 14
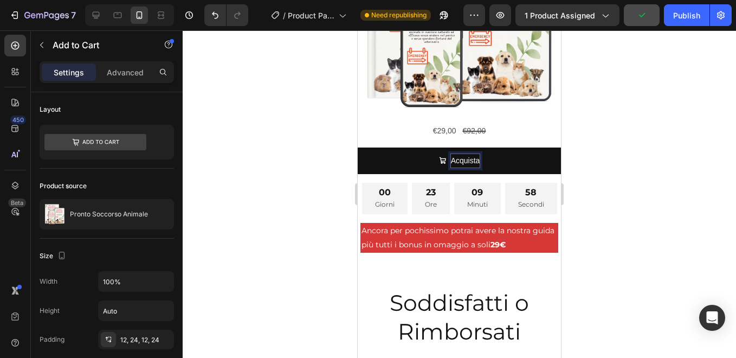
click at [358, 147] on button "Acquista" at bounding box center [459, 160] width 203 height 27
click at [358, 147] on button "Prendi" at bounding box center [459, 160] width 203 height 27
click at [358, 147] on button "Prendi ora" at bounding box center [459, 160] width 203 height 27
click at [358, 147] on button "Prendi ora la" at bounding box center [459, 160] width 203 height 27
click at [358, 147] on button "Prendi ora la tua" at bounding box center [459, 160] width 203 height 27
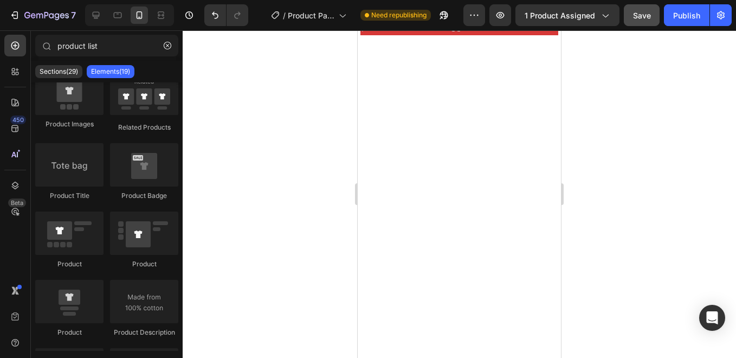
scroll to position [3159, 0]
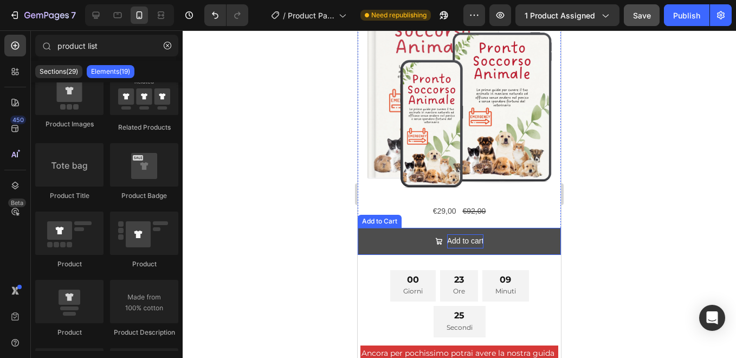
click at [464, 234] on div "Add to cart" at bounding box center [465, 241] width 37 height 14
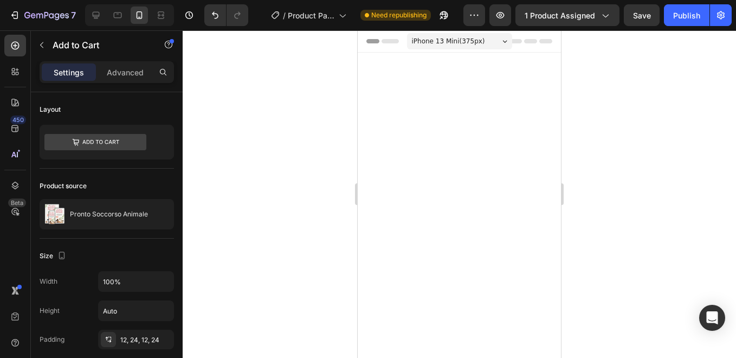
scroll to position [3159, 0]
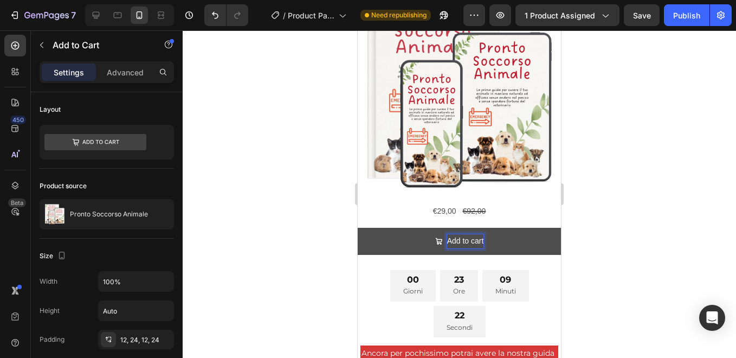
click at [479, 234] on p "Add to cart" at bounding box center [465, 241] width 37 height 14
click at [358, 228] on button "Prendi" at bounding box center [459, 241] width 203 height 27
click at [358, 228] on button "Prendi ora" at bounding box center [459, 241] width 203 height 27
click at [358, 228] on button "Prendi ora la" at bounding box center [459, 241] width 203 height 27
click at [358, 228] on button "Prendi ora la tua" at bounding box center [459, 241] width 203 height 27
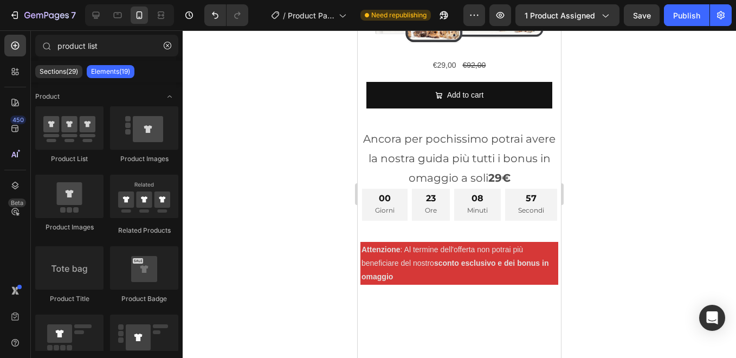
scroll to position [307, 0]
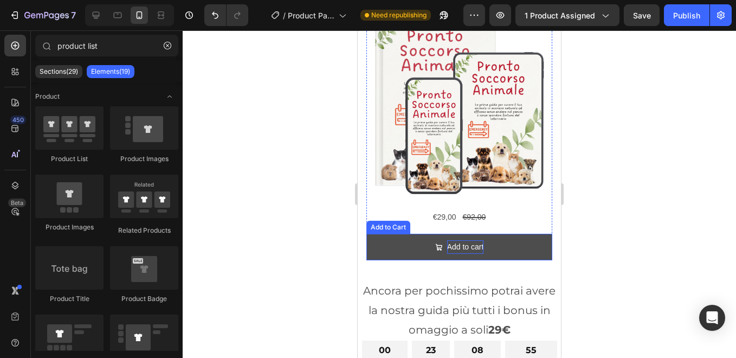
click at [456, 240] on div "Add to cart" at bounding box center [465, 247] width 37 height 14
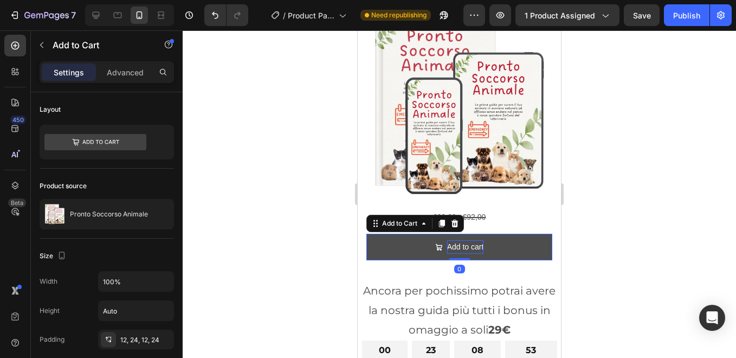
click at [472, 240] on div "Add to cart" at bounding box center [465, 247] width 37 height 14
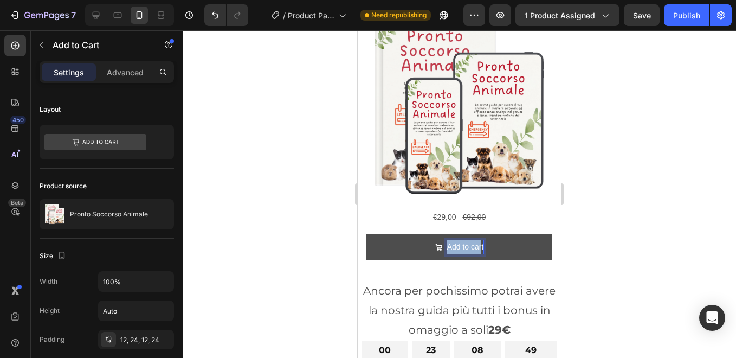
drag, startPoint x: 478, startPoint y: 229, endPoint x: 441, endPoint y: 227, distance: 37.5
click at [441, 240] on div "Add to cart" at bounding box center [459, 247] width 49 height 14
click at [367, 234] on button "Prendi" at bounding box center [460, 247] width 186 height 27
click at [367, 234] on button "Prendi ora" at bounding box center [460, 247] width 186 height 27
click at [367, 234] on button "Prendi ora la" at bounding box center [460, 247] width 186 height 27
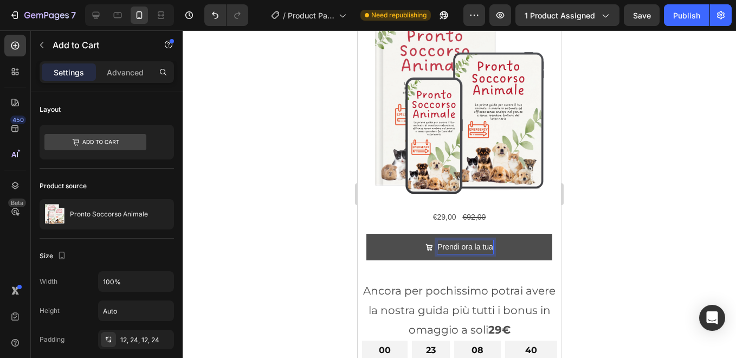
click at [367, 234] on button "Prendi ora la tua" at bounding box center [460, 247] width 186 height 27
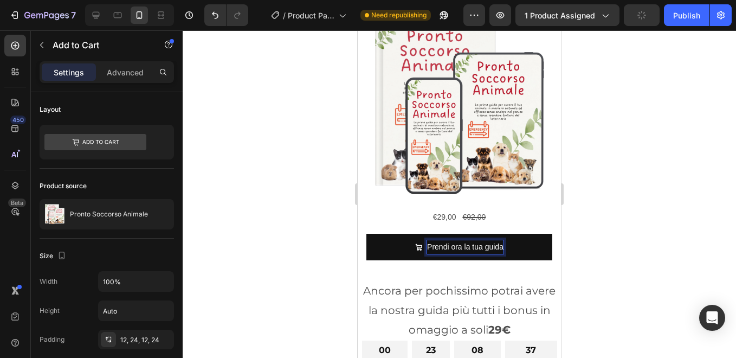
click at [600, 210] on div at bounding box center [460, 194] width 554 height 328
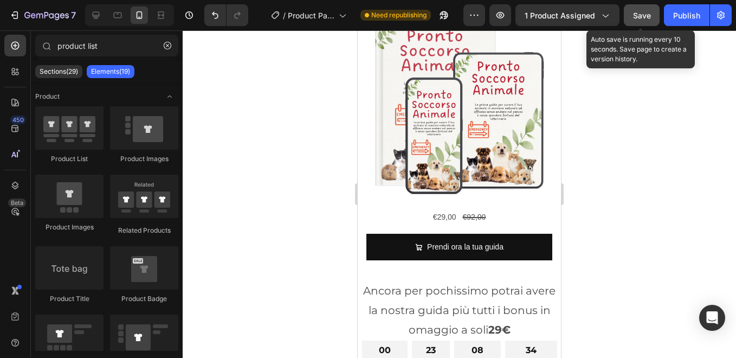
click at [638, 13] on span "Save" at bounding box center [642, 15] width 18 height 9
click at [642, 13] on span "Save" at bounding box center [642, 15] width 18 height 9
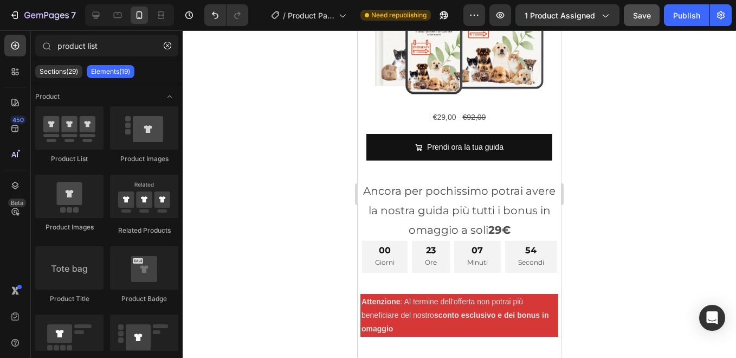
scroll to position [421, 0]
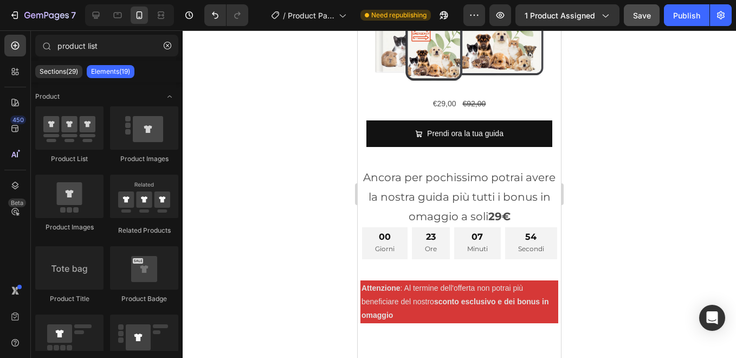
click at [383, 227] on div "00 Giorni 23 Ore 07 Minuti 54 Secondi" at bounding box center [459, 242] width 195 height 31
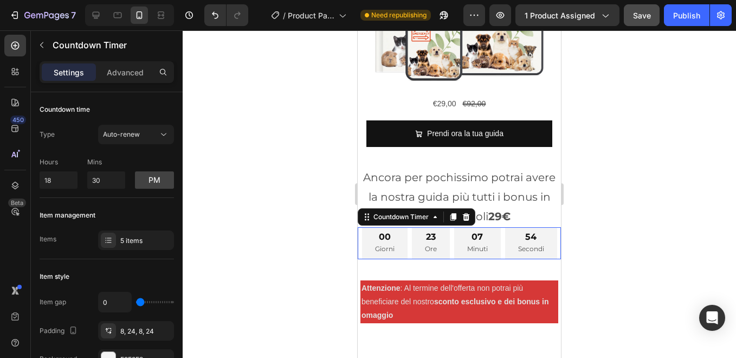
click at [409, 228] on div "00 Giorni 23 Ore 07 Minuti 54 Secondi" at bounding box center [459, 242] width 195 height 31
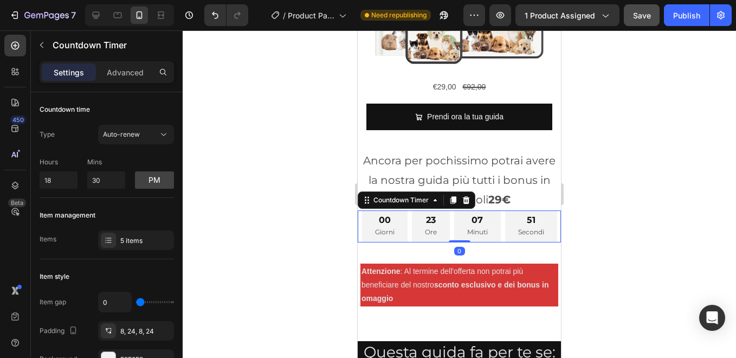
click at [408, 211] on div "00 Giorni" at bounding box center [385, 225] width 46 height 31
